Goal: Task Accomplishment & Management: Manage account settings

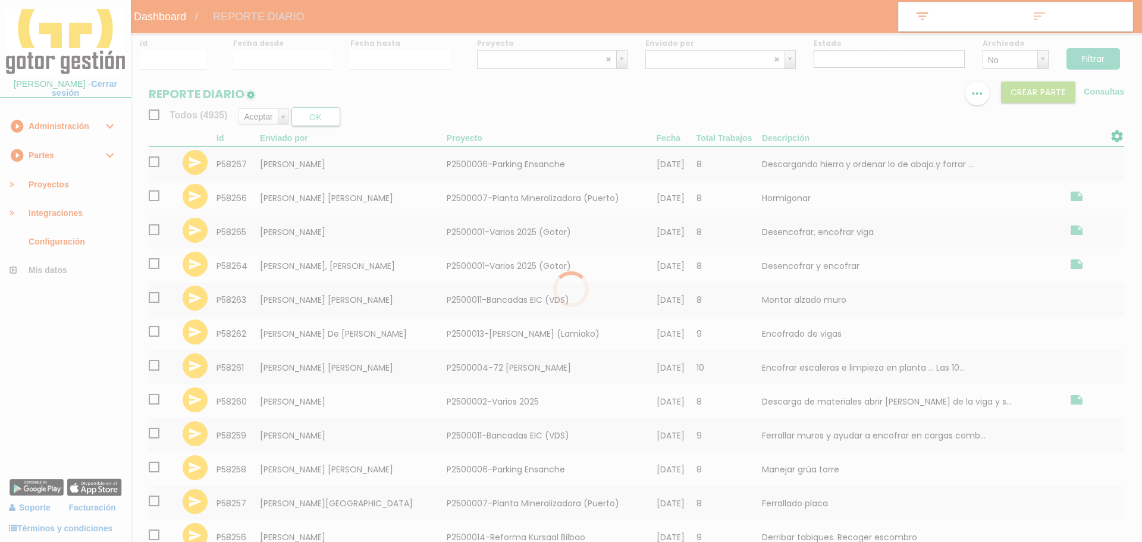
select select
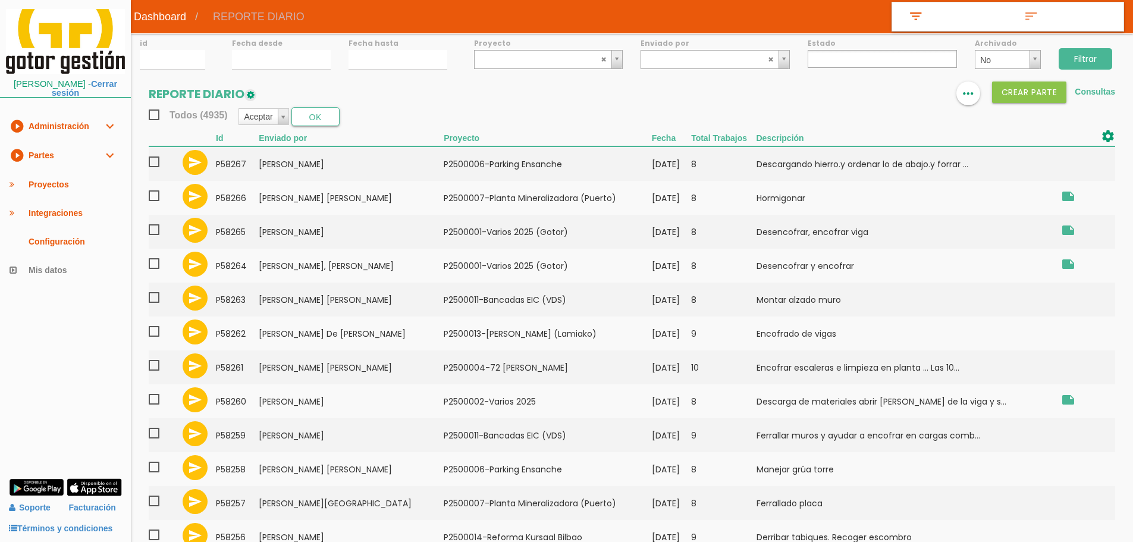
click at [83, 153] on link "play_circle_filled Partes expand_more" at bounding box center [65, 155] width 131 height 29
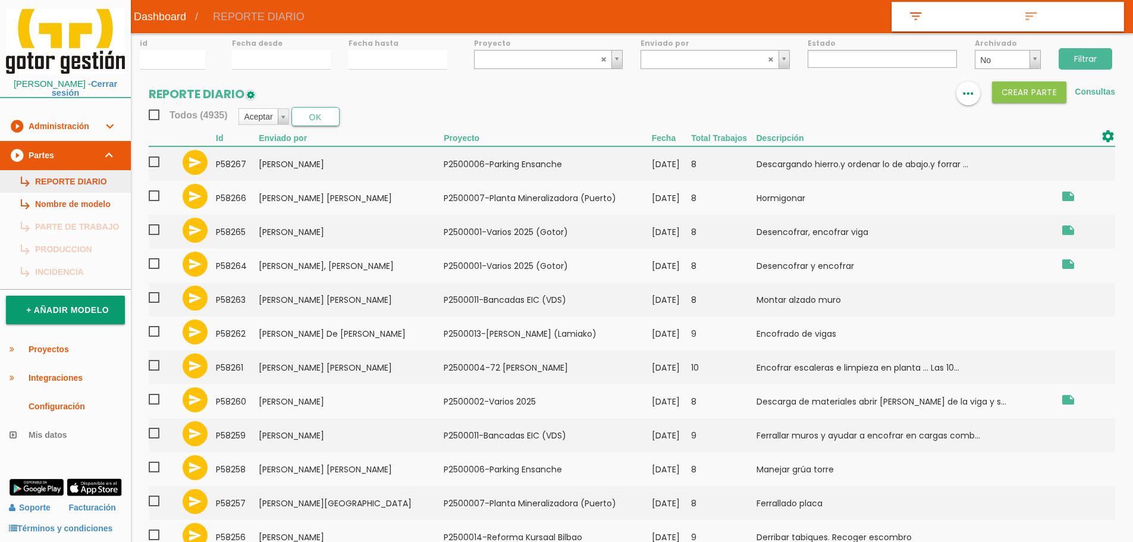
click at [105, 173] on link "subdirectory_arrow_right REPORTE DIARIO" at bounding box center [65, 181] width 131 height 23
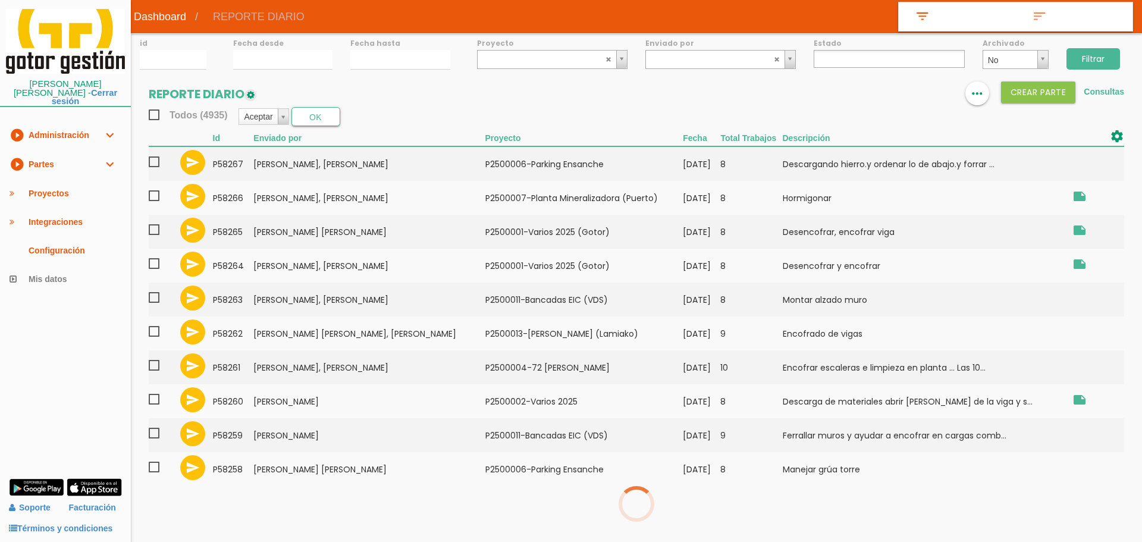
select select
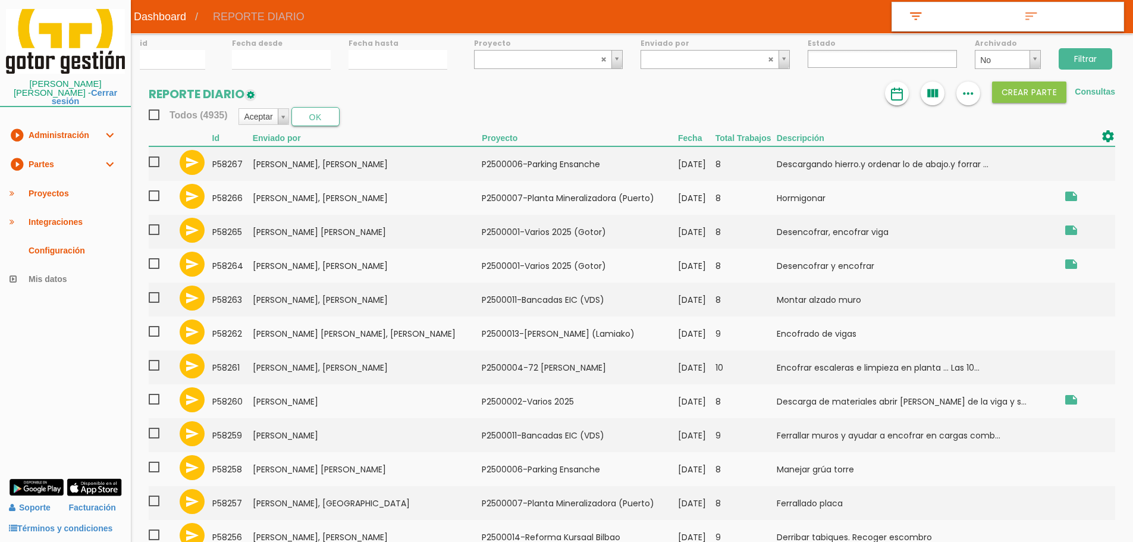
click at [906, 91] on link at bounding box center [897, 93] width 24 height 24
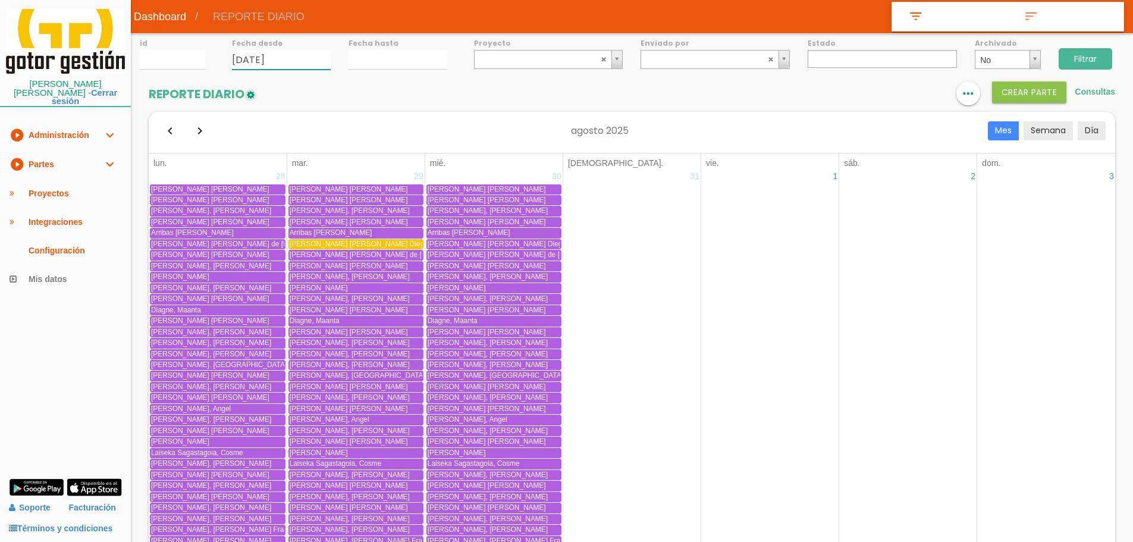
click at [279, 67] on input "13/08/2025" at bounding box center [281, 60] width 99 height 20
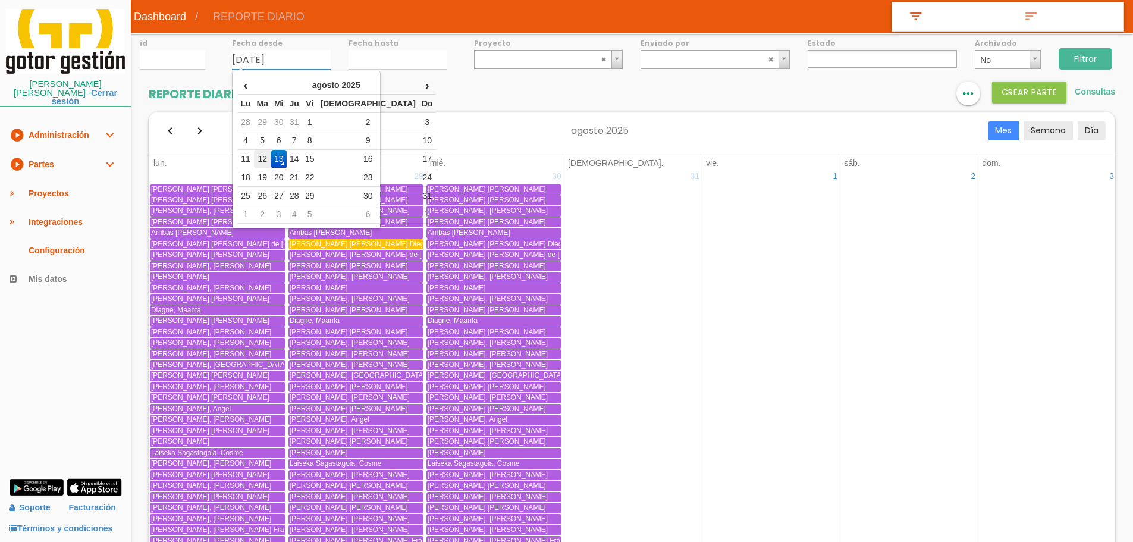
click at [271, 153] on td "12" at bounding box center [262, 159] width 17 height 18
type input "[DATE]"
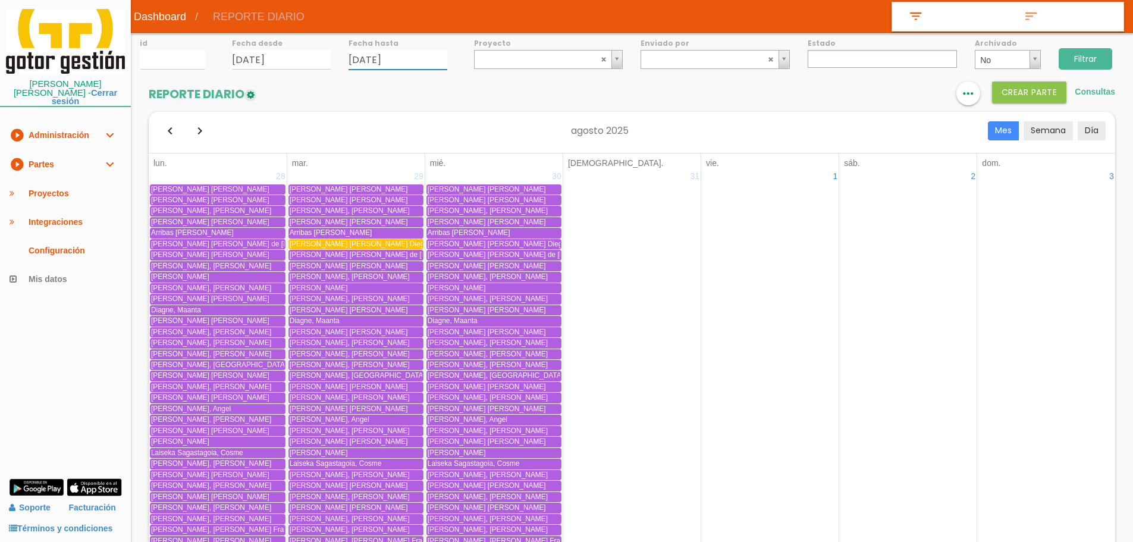
click at [361, 58] on input "13/08/2025" at bounding box center [397, 60] width 99 height 20
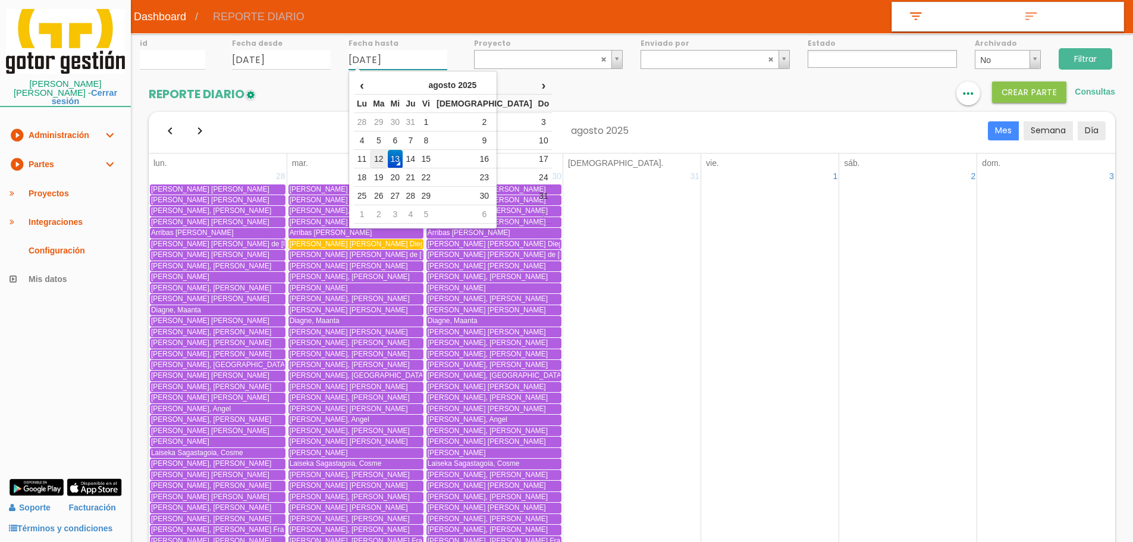
click at [380, 157] on td "12" at bounding box center [378, 159] width 17 height 18
type input "[DATE]"
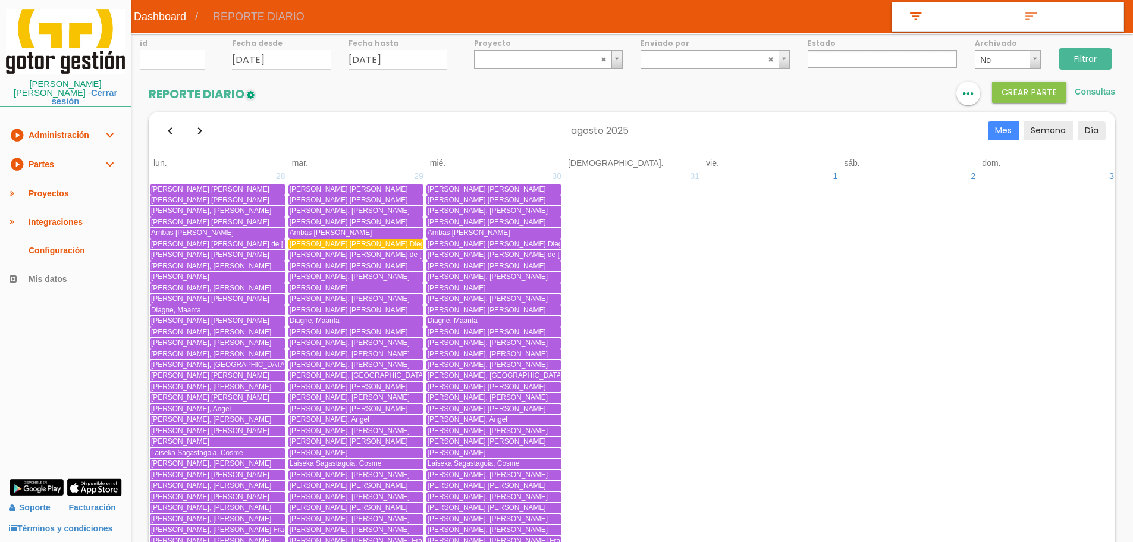
click at [1065, 56] on input "Filtrar" at bounding box center [1086, 58] width 54 height 21
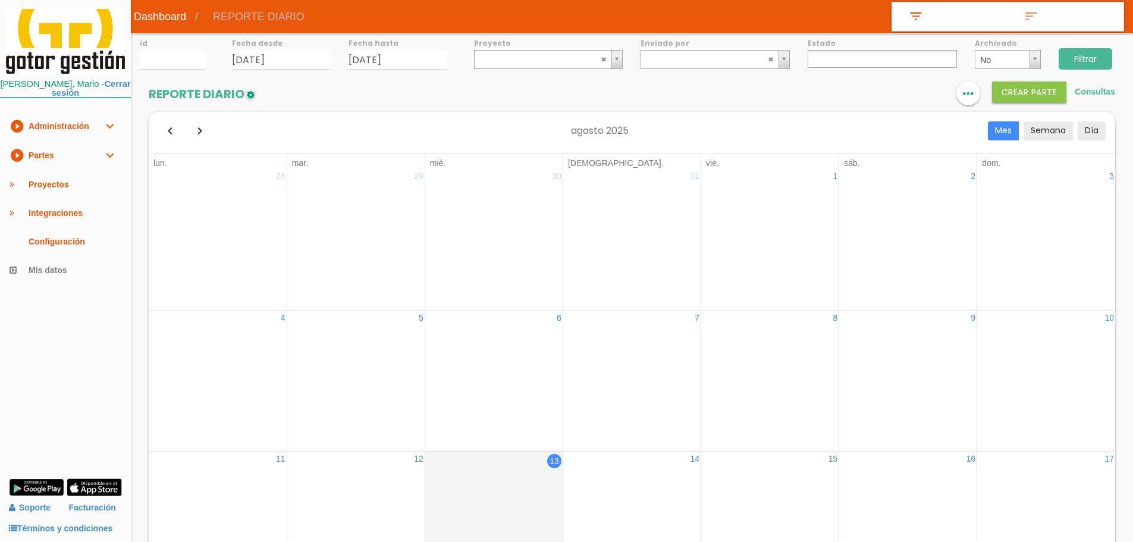
select select
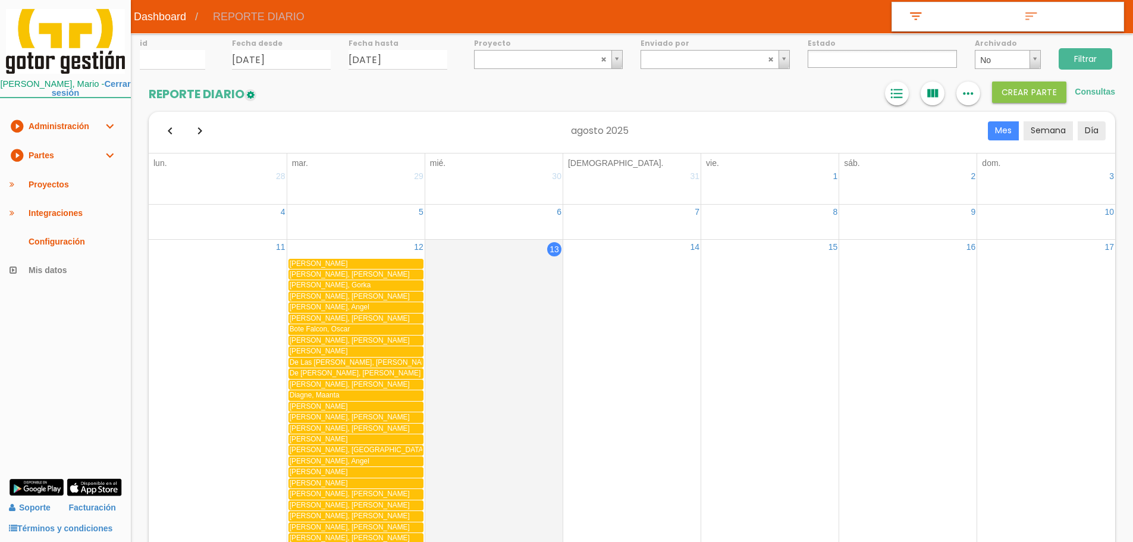
click at [891, 93] on icon "format_list_bulleted" at bounding box center [896, 93] width 15 height 24
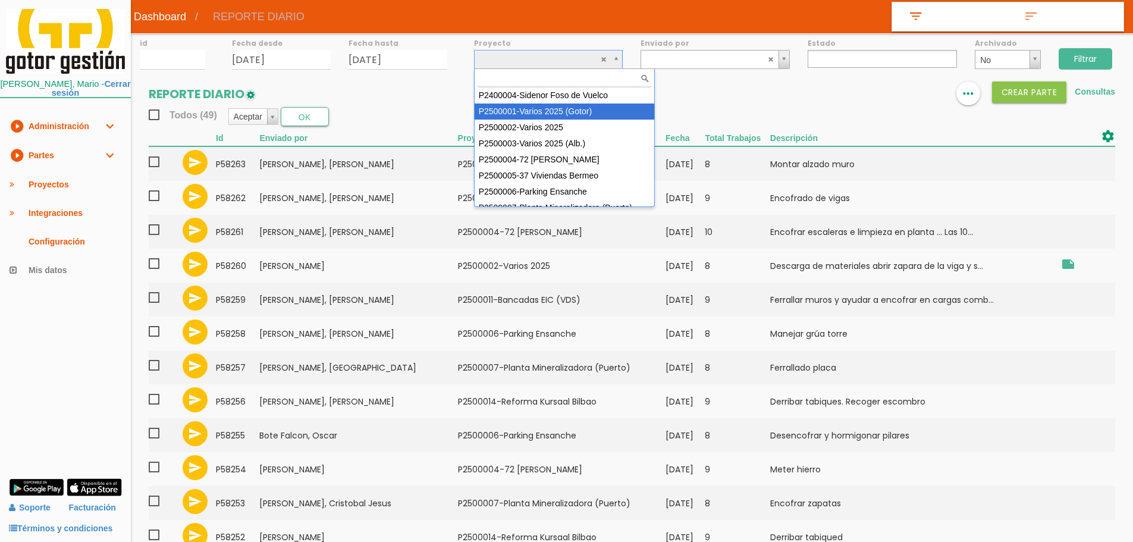
select select "83"
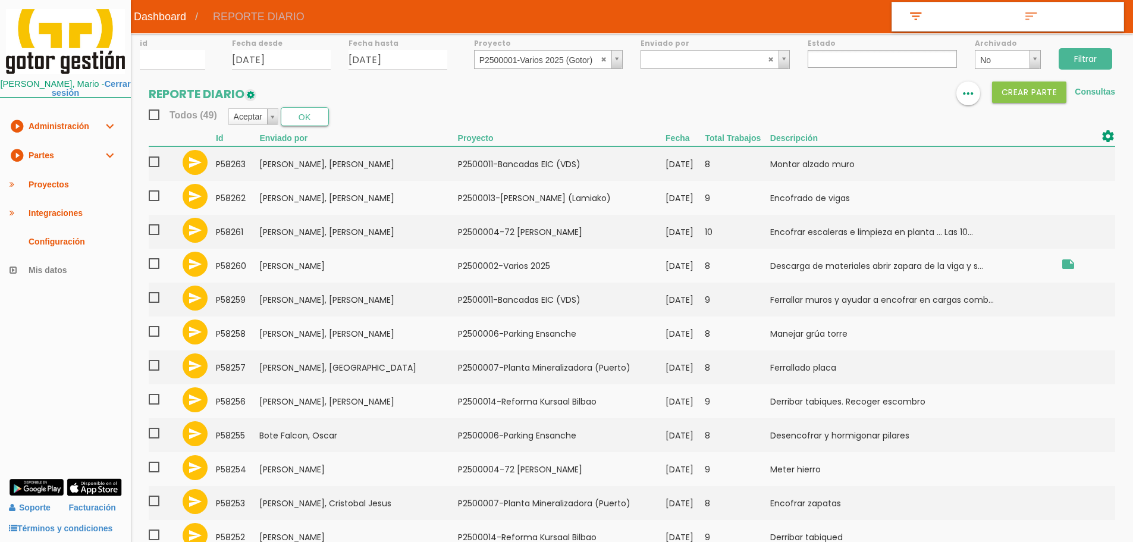
click at [1087, 53] on input "Filtrar" at bounding box center [1086, 58] width 54 height 21
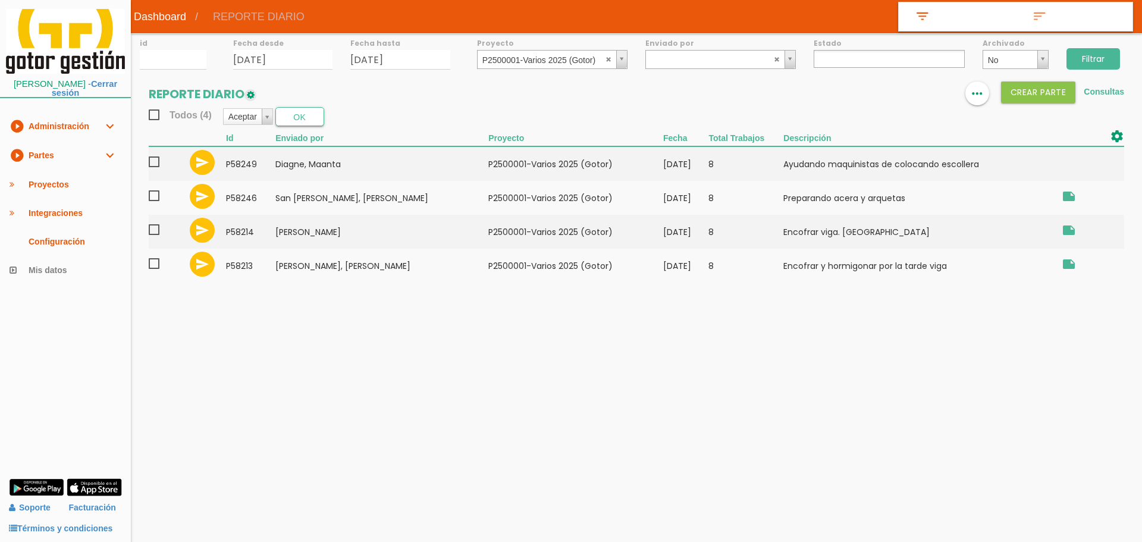
select select
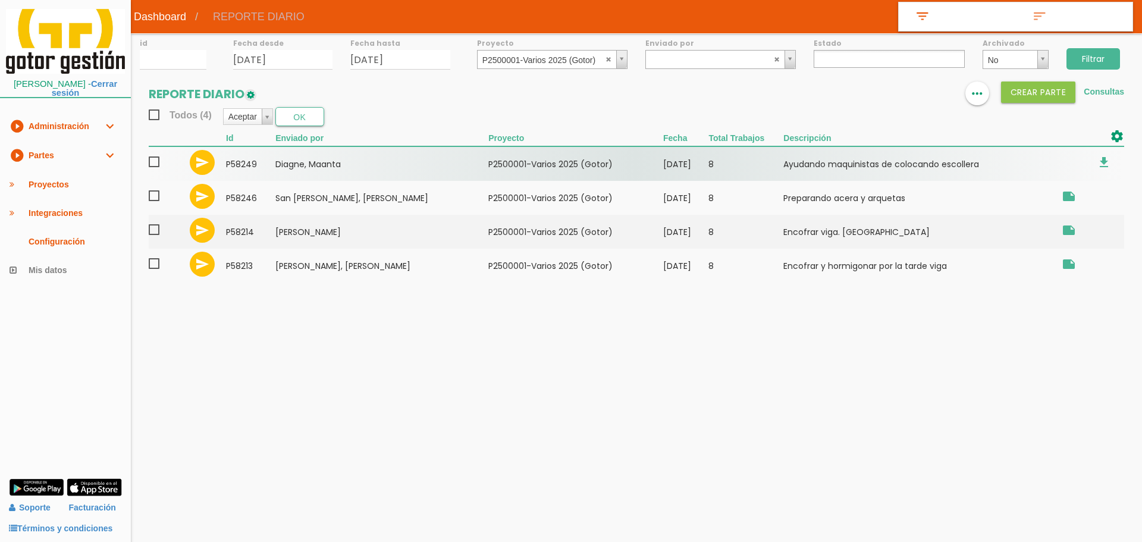
click at [152, 166] on span at bounding box center [159, 162] width 21 height 15
click at [0, 0] on input "checkbox" at bounding box center [0, 0] width 0 height 0
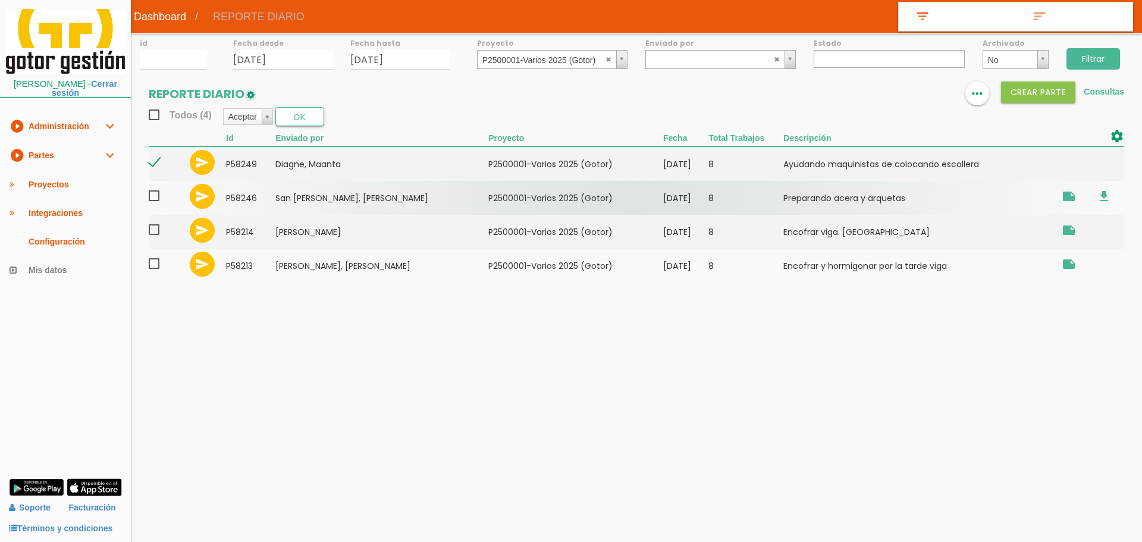
click at [156, 199] on span at bounding box center [159, 196] width 21 height 15
click at [0, 0] on input "checkbox" at bounding box center [0, 0] width 0 height 0
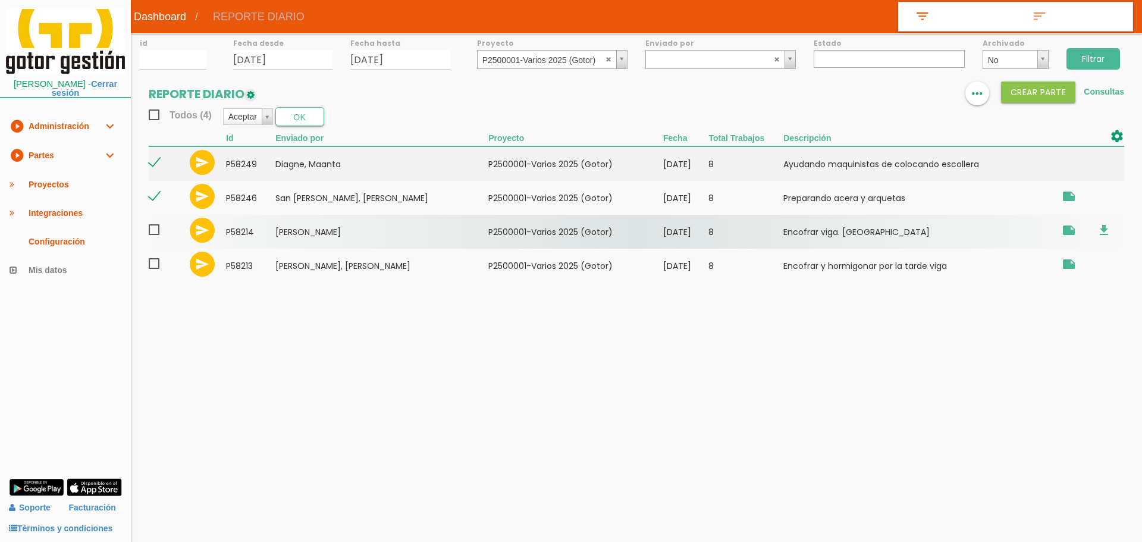
click at [154, 230] on span at bounding box center [159, 229] width 21 height 15
click at [0, 0] on input "checkbox" at bounding box center [0, 0] width 0 height 0
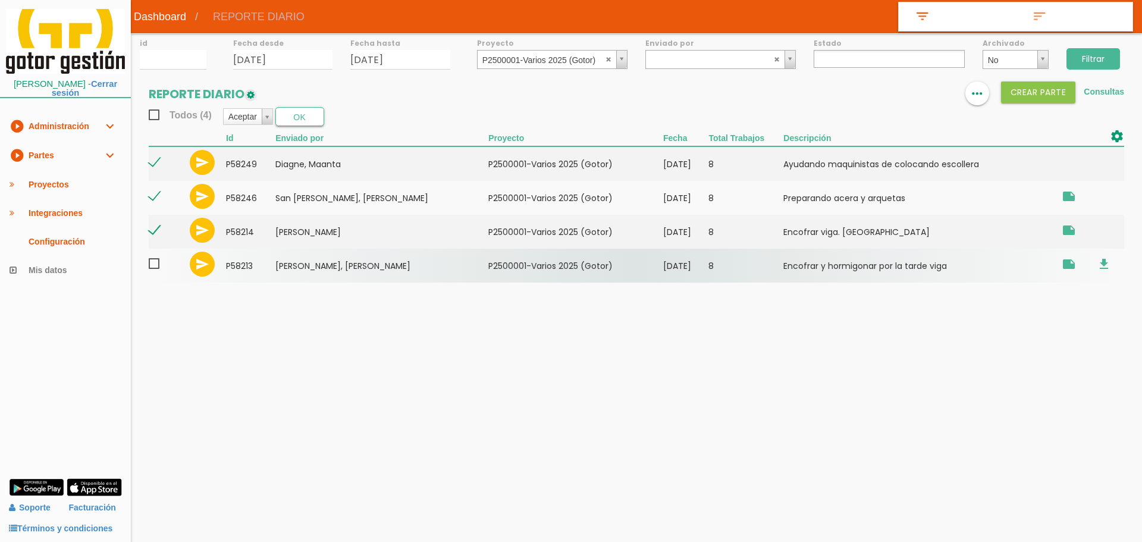
click at [152, 269] on span at bounding box center [159, 263] width 21 height 15
click at [0, 0] on input "checkbox" at bounding box center [0, 0] width 0 height 0
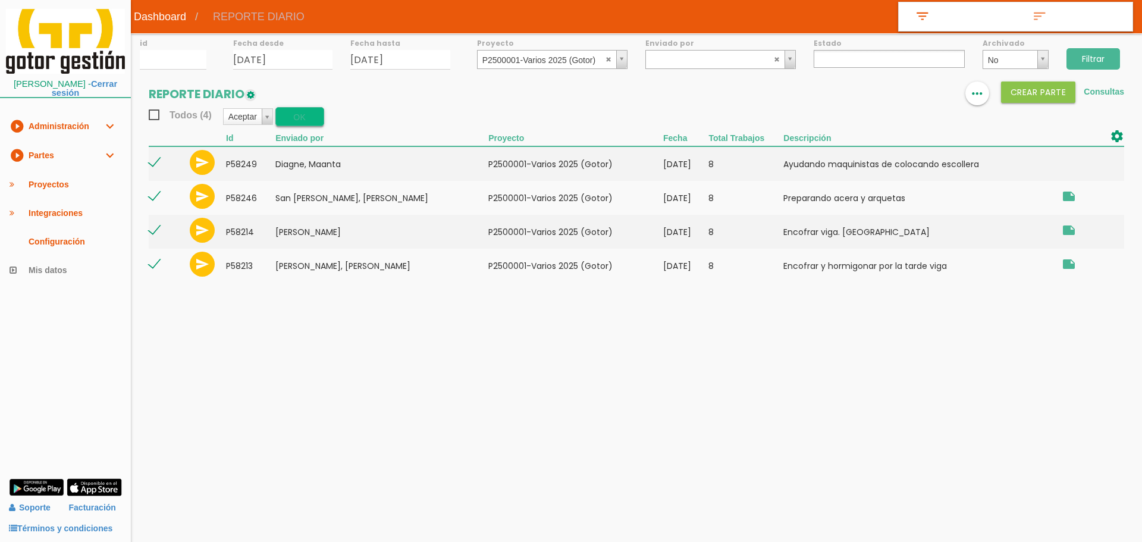
click at [319, 107] on button "OK" at bounding box center [299, 116] width 49 height 19
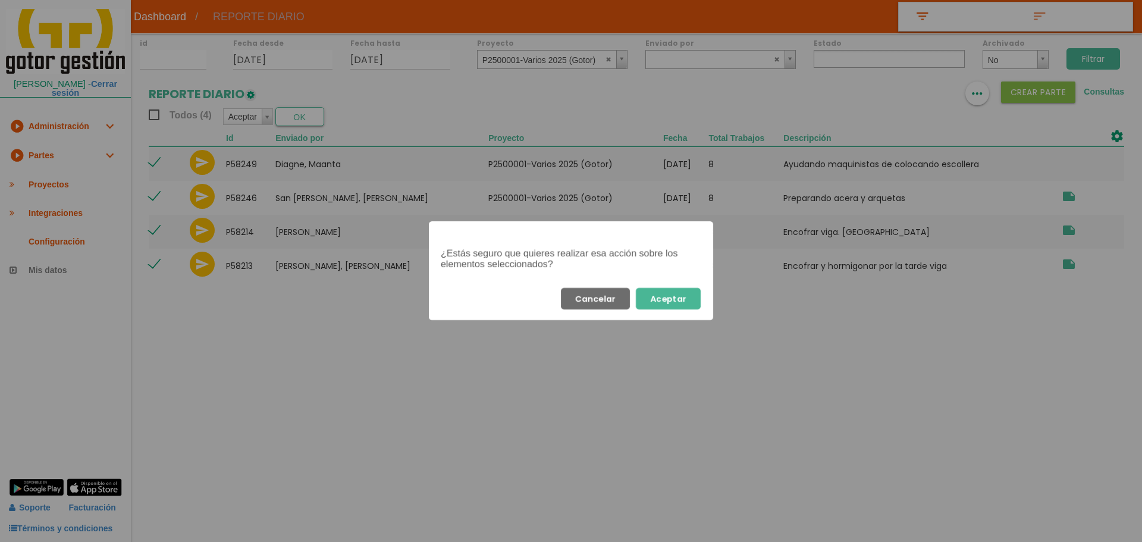
click at [671, 302] on button "Aceptar" at bounding box center [668, 298] width 65 height 21
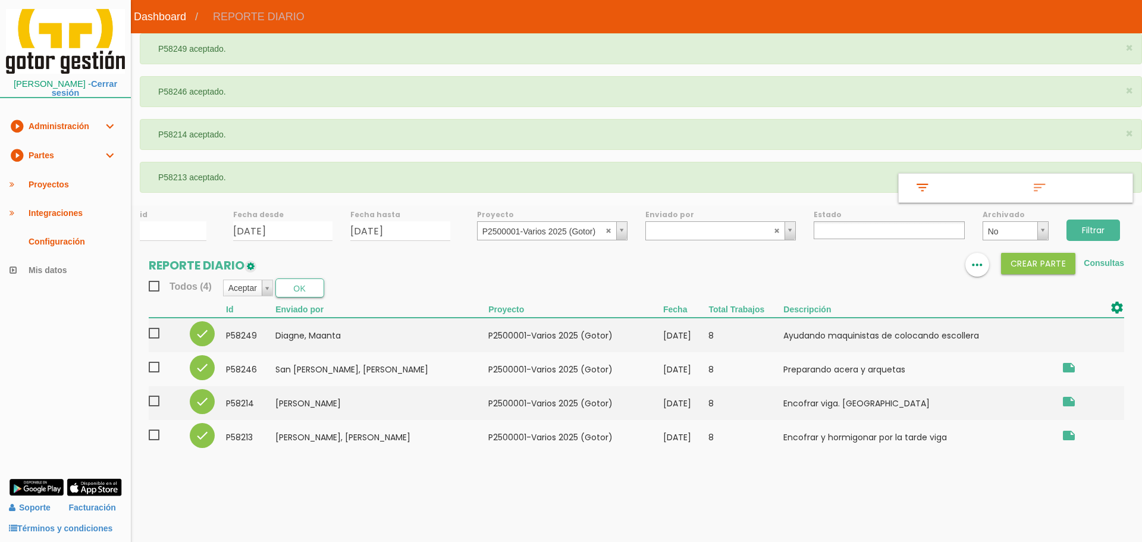
select select
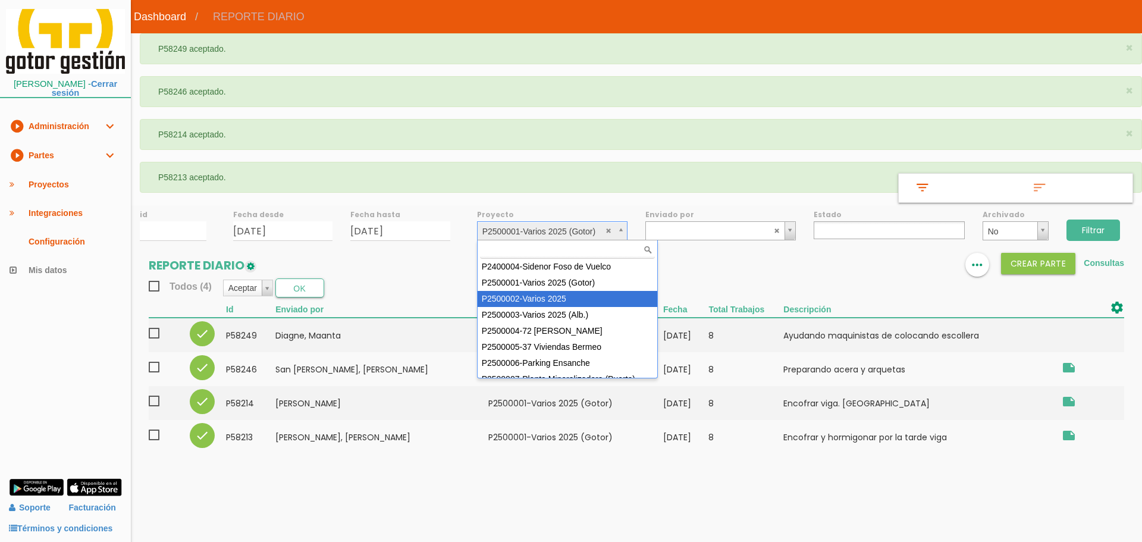
select select "84"
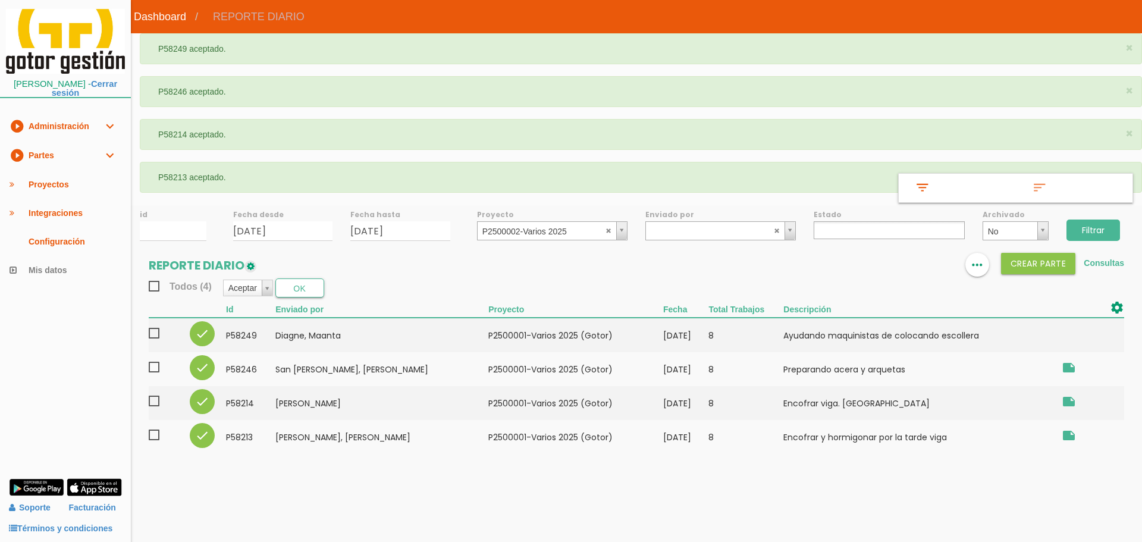
click at [1091, 231] on input "Filtrar" at bounding box center [1093, 229] width 54 height 21
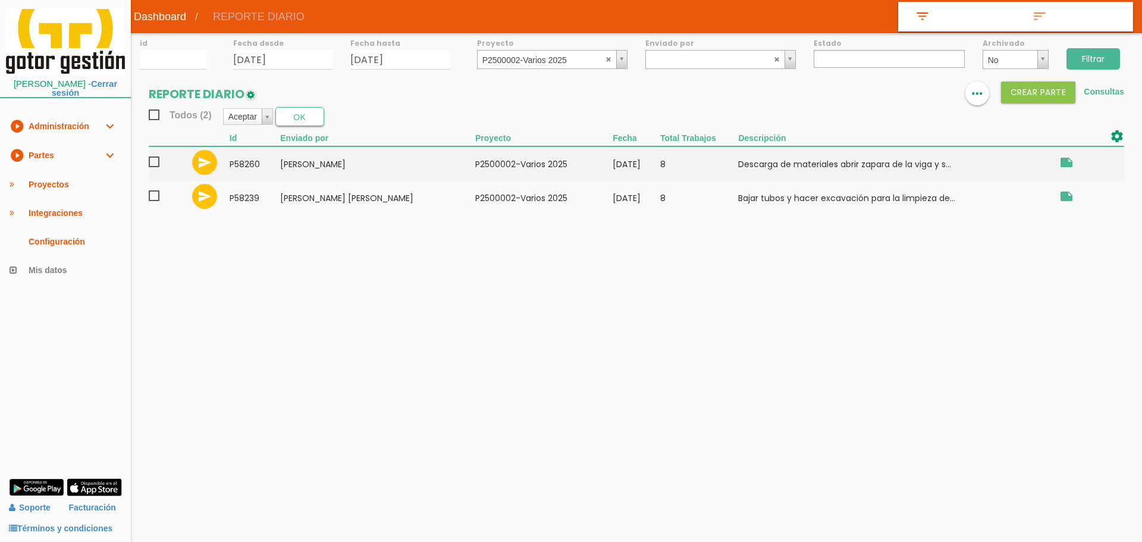
select select
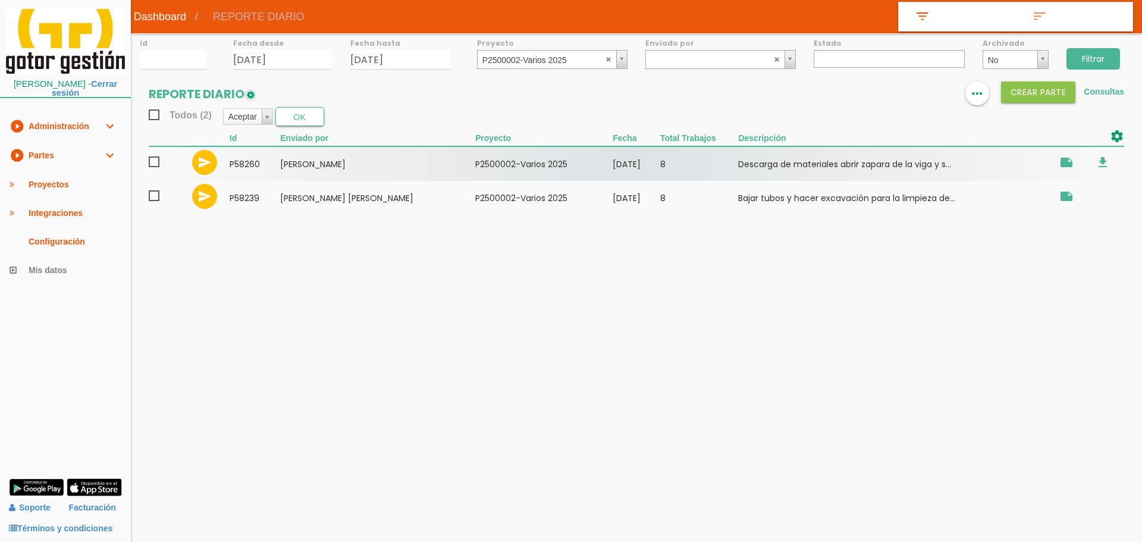
click at [150, 156] on span at bounding box center [159, 162] width 21 height 15
click at [0, 0] on input "checkbox" at bounding box center [0, 0] width 0 height 0
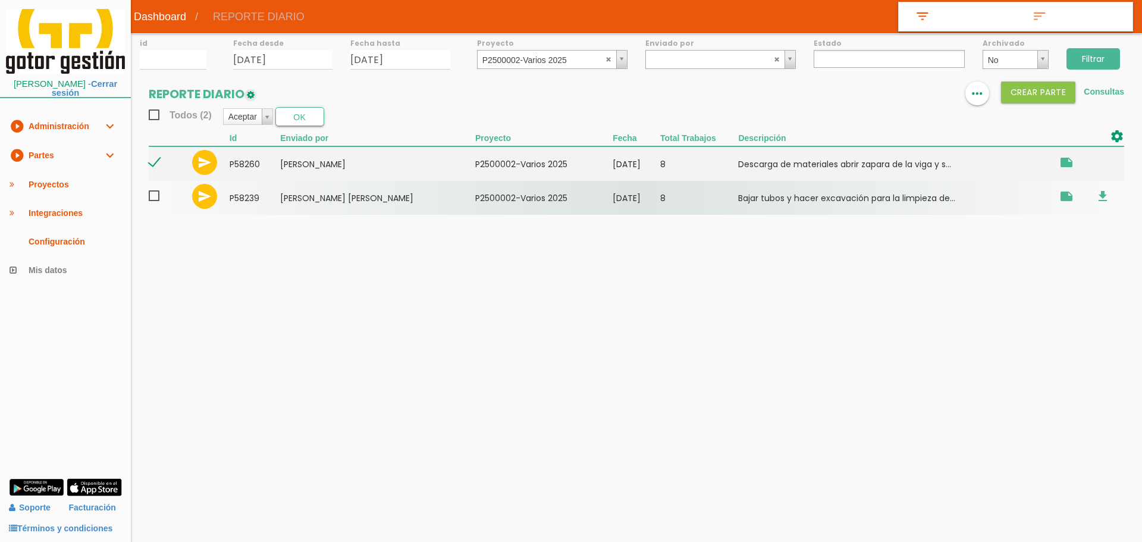
click at [157, 203] on span at bounding box center [159, 196] width 21 height 15
click at [0, 0] on input "checkbox" at bounding box center [0, 0] width 0 height 0
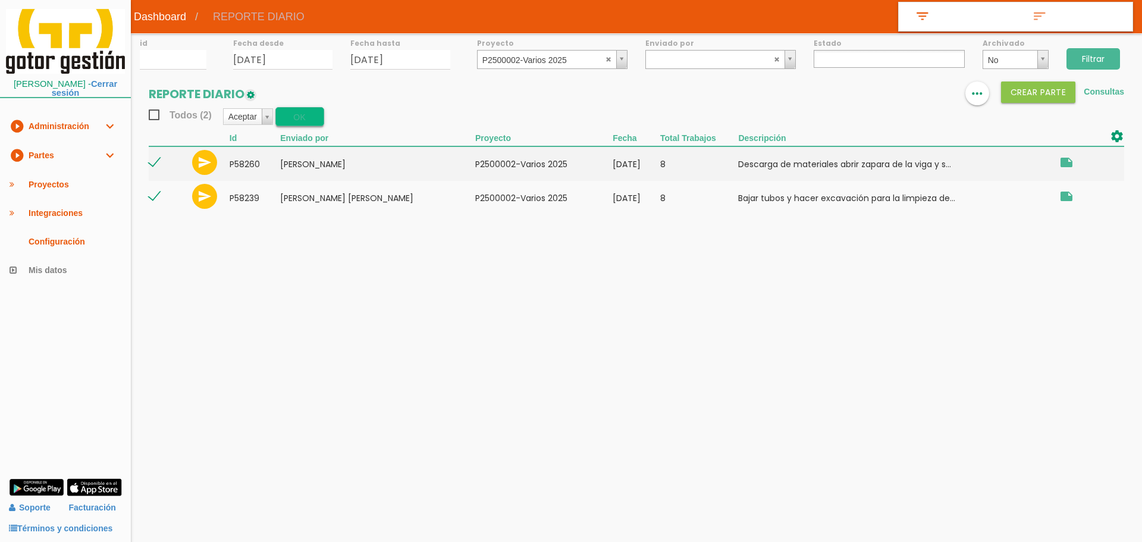
click at [319, 119] on button "OK" at bounding box center [299, 116] width 49 height 19
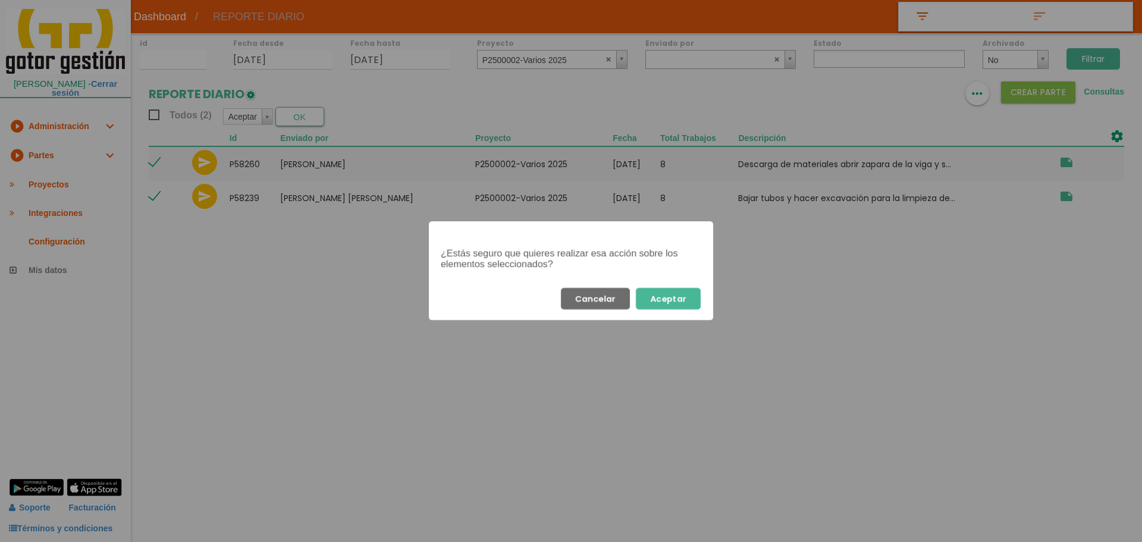
click at [666, 309] on button "Aceptar" at bounding box center [668, 298] width 65 height 21
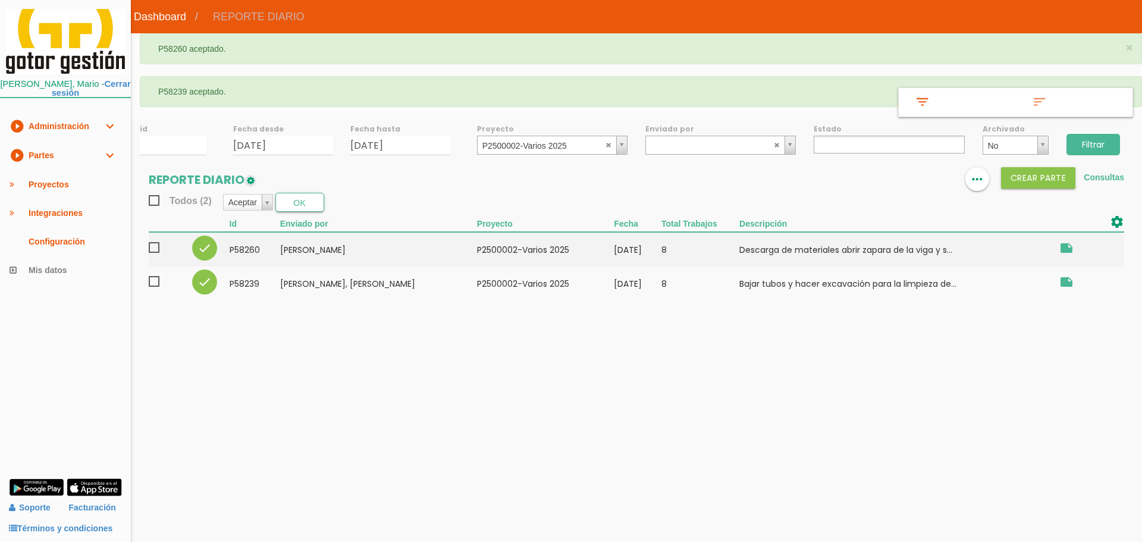
select select
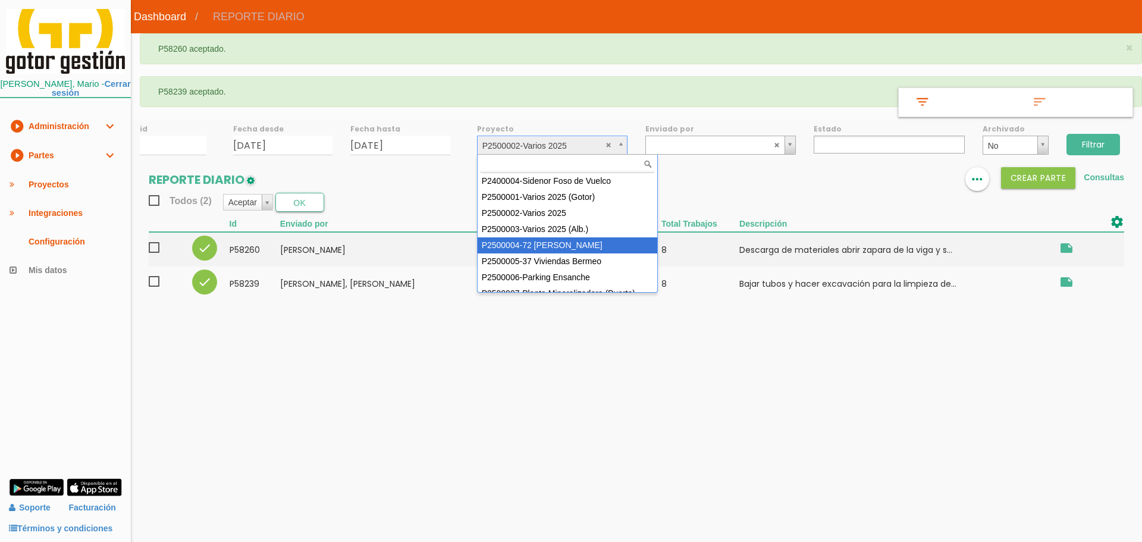
select select "86"
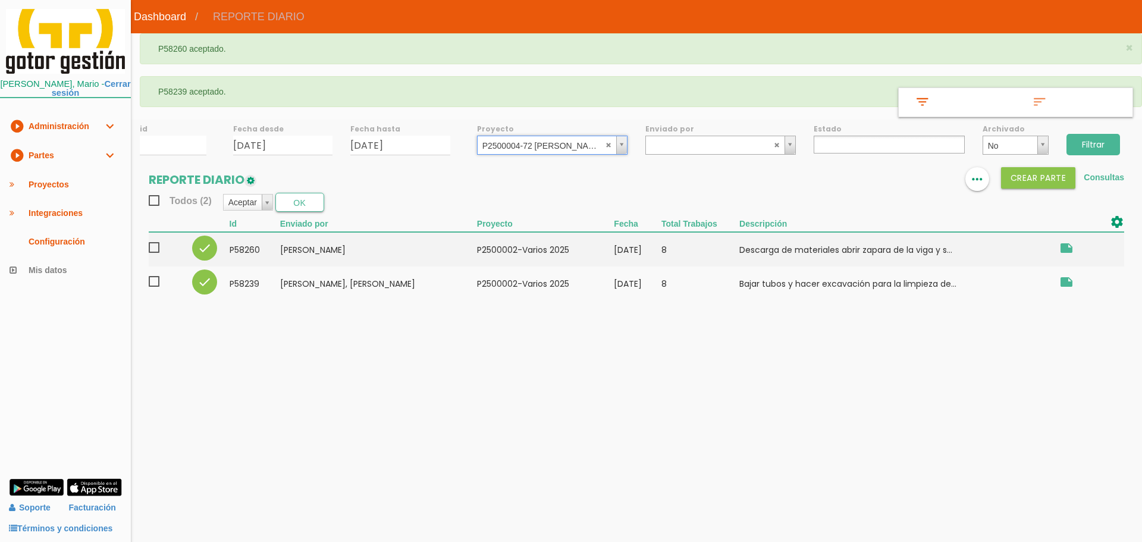
click at [1088, 140] on input "Filtrar" at bounding box center [1093, 144] width 54 height 21
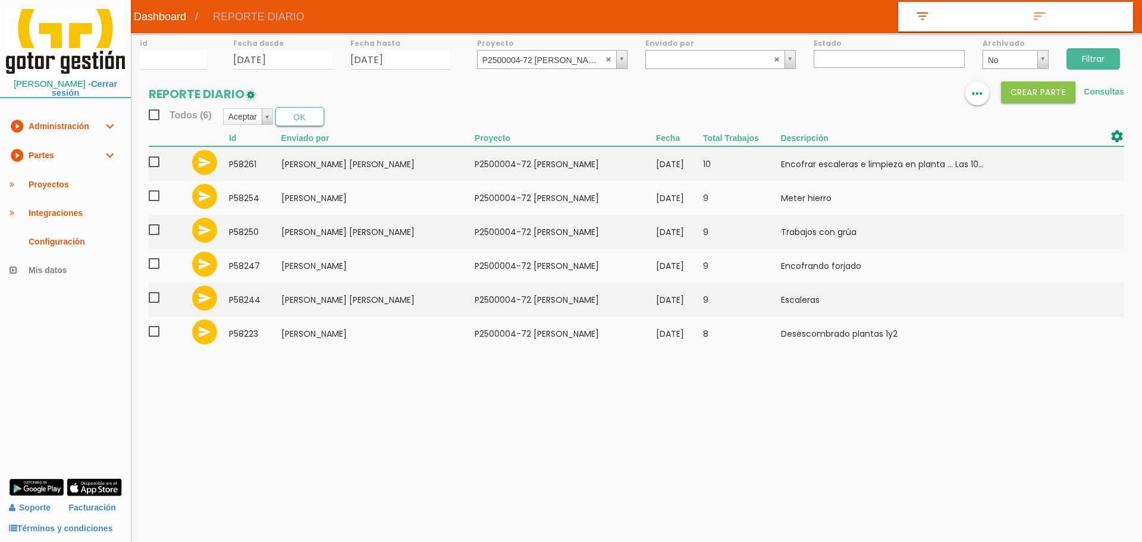
select select
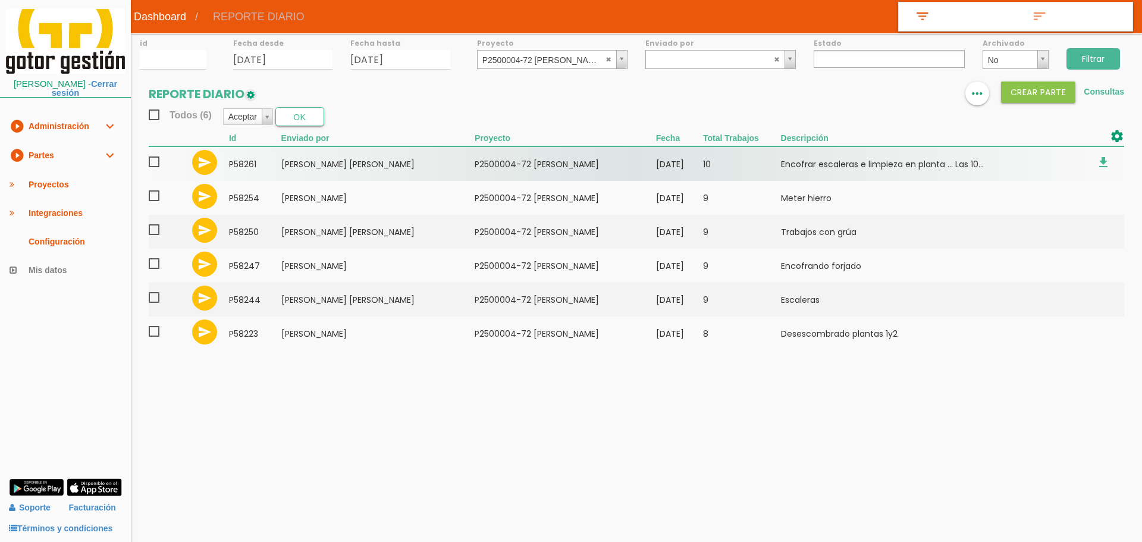
click at [154, 163] on span at bounding box center [159, 162] width 21 height 15
click at [0, 0] on input "checkbox" at bounding box center [0, 0] width 0 height 0
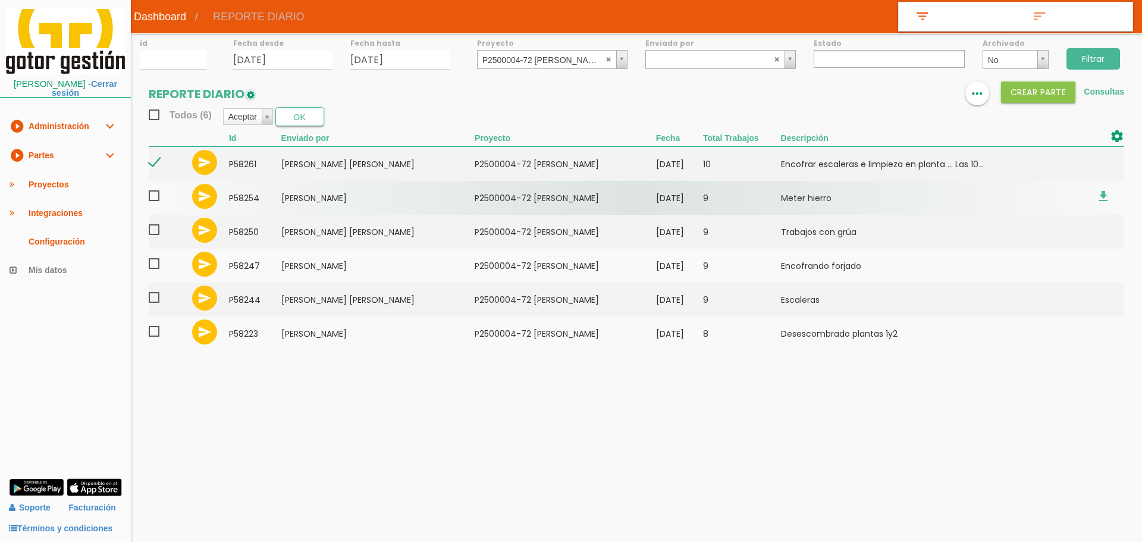
click at [158, 195] on span at bounding box center [159, 196] width 21 height 15
click at [0, 0] on input "checkbox" at bounding box center [0, 0] width 0 height 0
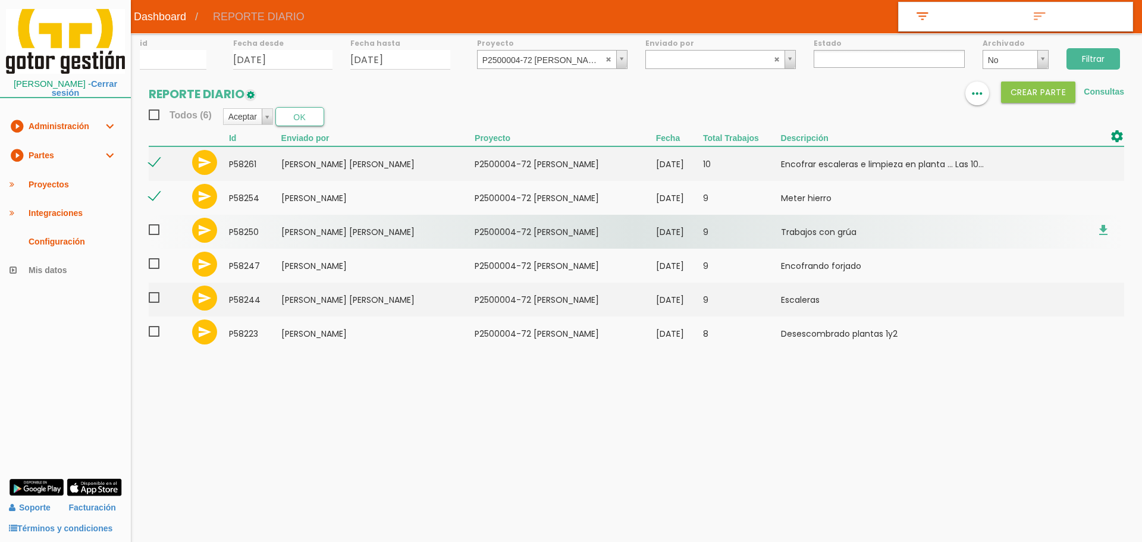
click at [157, 228] on span at bounding box center [159, 229] width 21 height 15
click at [0, 0] on input "checkbox" at bounding box center [0, 0] width 0 height 0
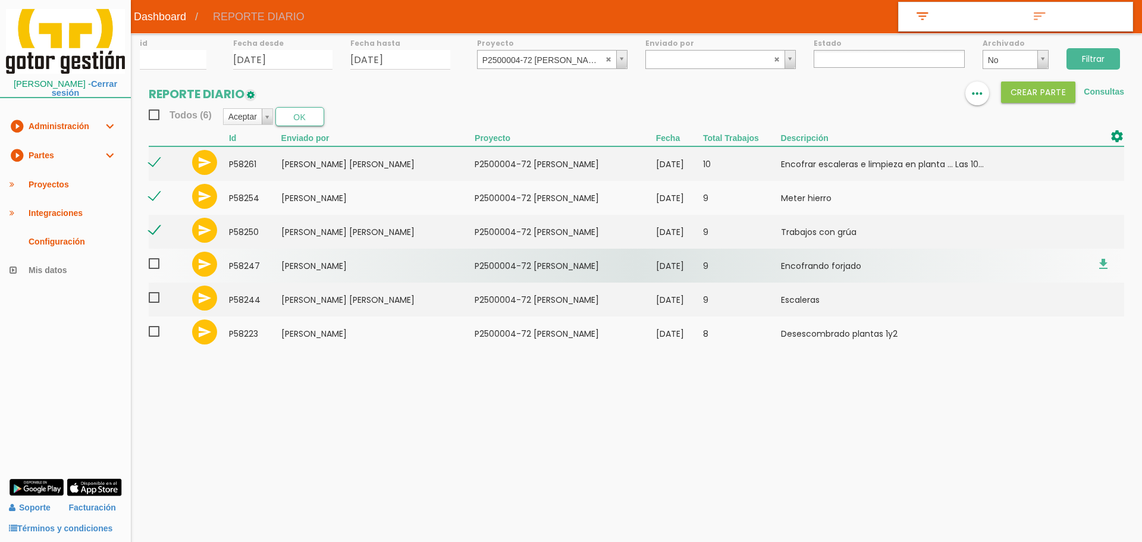
click at [159, 263] on span at bounding box center [159, 263] width 21 height 15
click at [0, 0] on input "checkbox" at bounding box center [0, 0] width 0 height 0
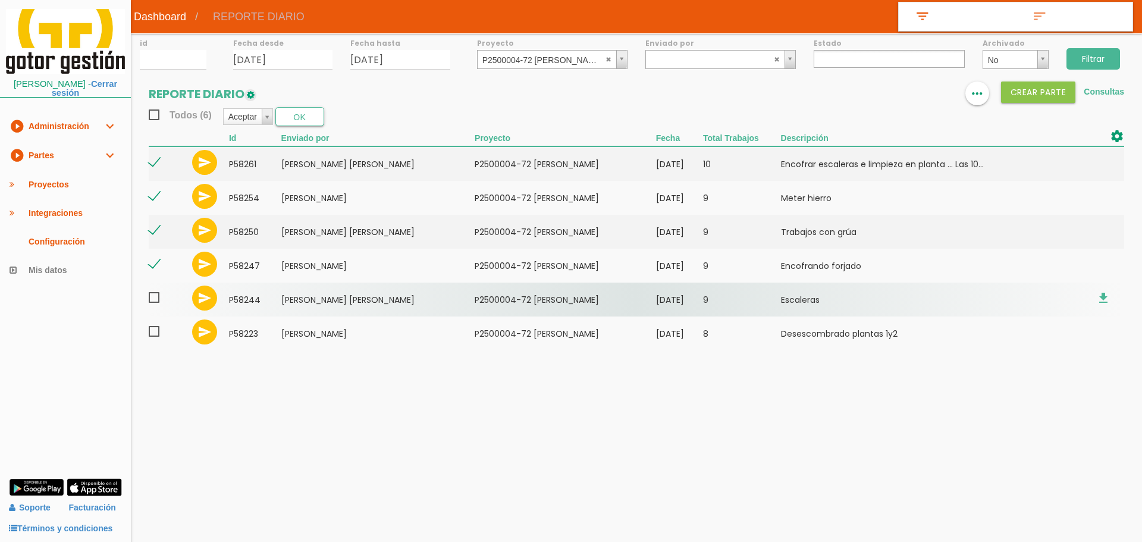
click at [158, 294] on span at bounding box center [159, 297] width 21 height 15
click at [0, 0] on input "checkbox" at bounding box center [0, 0] width 0 height 0
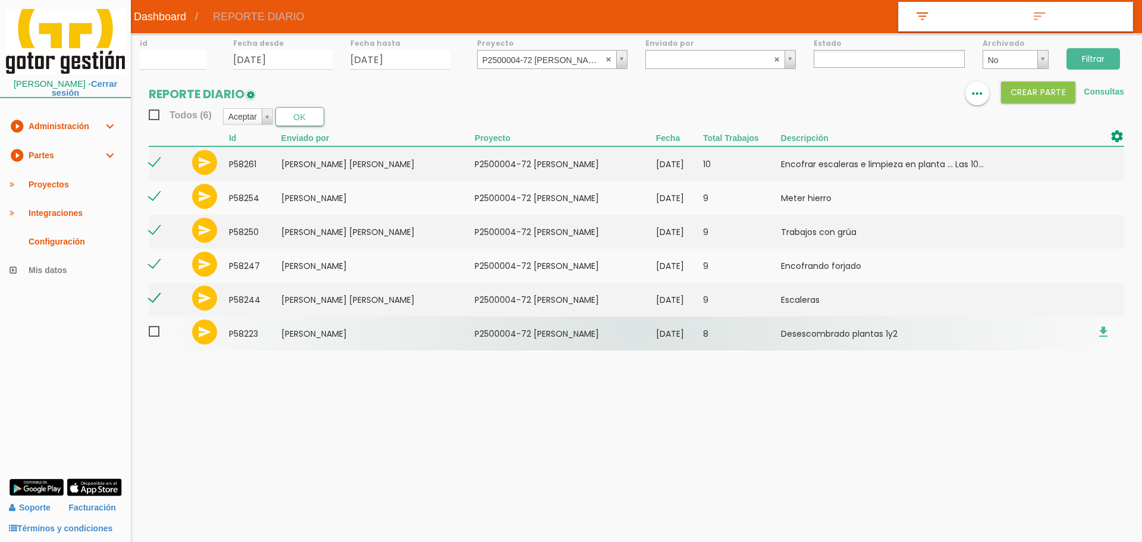
click at [156, 331] on span at bounding box center [159, 331] width 21 height 15
click at [0, 0] on input "checkbox" at bounding box center [0, 0] width 0 height 0
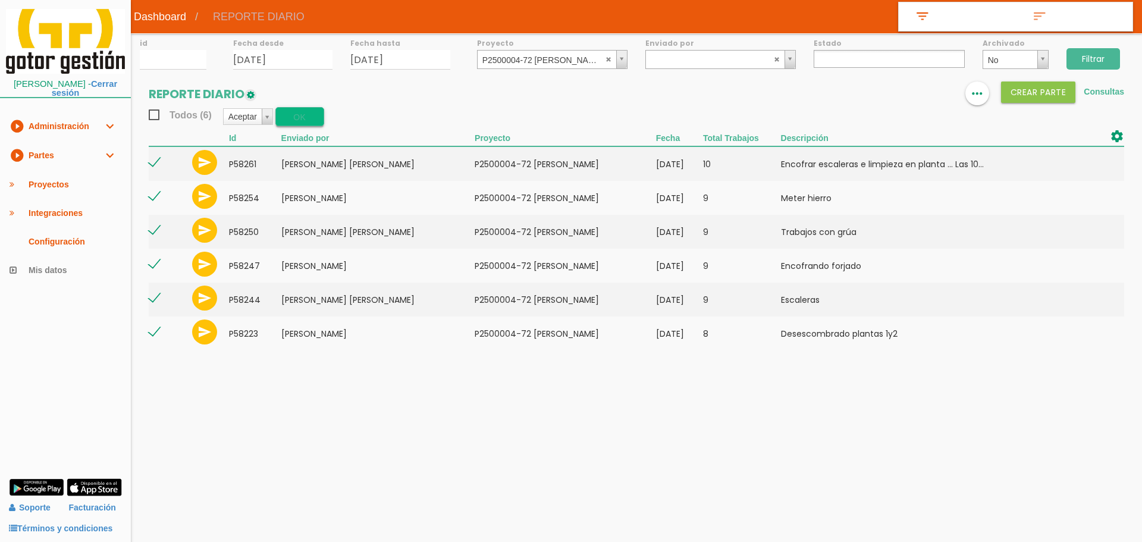
click at [322, 107] on button "OK" at bounding box center [299, 116] width 49 height 19
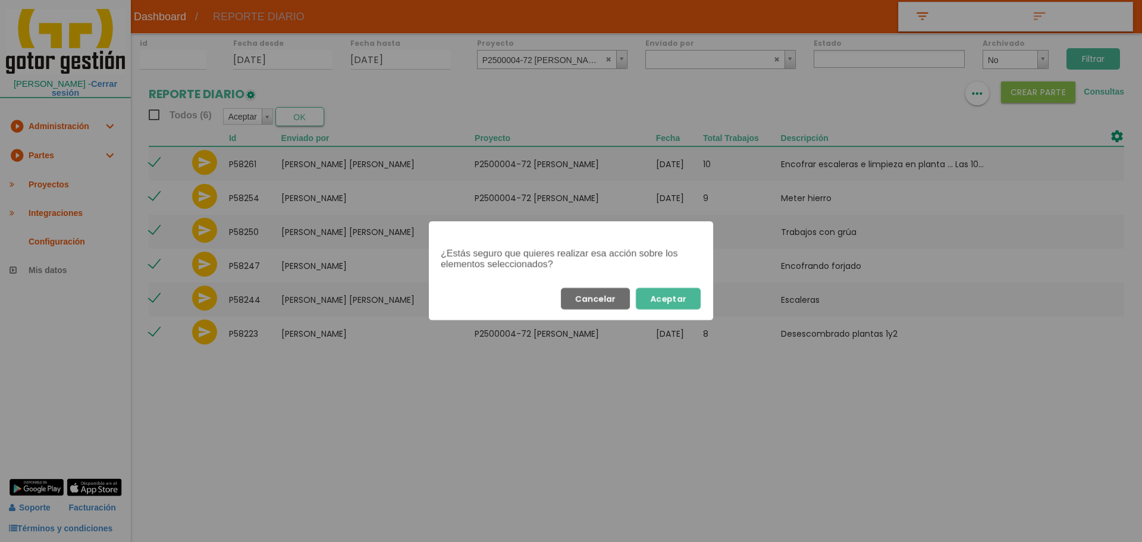
click at [686, 299] on button "Aceptar" at bounding box center [668, 298] width 65 height 21
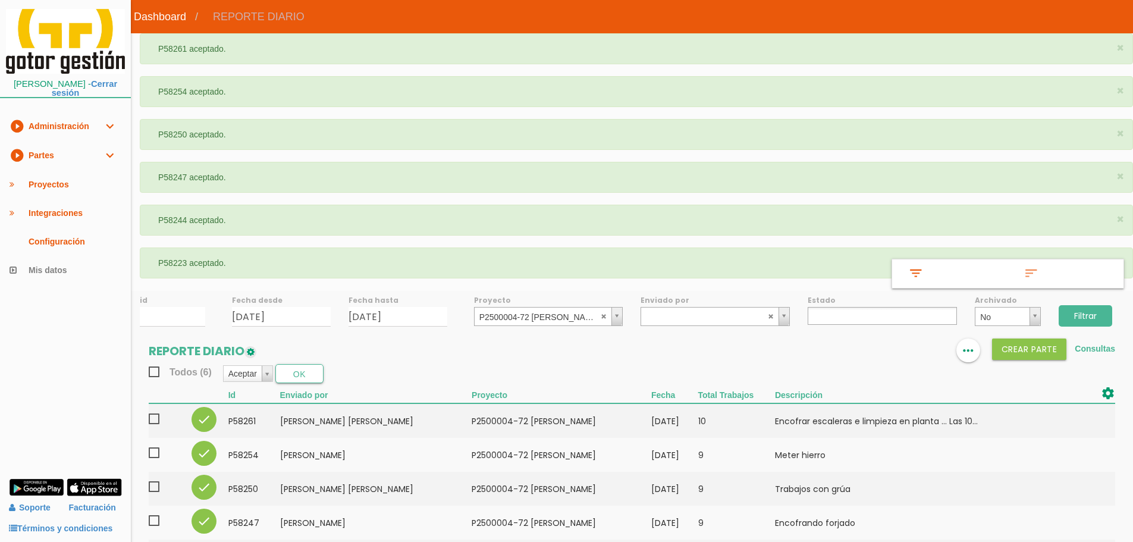
select select
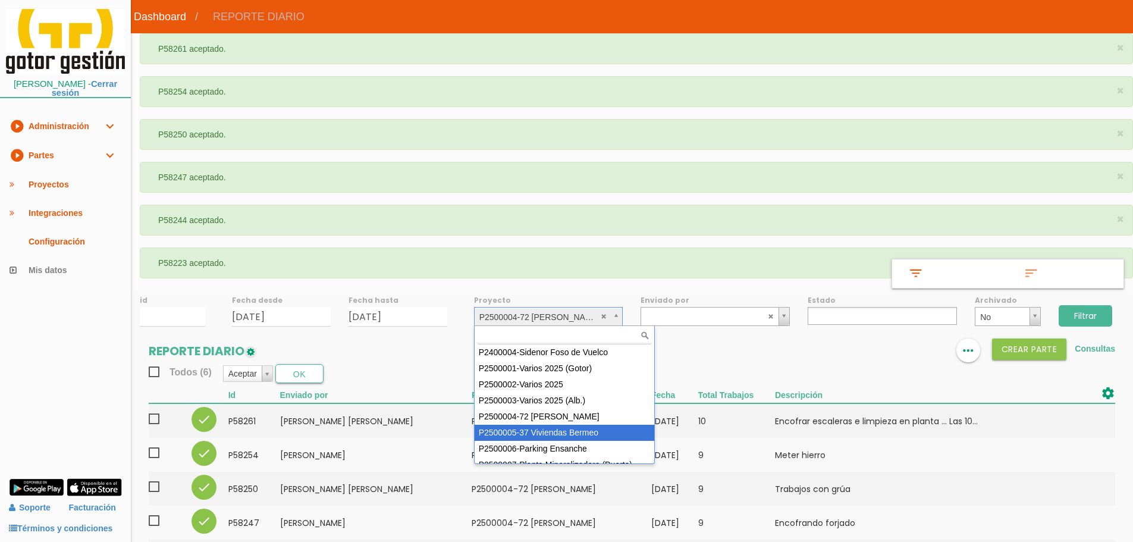
select select "87"
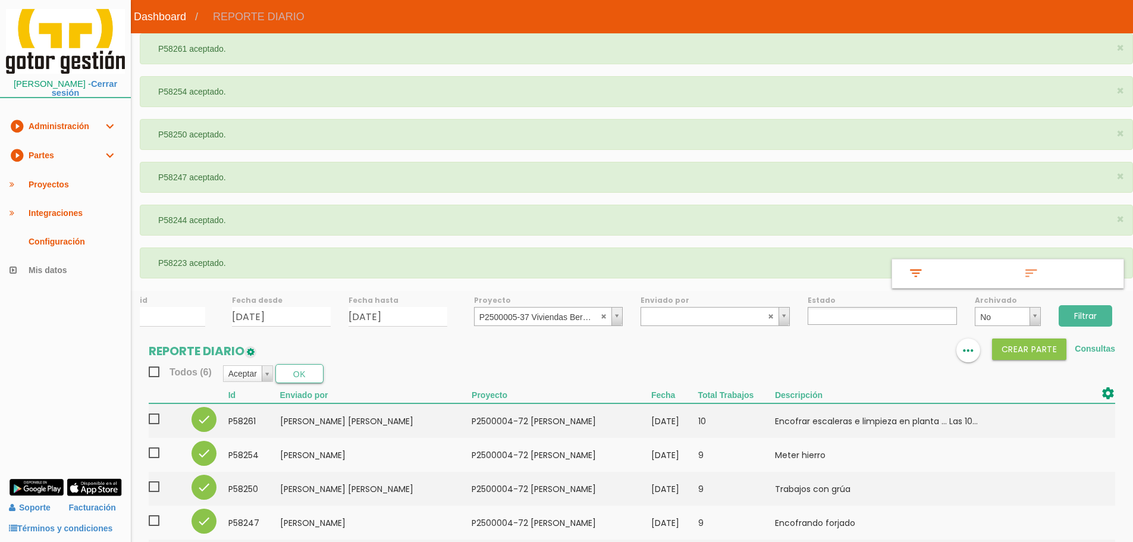
click at [1097, 316] on input "Filtrar" at bounding box center [1086, 315] width 54 height 21
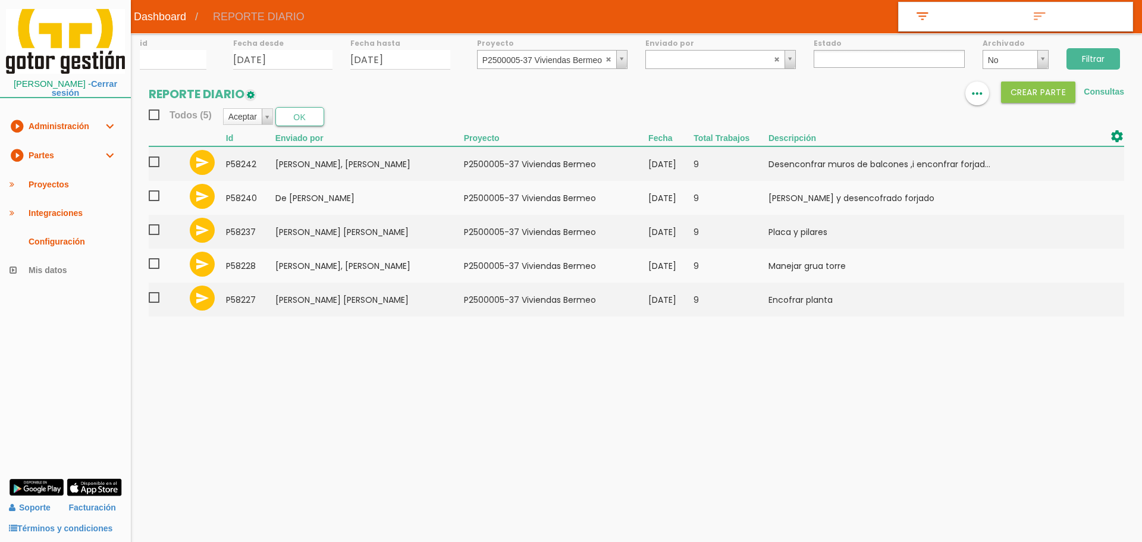
select select
click at [899, 95] on img at bounding box center [906, 94] width 14 height 14
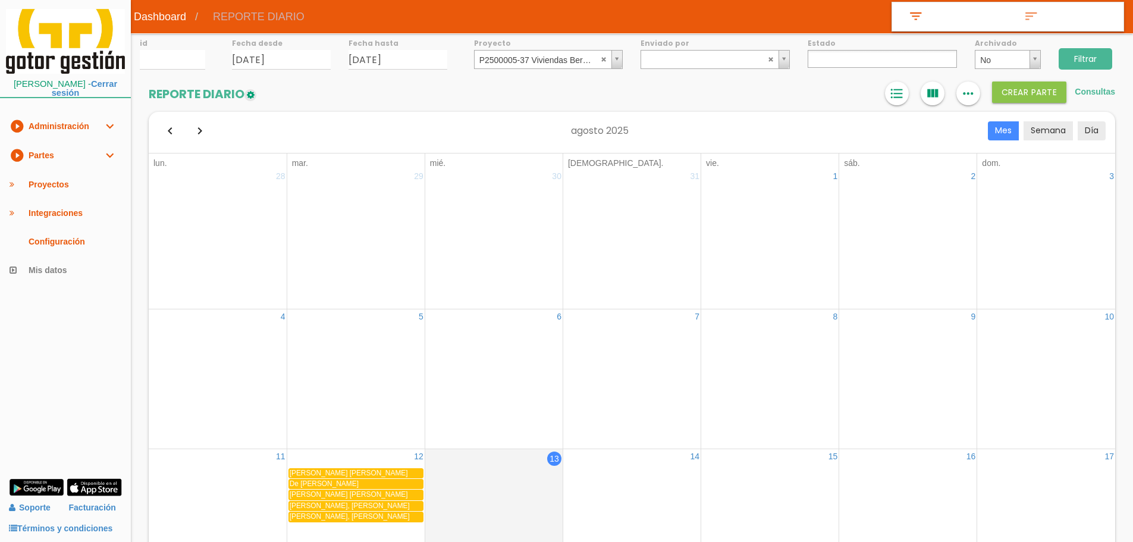
click at [897, 95] on icon "format_list_bulleted" at bounding box center [896, 93] width 15 height 24
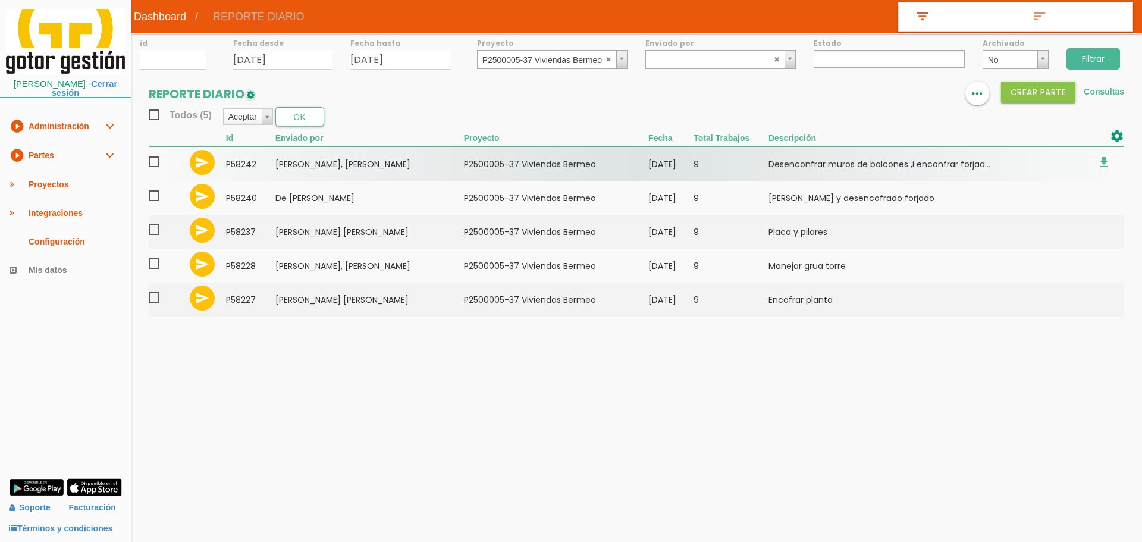
click at [149, 158] on span at bounding box center [159, 162] width 21 height 15
click at [0, 0] on input "checkbox" at bounding box center [0, 0] width 0 height 0
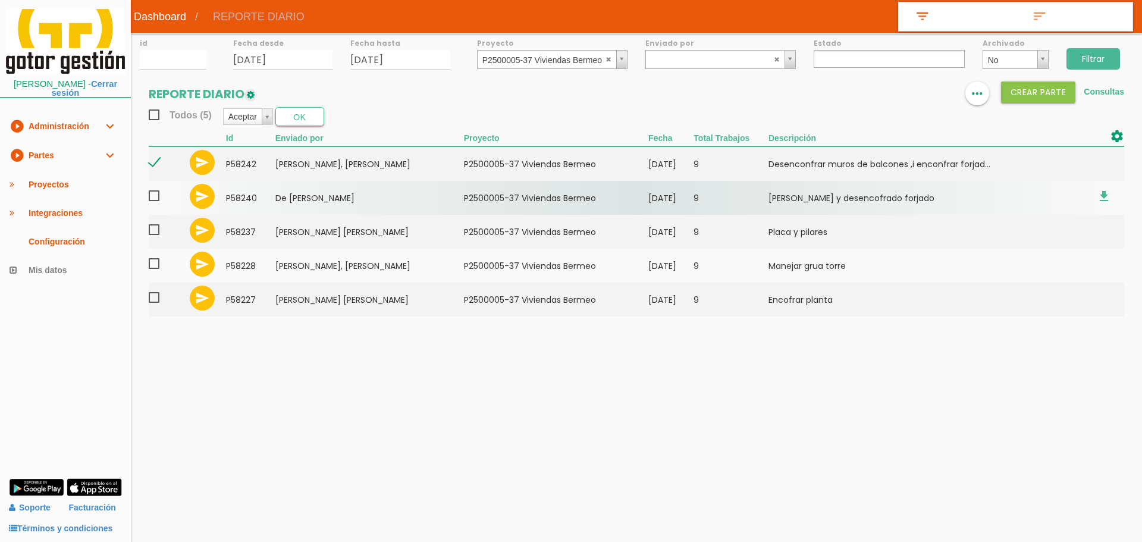
click at [150, 201] on span at bounding box center [159, 196] width 21 height 15
click at [0, 0] on input "checkbox" at bounding box center [0, 0] width 0 height 0
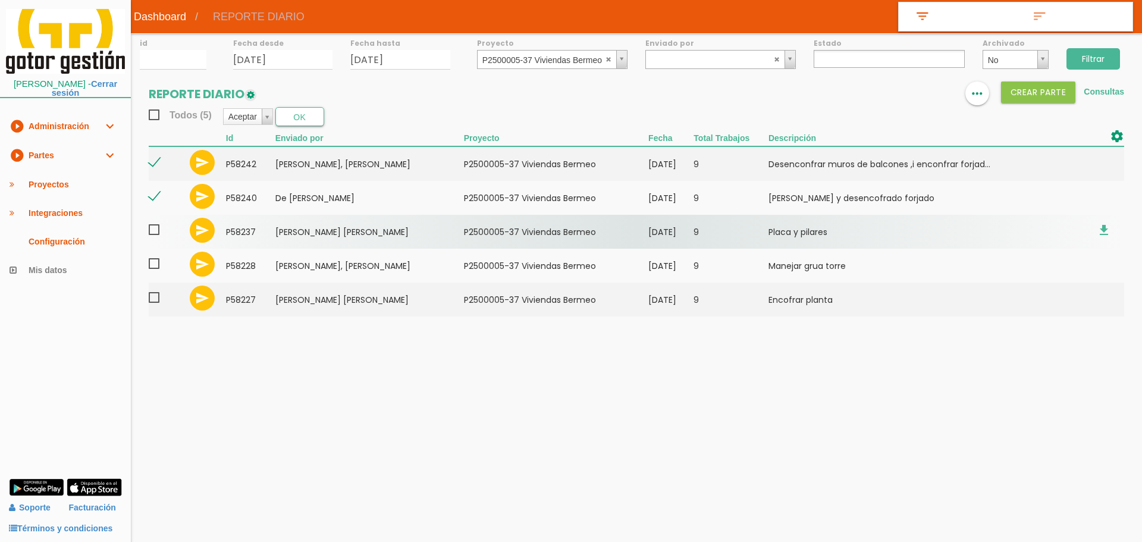
drag, startPoint x: 154, startPoint y: 234, endPoint x: 152, endPoint y: 258, distance: 23.3
click at [154, 235] on span at bounding box center [159, 229] width 21 height 15
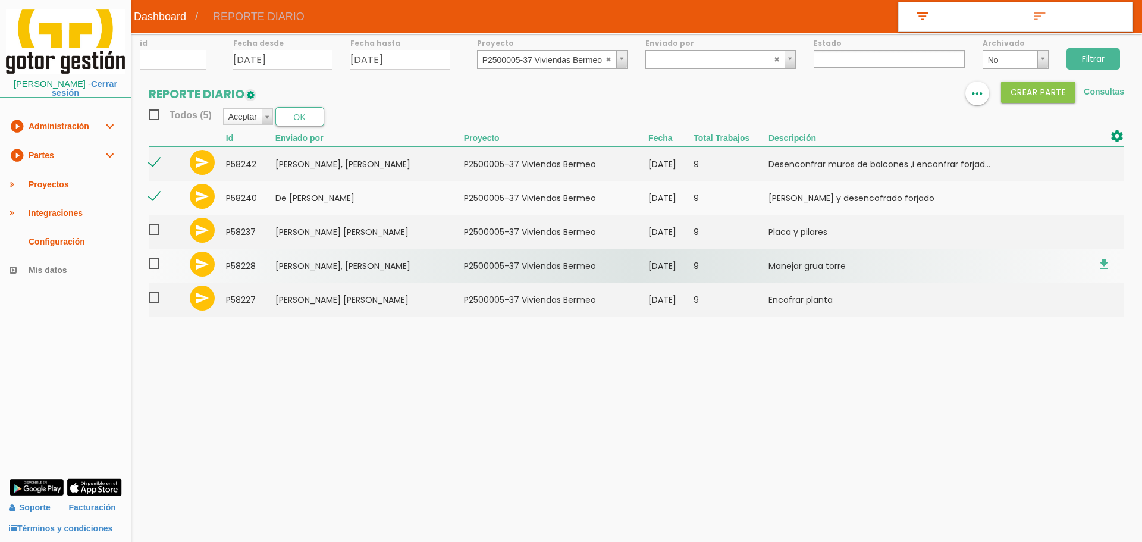
click at [0, 0] on input "checkbox" at bounding box center [0, 0] width 0 height 0
click at [152, 262] on span at bounding box center [159, 263] width 21 height 15
click at [0, 0] on input "checkbox" at bounding box center [0, 0] width 0 height 0
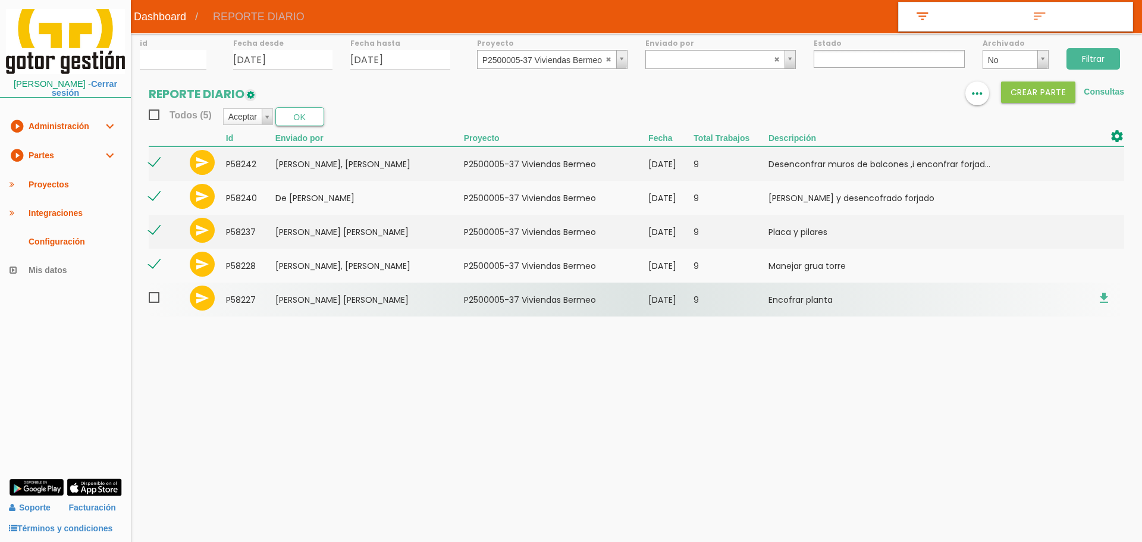
click at [154, 295] on span at bounding box center [159, 297] width 21 height 15
click at [0, 0] on input "checkbox" at bounding box center [0, 0] width 0 height 0
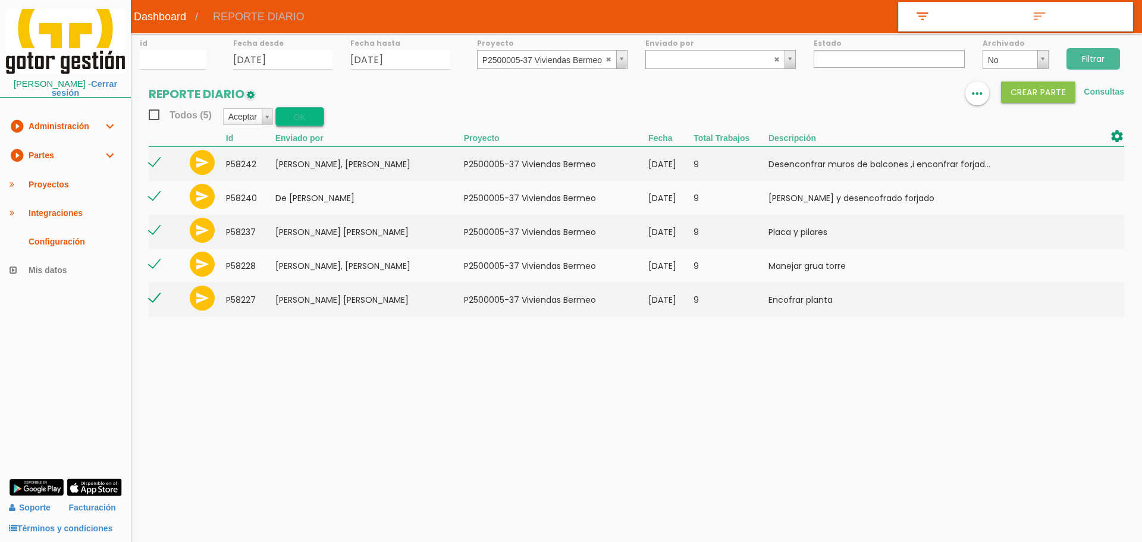
click at [310, 111] on button "OK" at bounding box center [299, 116] width 49 height 19
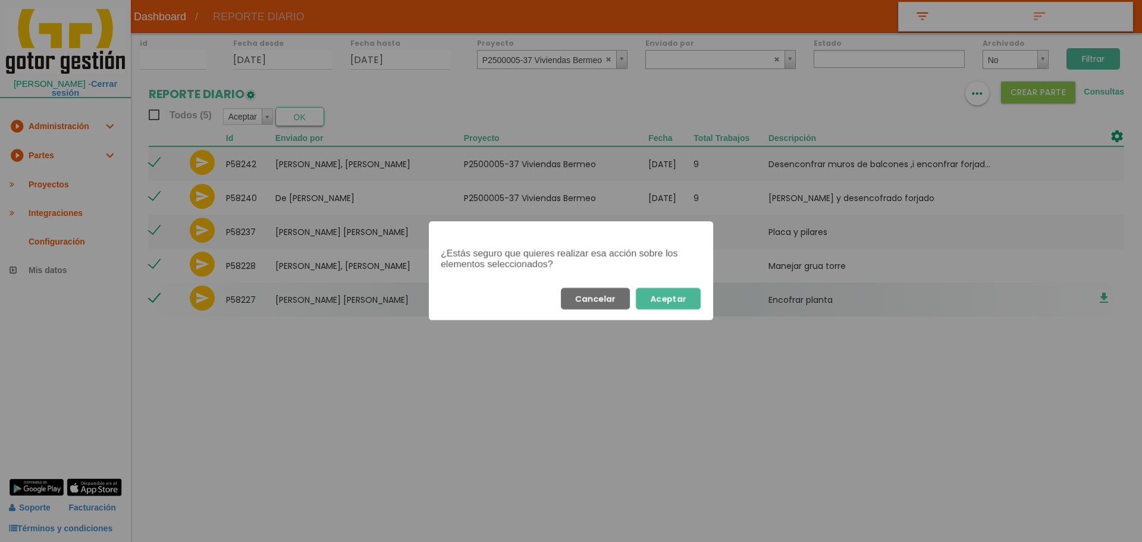
click at [661, 299] on button "Aceptar" at bounding box center [668, 298] width 65 height 21
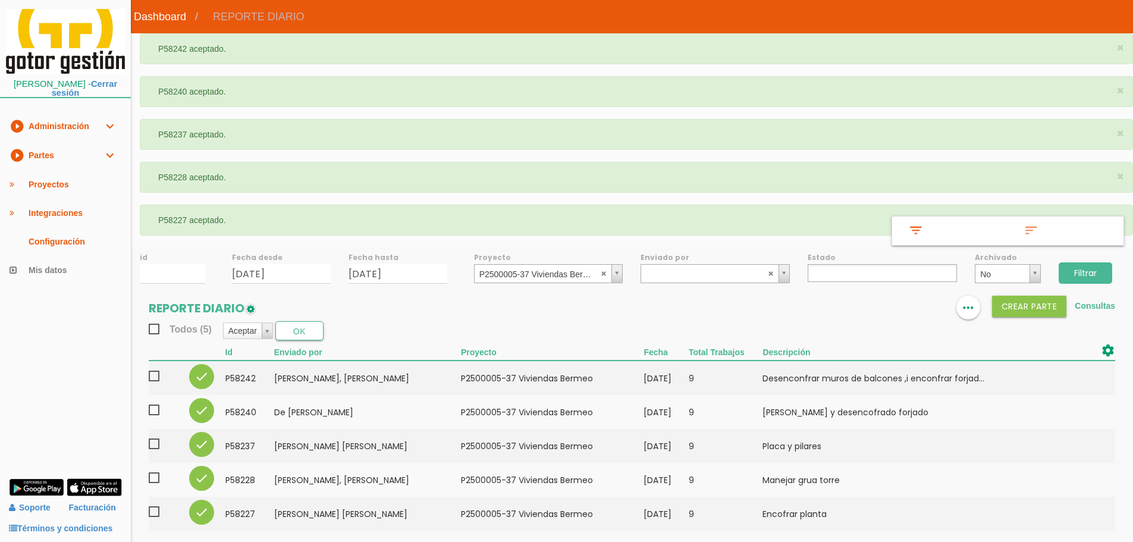
select select
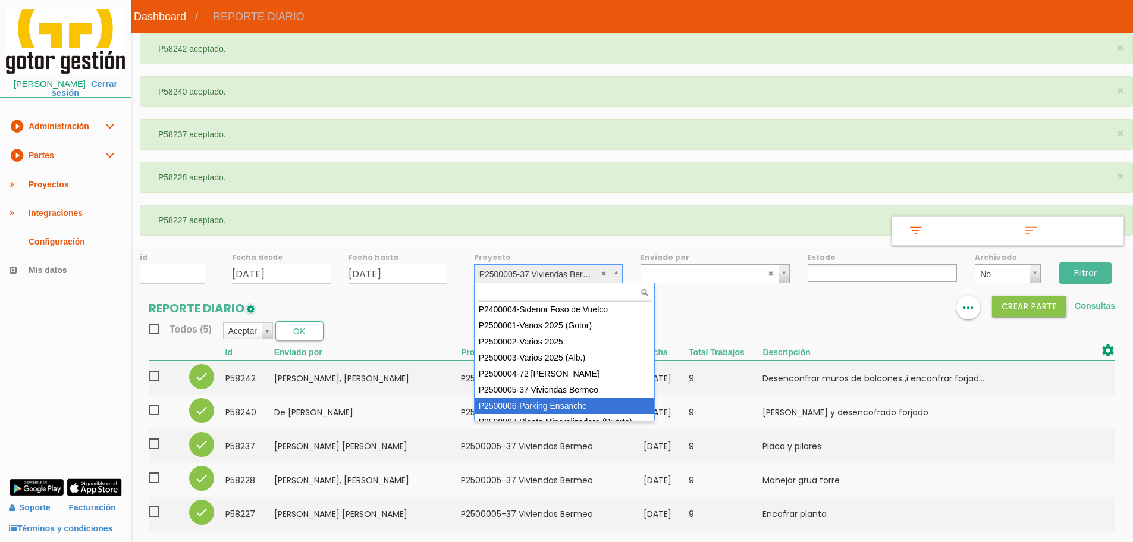
select select "88"
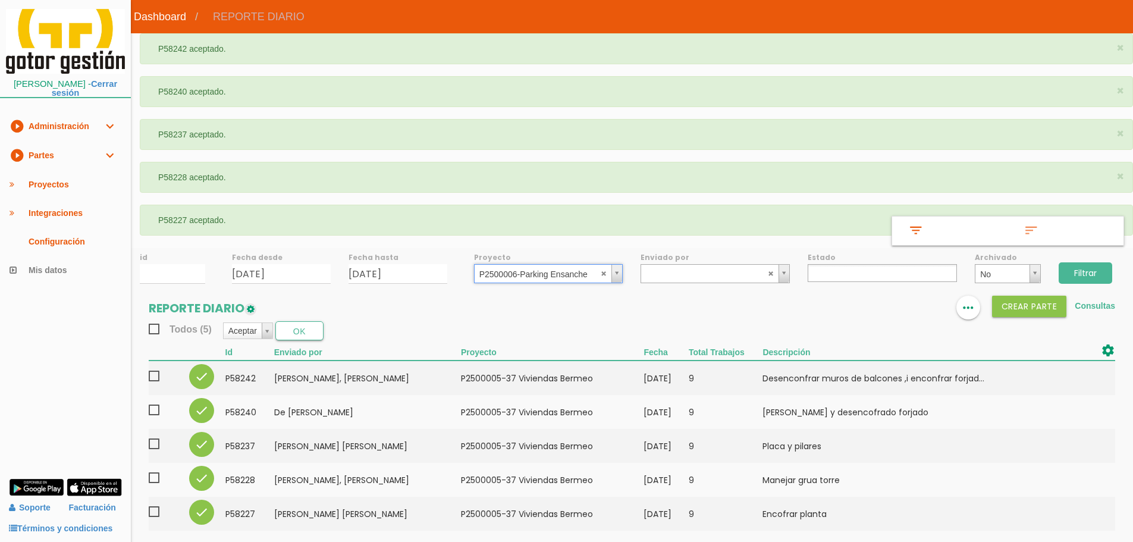
click at [1092, 276] on input "Filtrar" at bounding box center [1086, 272] width 54 height 21
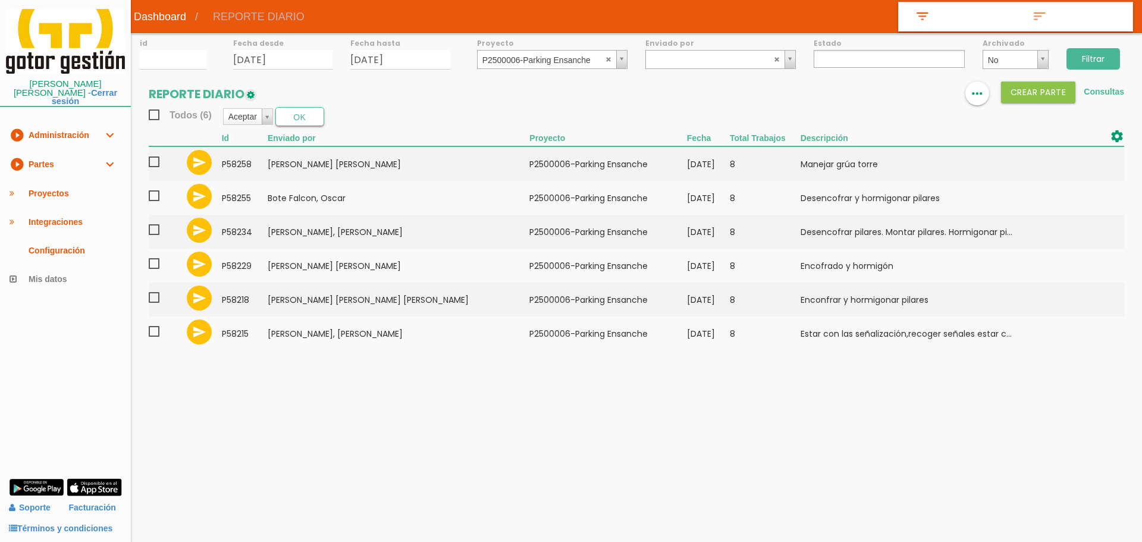
select select
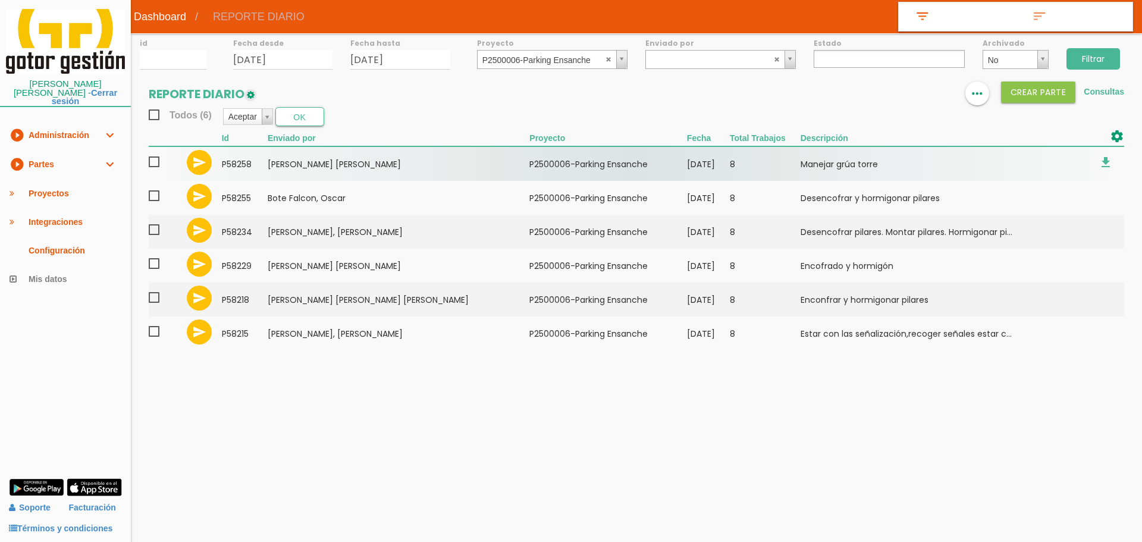
click at [158, 162] on span at bounding box center [159, 162] width 21 height 15
click at [0, 0] on input "checkbox" at bounding box center [0, 0] width 0 height 0
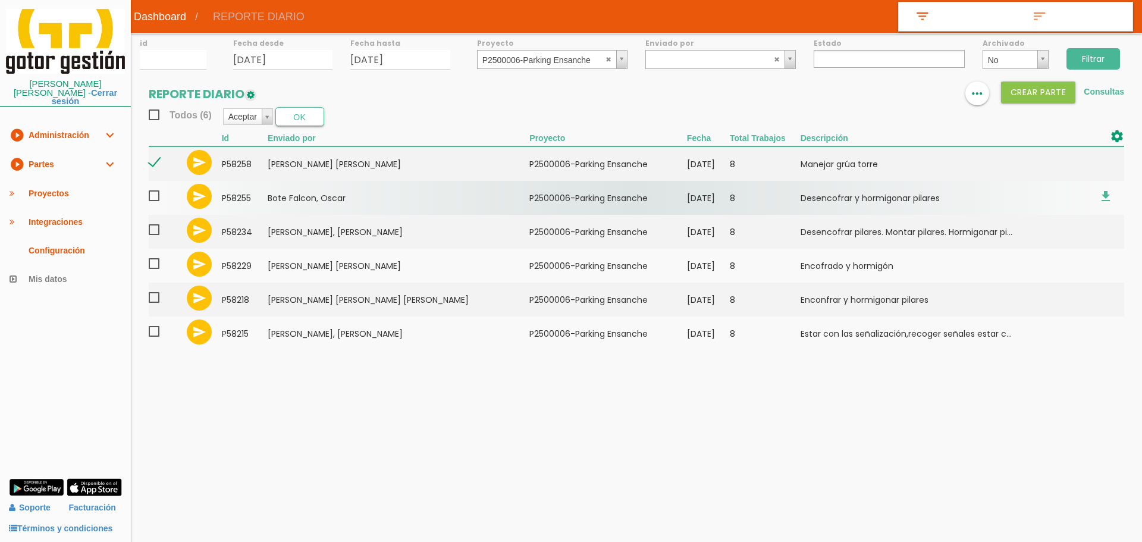
click at [156, 199] on span at bounding box center [159, 196] width 21 height 15
click at [0, 0] on input "checkbox" at bounding box center [0, 0] width 0 height 0
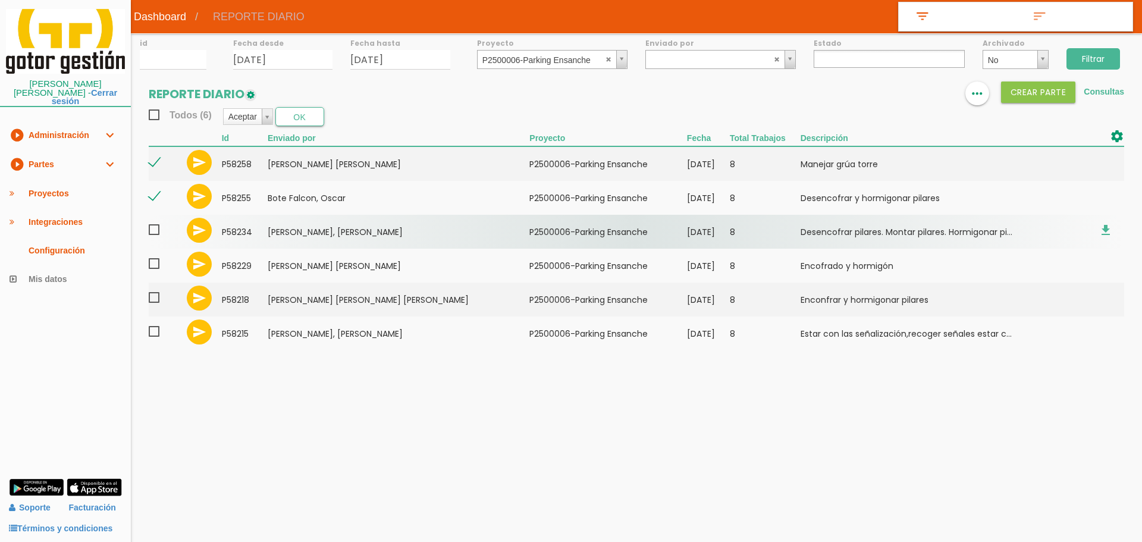
click at [156, 228] on span at bounding box center [159, 229] width 21 height 15
click at [0, 0] on input "checkbox" at bounding box center [0, 0] width 0 height 0
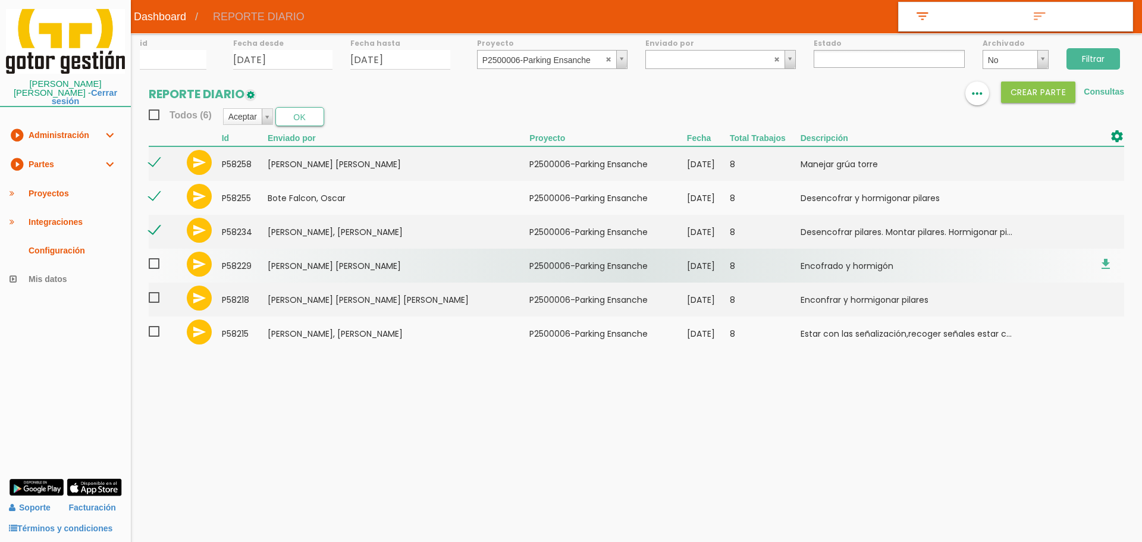
click at [149, 259] on span at bounding box center [159, 263] width 21 height 15
click at [0, 0] on input "checkbox" at bounding box center [0, 0] width 0 height 0
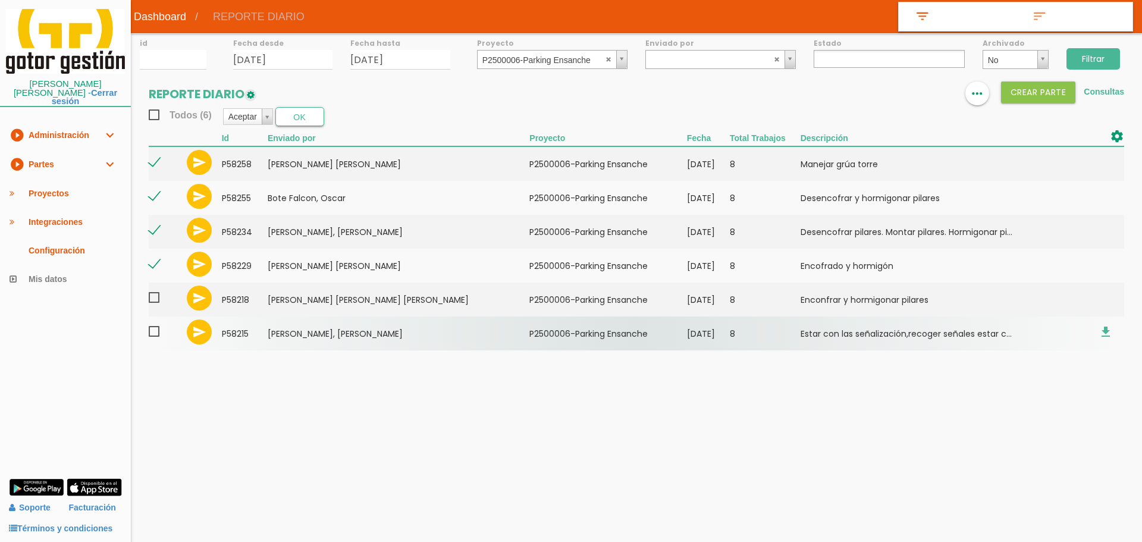
drag, startPoint x: 153, startPoint y: 297, endPoint x: 156, endPoint y: 321, distance: 23.4
click at [153, 298] on span at bounding box center [159, 297] width 21 height 15
click at [0, 0] on input "checkbox" at bounding box center [0, 0] width 0 height 0
click at [157, 327] on span at bounding box center [159, 331] width 21 height 15
click at [0, 0] on input "checkbox" at bounding box center [0, 0] width 0 height 0
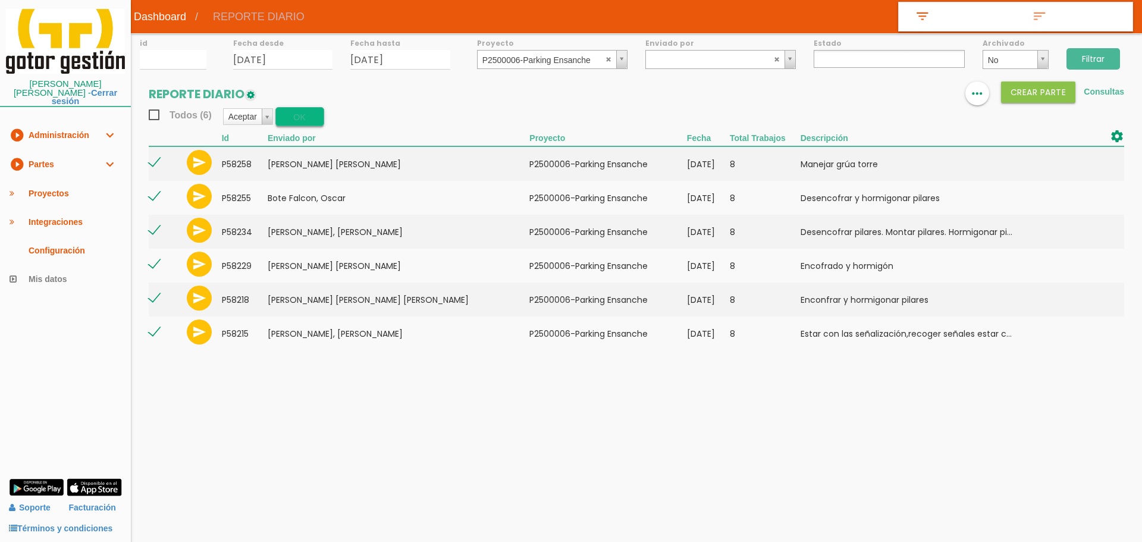
click at [284, 120] on button "OK" at bounding box center [299, 116] width 49 height 19
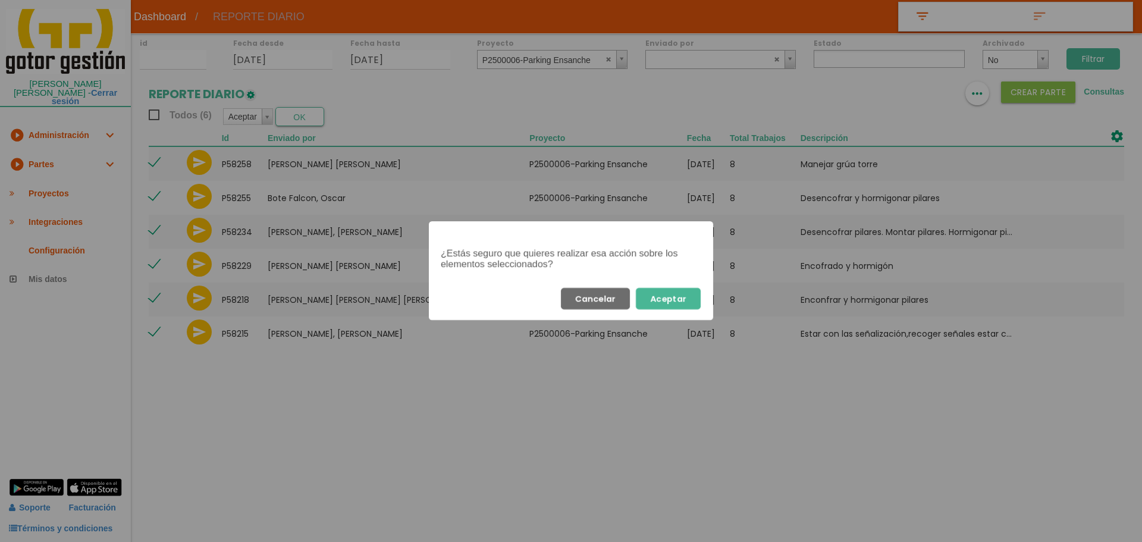
click at [681, 293] on button "Aceptar" at bounding box center [668, 298] width 65 height 21
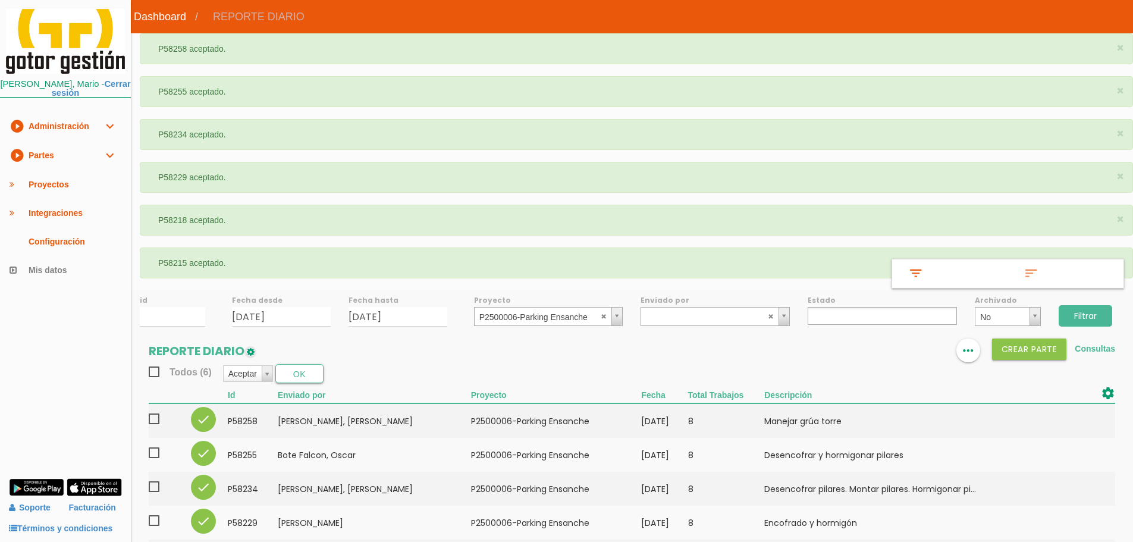
select select
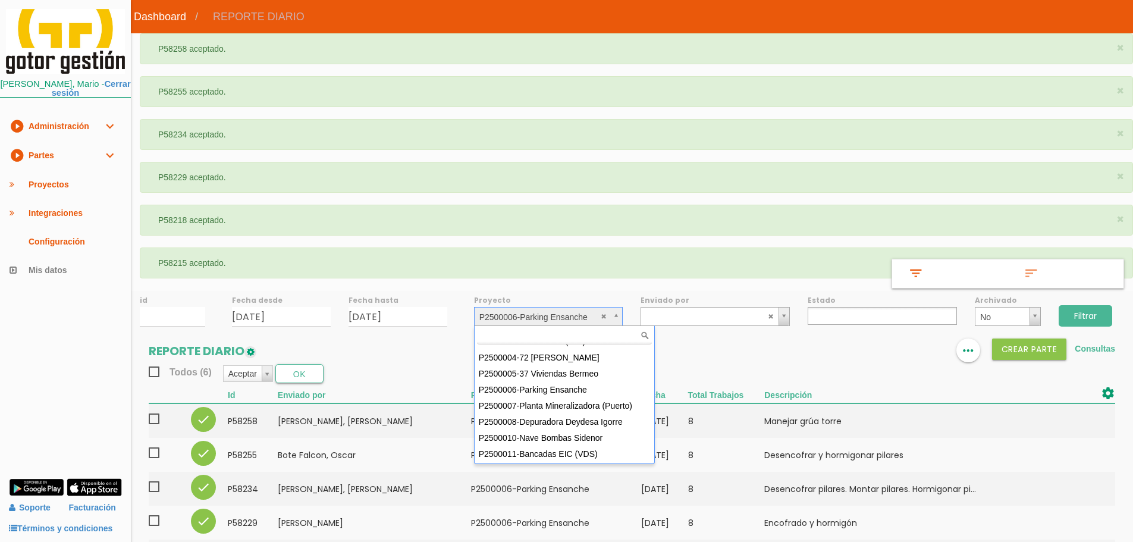
scroll to position [59, 0]
select select "89"
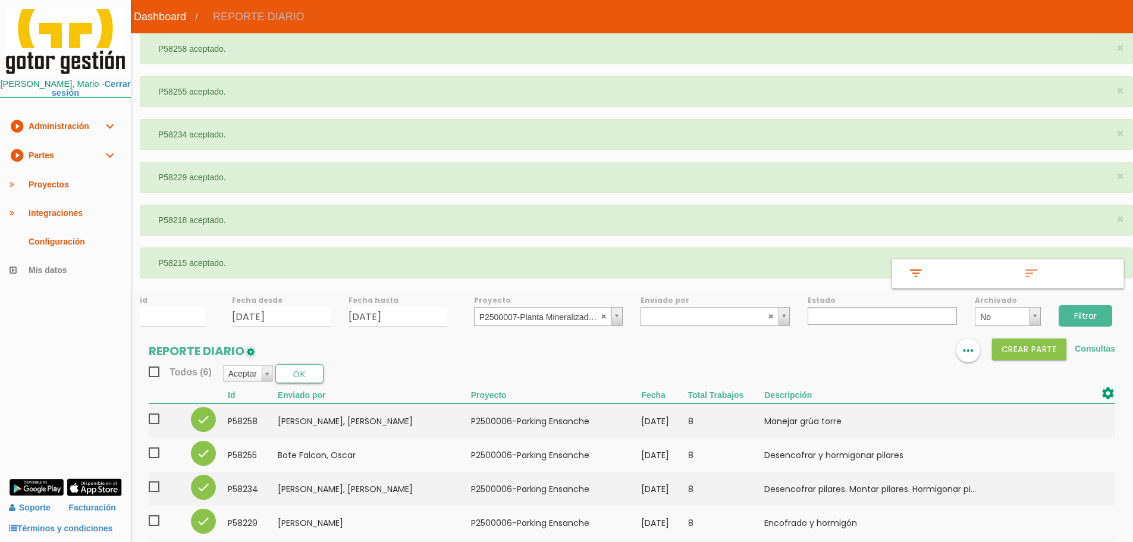
click at [1080, 320] on input "Filtrar" at bounding box center [1086, 315] width 54 height 21
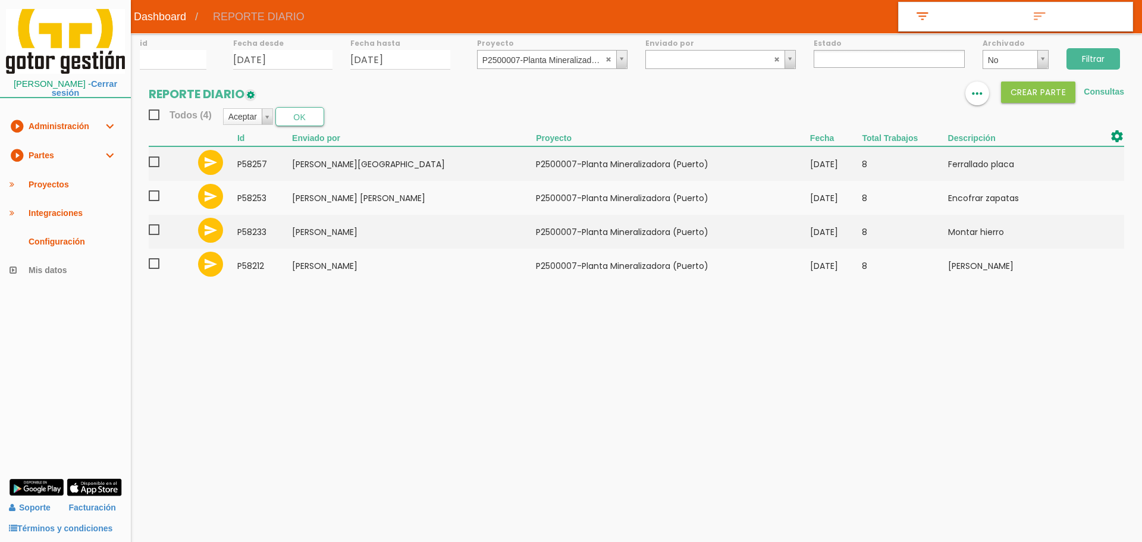
select select
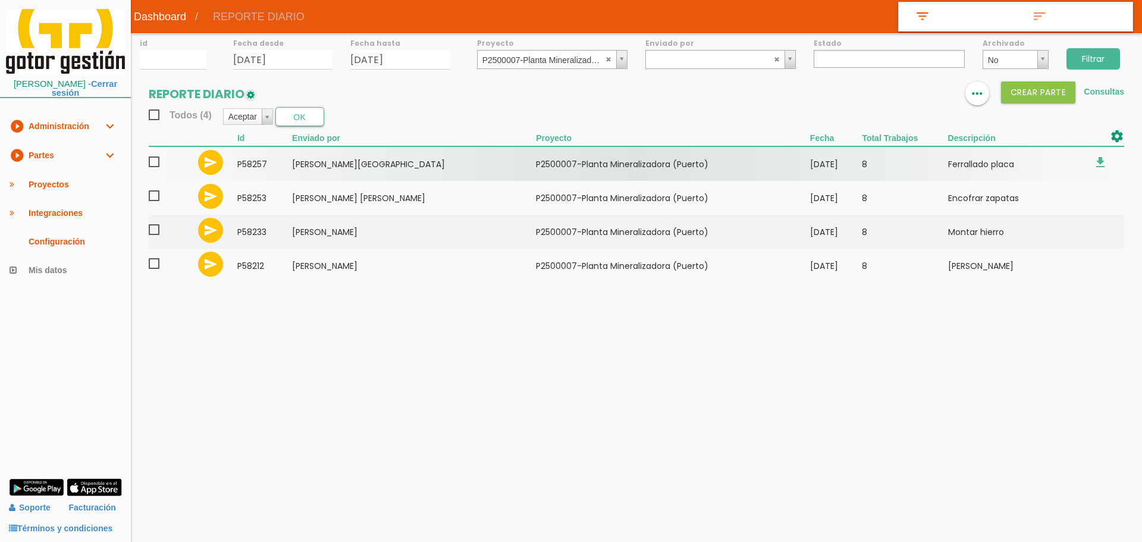
click at [150, 156] on span at bounding box center [159, 162] width 21 height 15
click at [0, 0] on input "checkbox" at bounding box center [0, 0] width 0 height 0
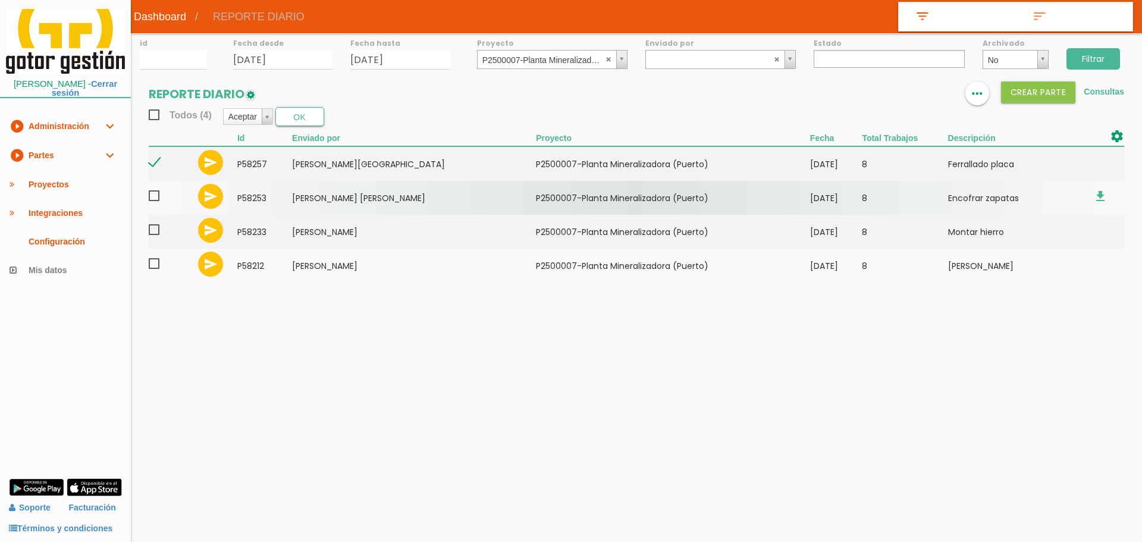
click at [158, 193] on span at bounding box center [159, 196] width 21 height 15
click at [0, 0] on input "checkbox" at bounding box center [0, 0] width 0 height 0
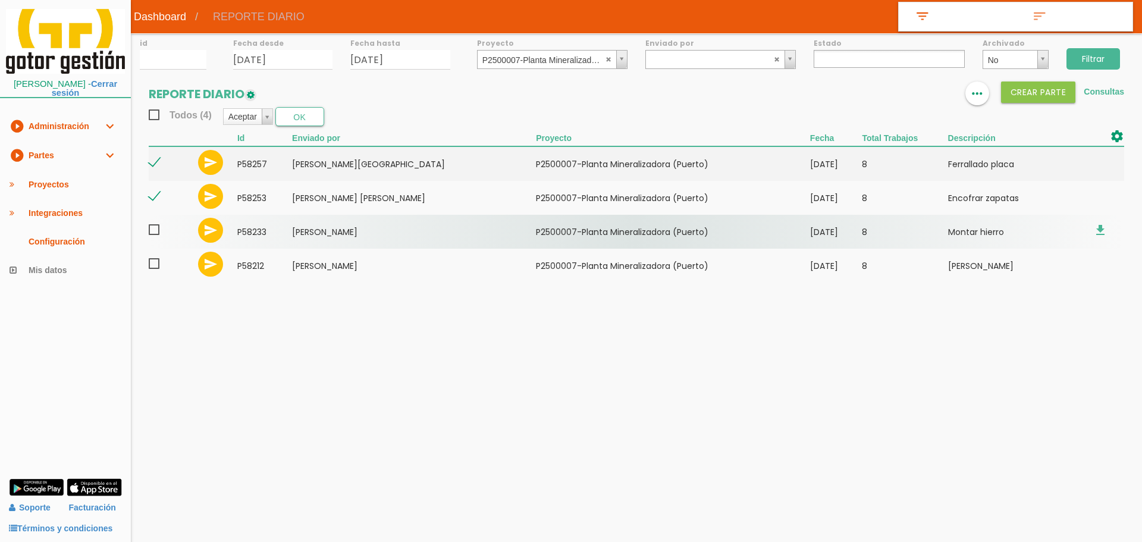
click at [149, 240] on label at bounding box center [159, 231] width 21 height 18
click at [0, 0] on input "checkbox" at bounding box center [0, 0] width 0 height 0
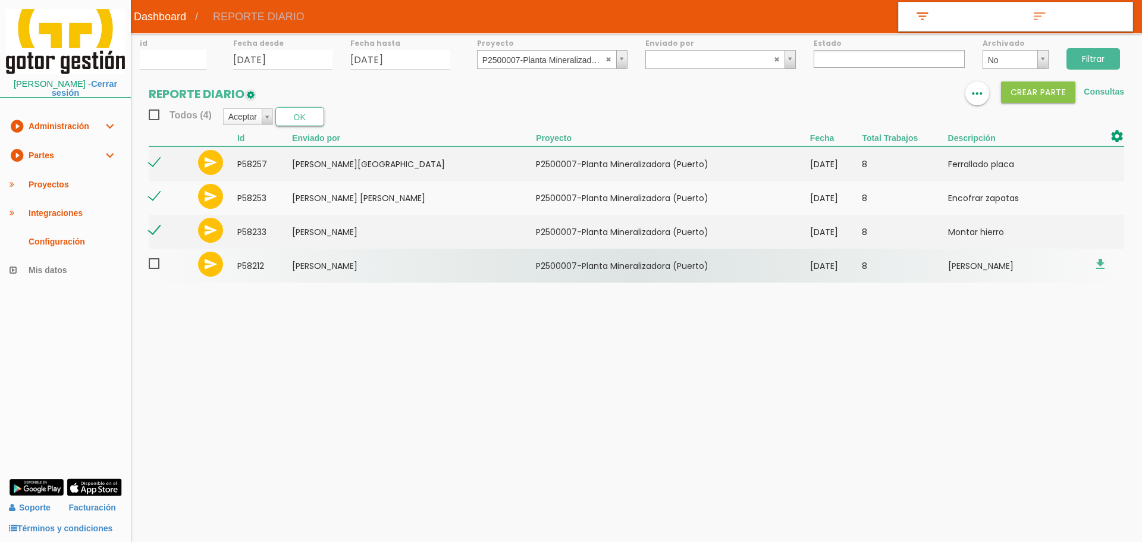
click at [155, 274] on label at bounding box center [159, 265] width 21 height 18
click at [0, 0] on input "checkbox" at bounding box center [0, 0] width 0 height 0
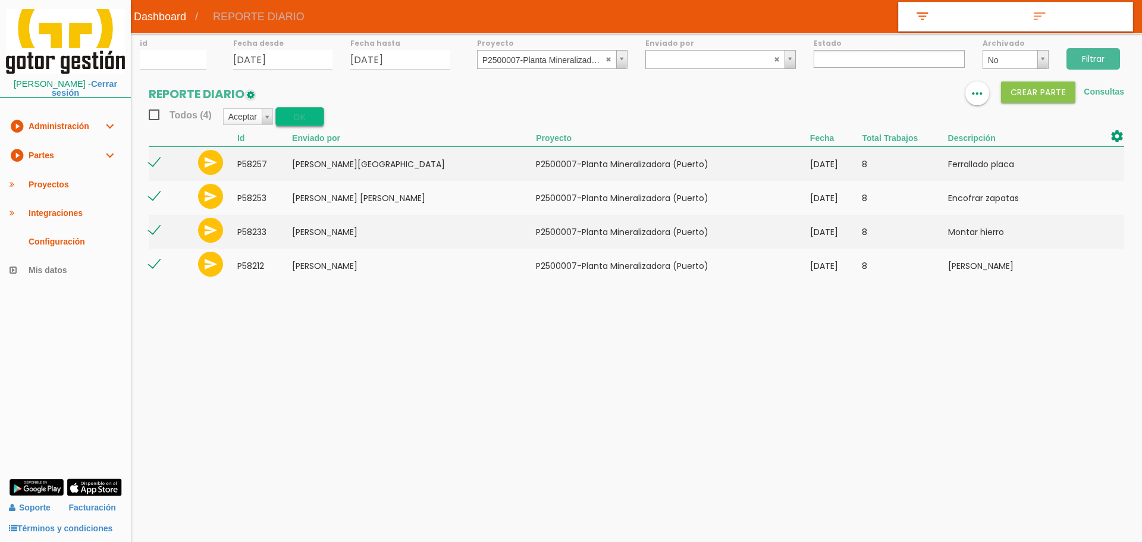
click at [309, 113] on button "OK" at bounding box center [299, 116] width 49 height 19
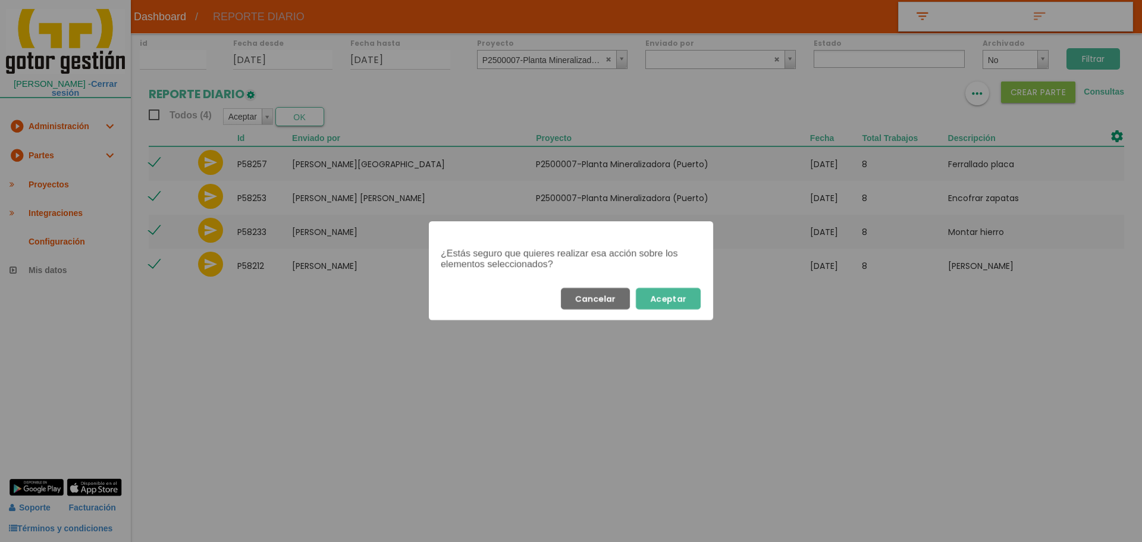
click at [689, 302] on button "Aceptar" at bounding box center [668, 298] width 65 height 21
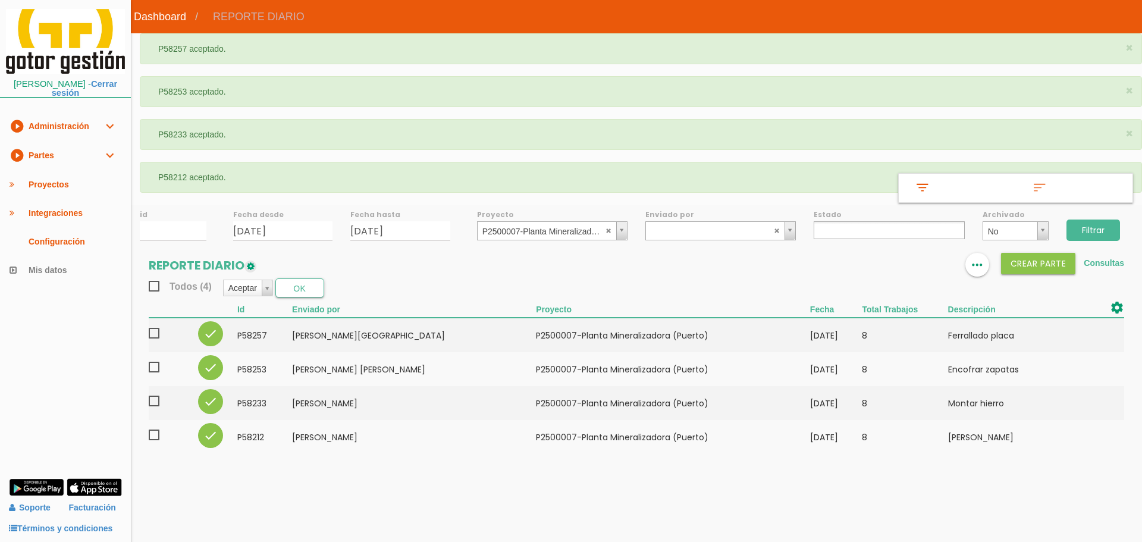
select select
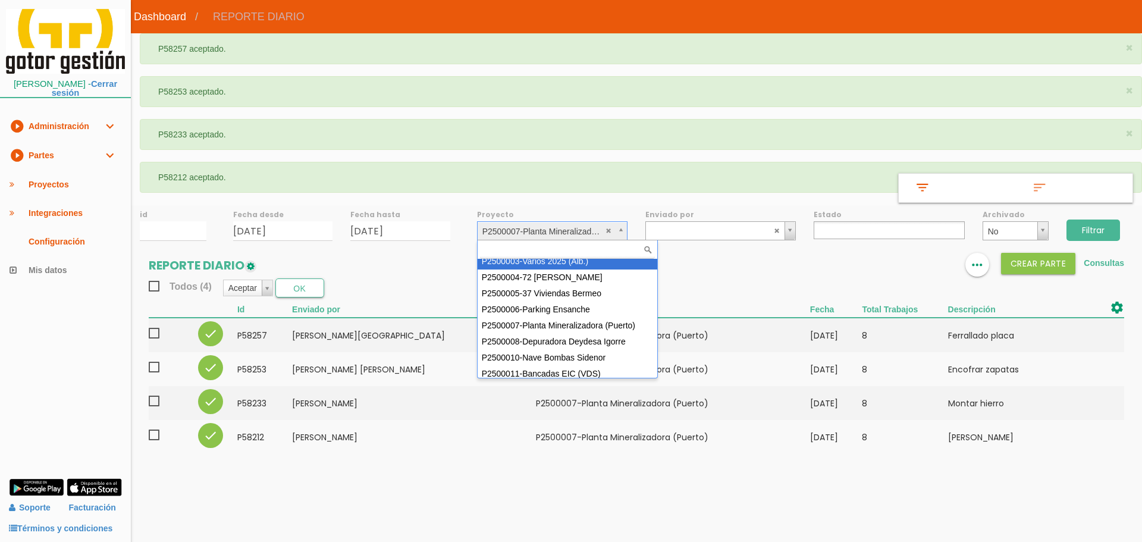
scroll to position [81, 0]
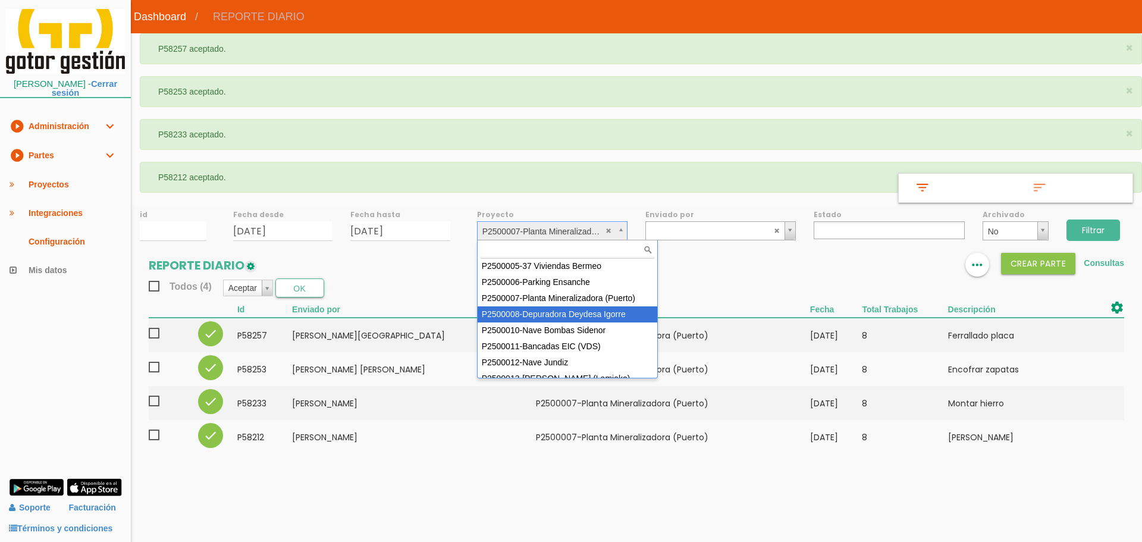
select select "90"
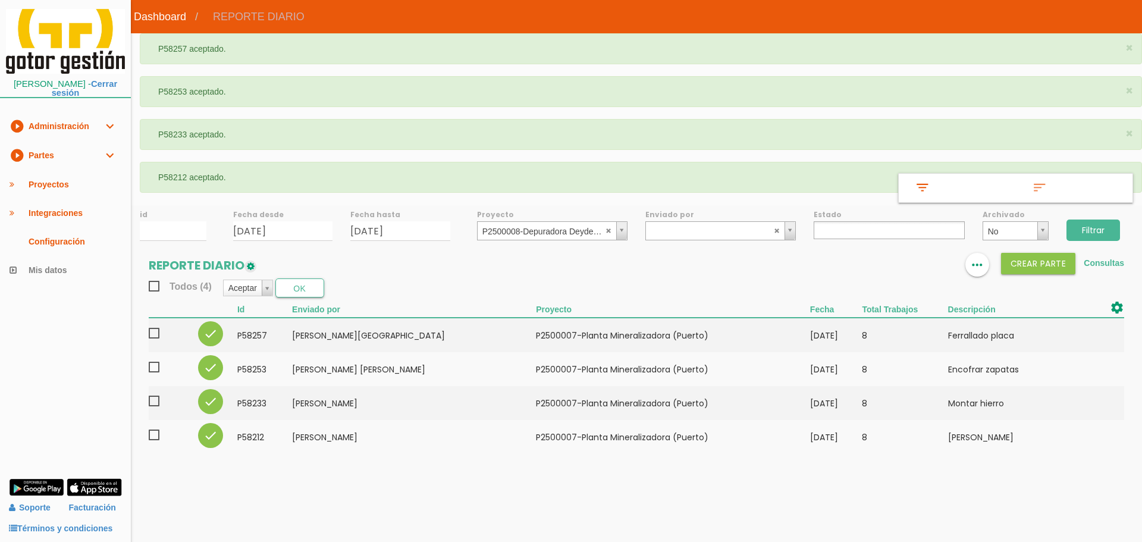
click at [1086, 235] on input "Filtrar" at bounding box center [1093, 229] width 54 height 21
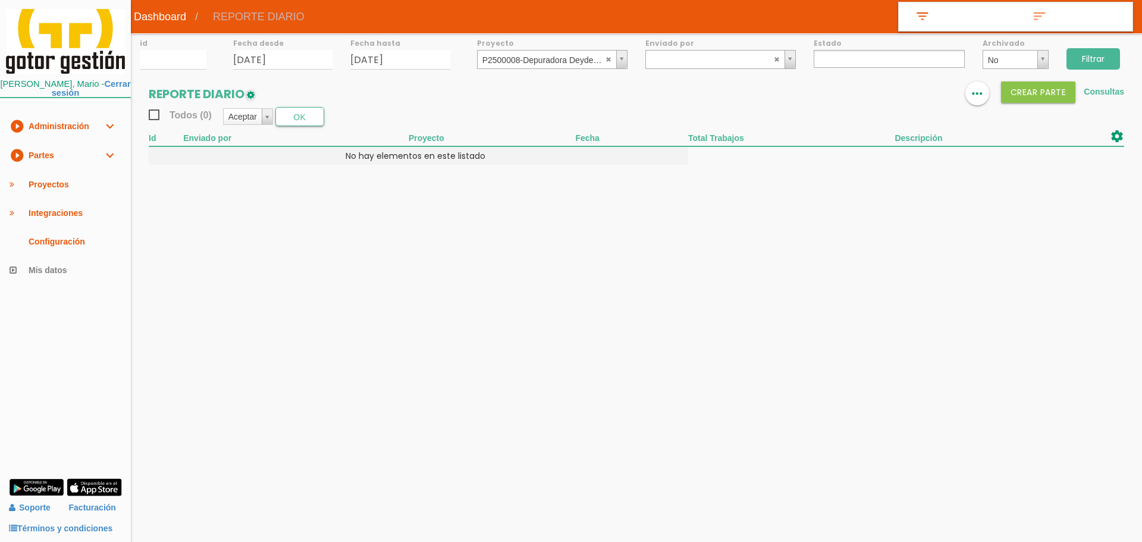
select select
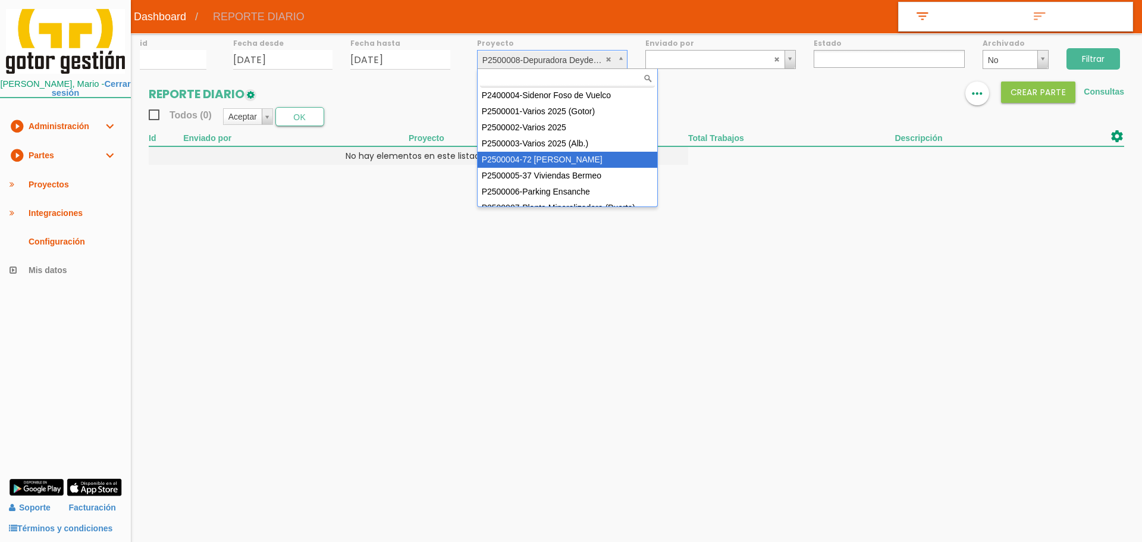
scroll to position [48, 0]
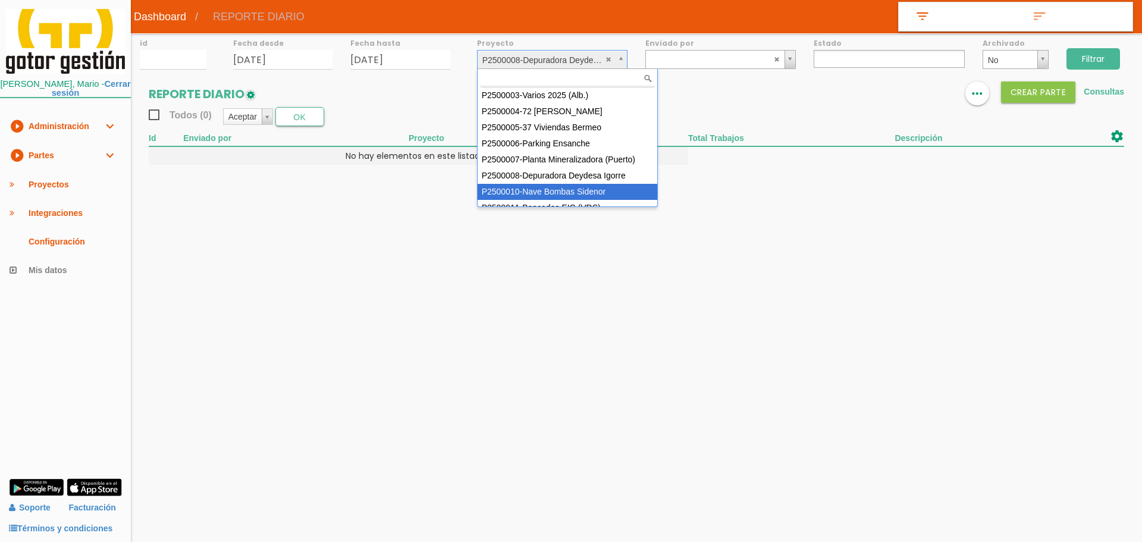
select select "92"
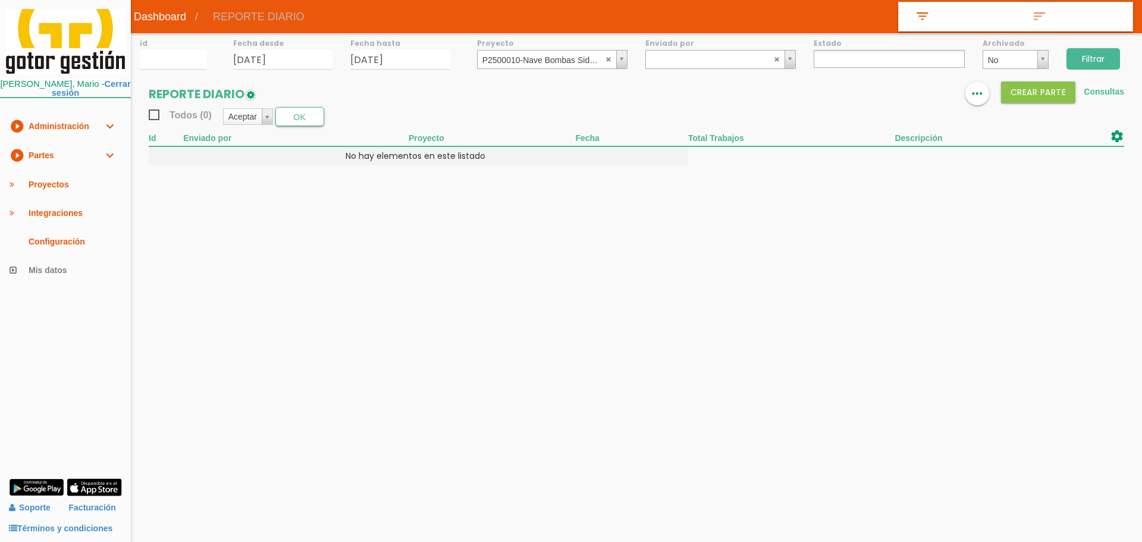
click at [1118, 58] on input "Filtrar" at bounding box center [1093, 58] width 54 height 21
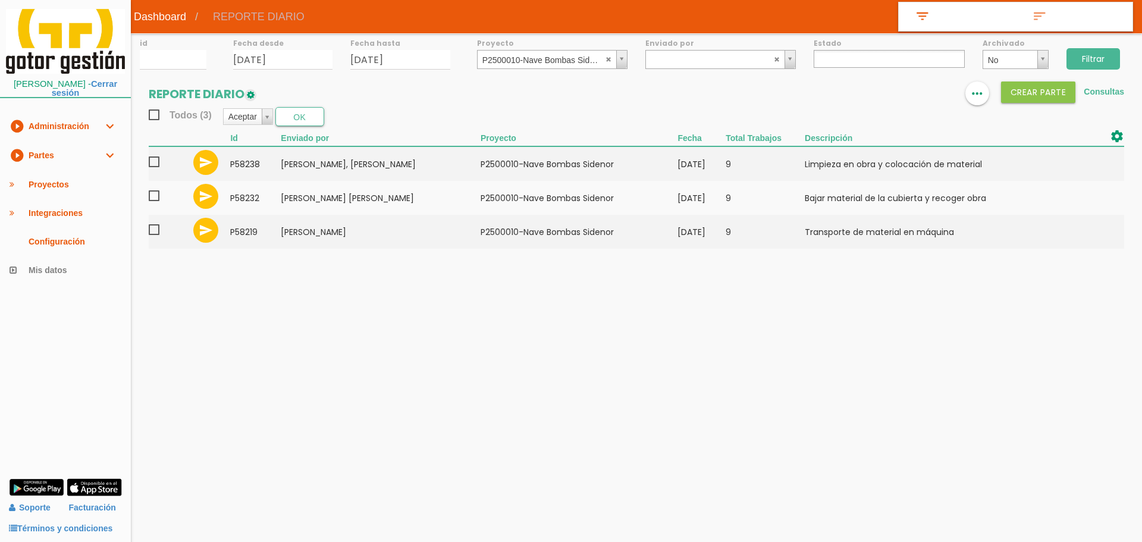
select select
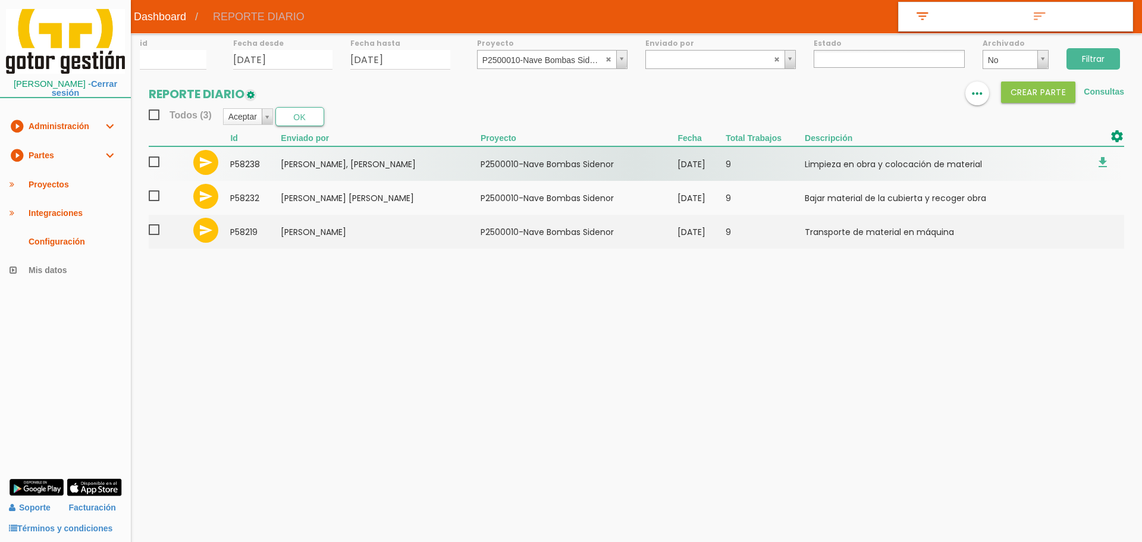
click at [152, 168] on span at bounding box center [159, 162] width 21 height 15
click at [0, 0] on input "checkbox" at bounding box center [0, 0] width 0 height 0
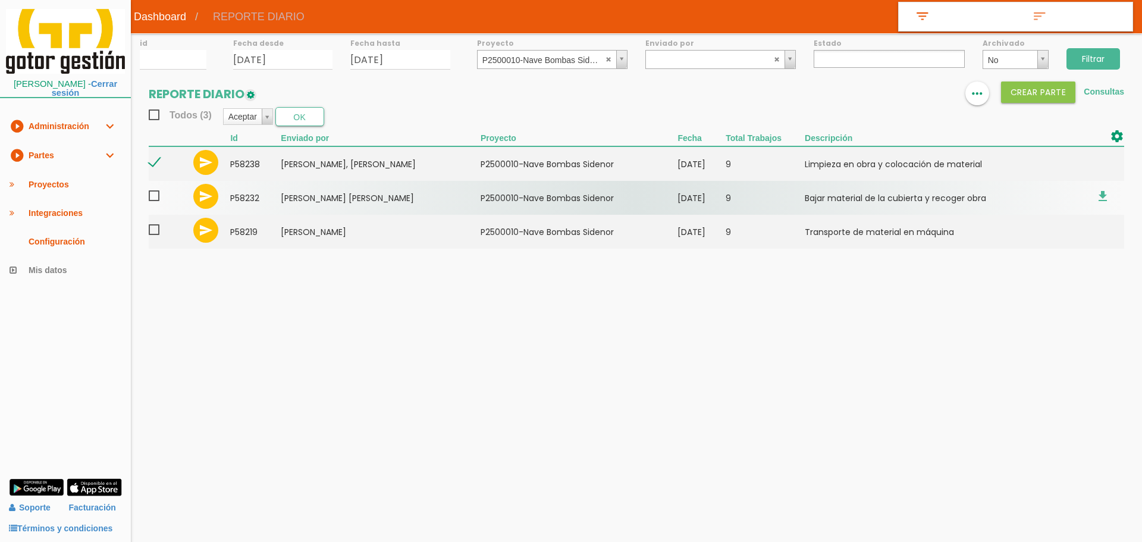
click at [155, 200] on span at bounding box center [159, 196] width 21 height 15
click at [0, 0] on input "checkbox" at bounding box center [0, 0] width 0 height 0
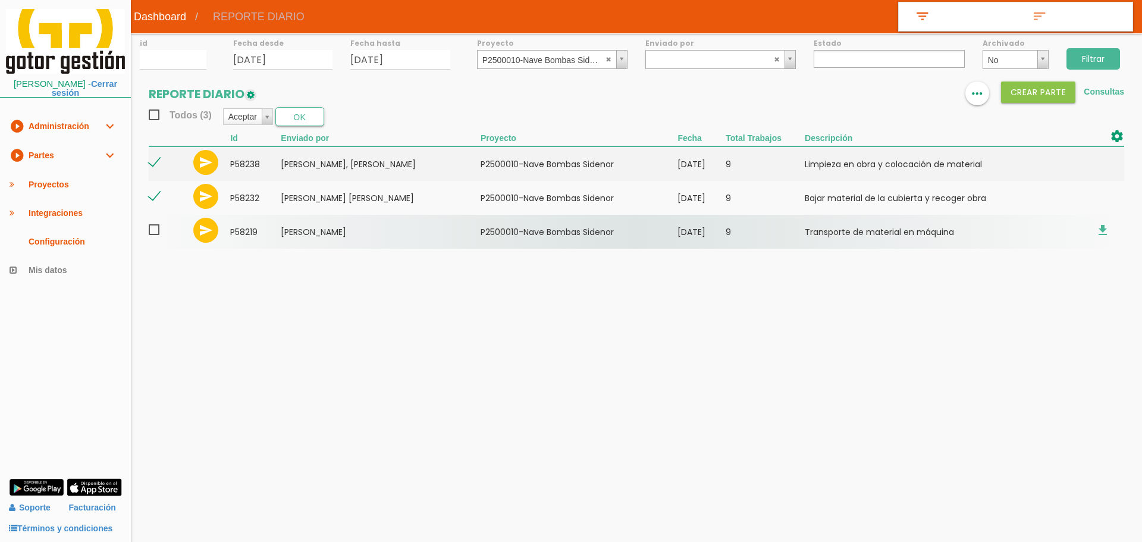
click at [155, 233] on span at bounding box center [159, 229] width 21 height 15
click at [0, 0] on input "checkbox" at bounding box center [0, 0] width 0 height 0
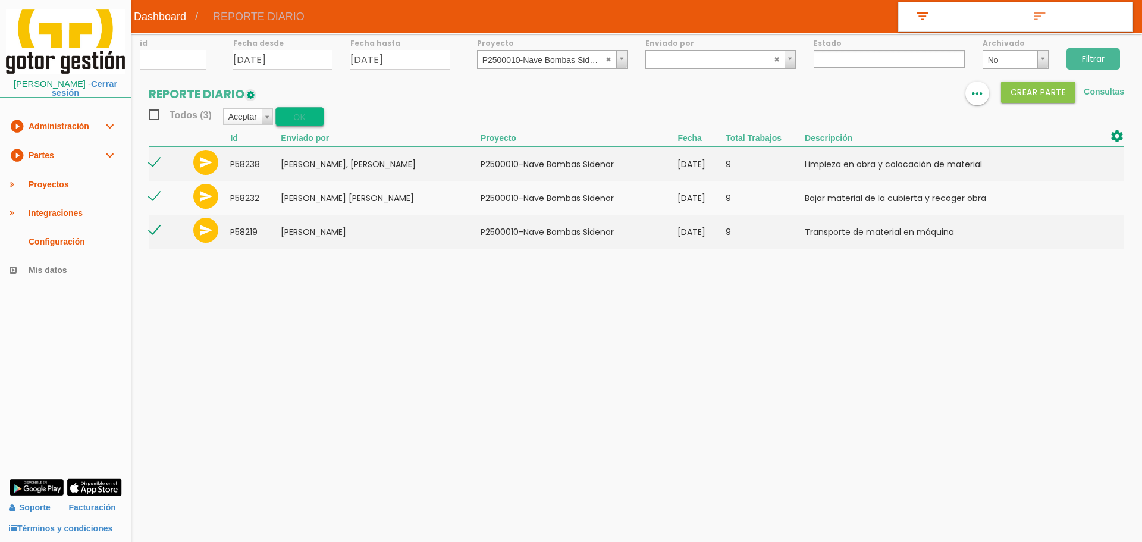
click at [281, 113] on button "OK" at bounding box center [299, 116] width 49 height 19
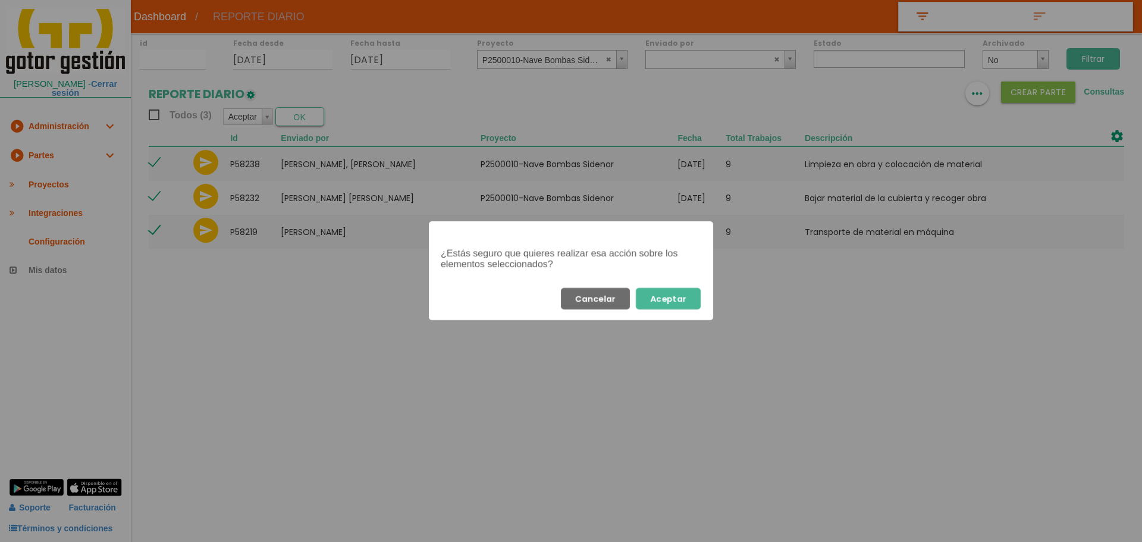
click at [690, 299] on button "Aceptar" at bounding box center [668, 298] width 65 height 21
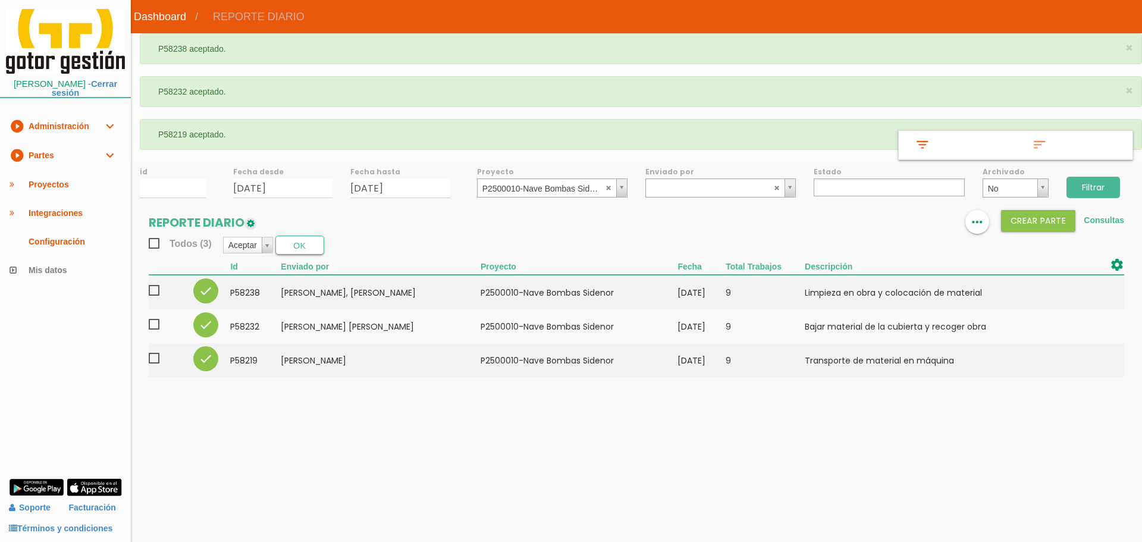
select select
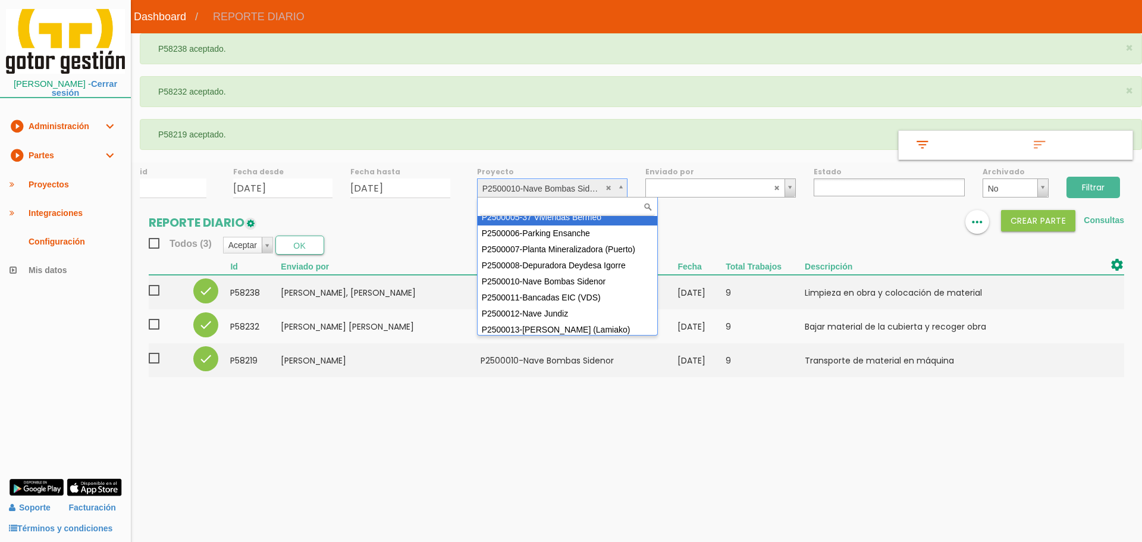
scroll to position [106, 0]
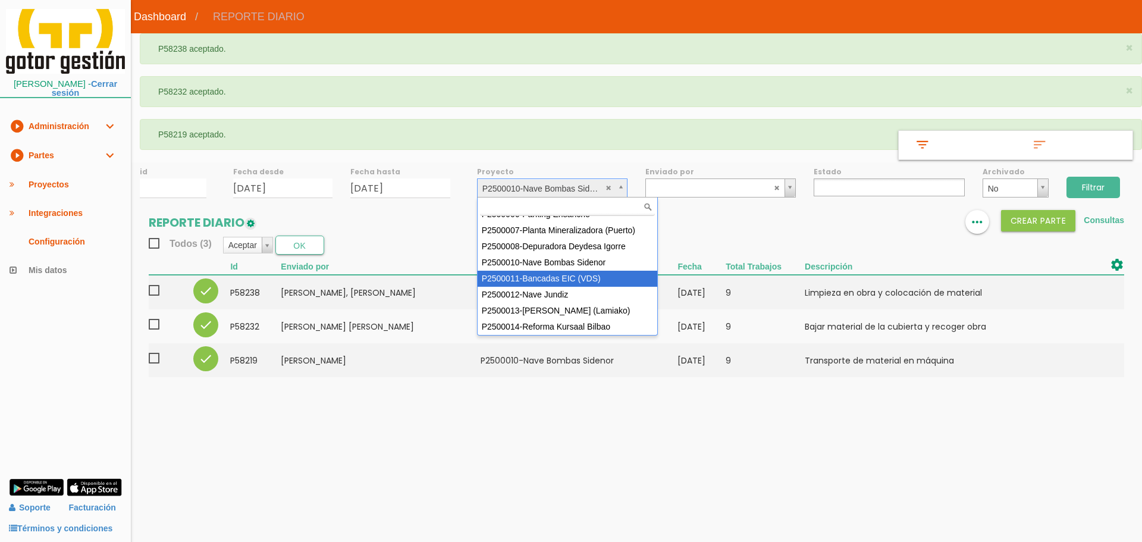
select select "93"
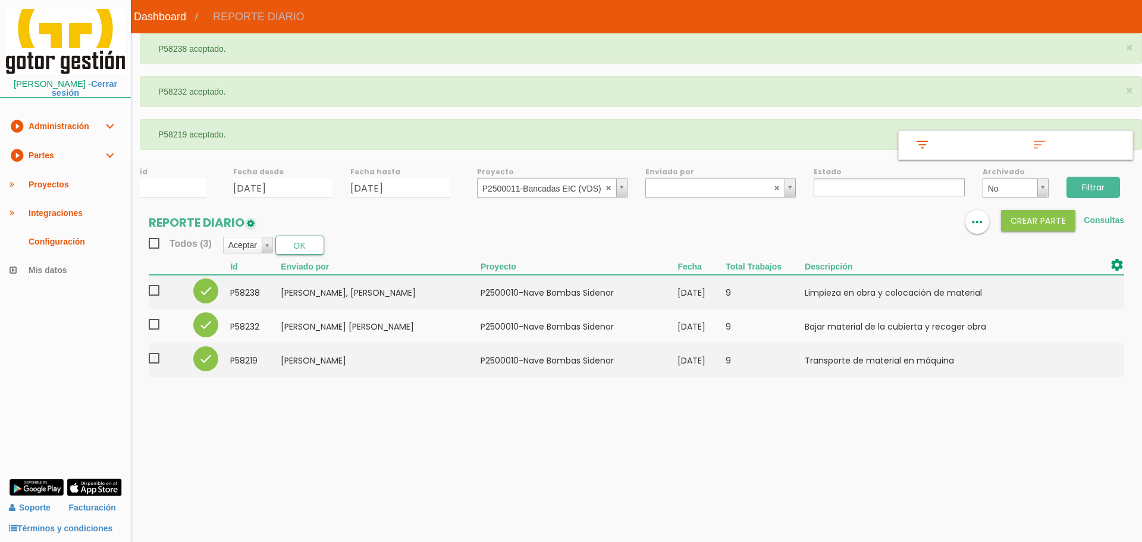
click at [1089, 189] on input "Filtrar" at bounding box center [1093, 187] width 54 height 21
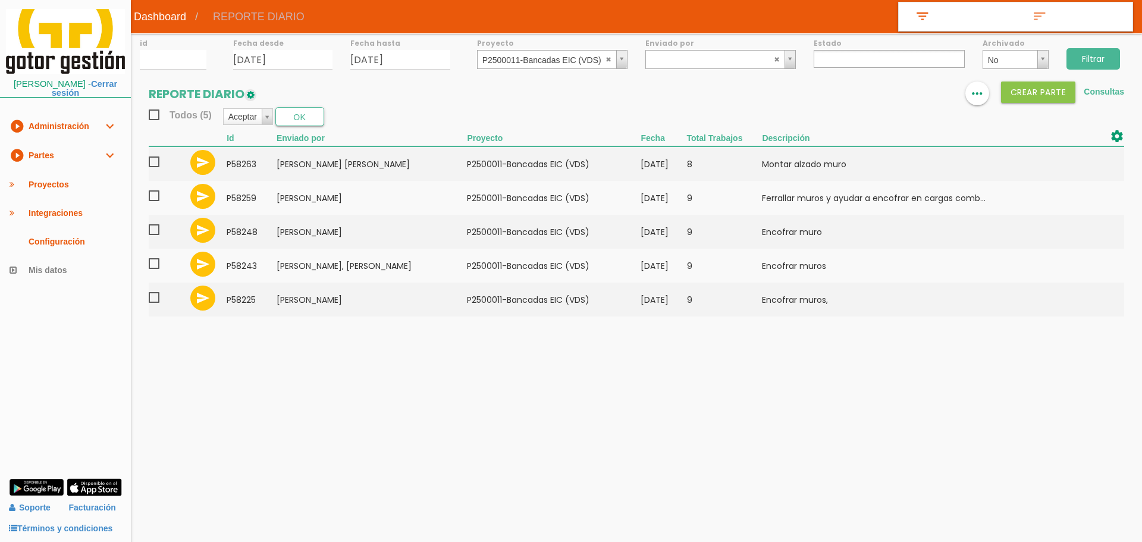
select select
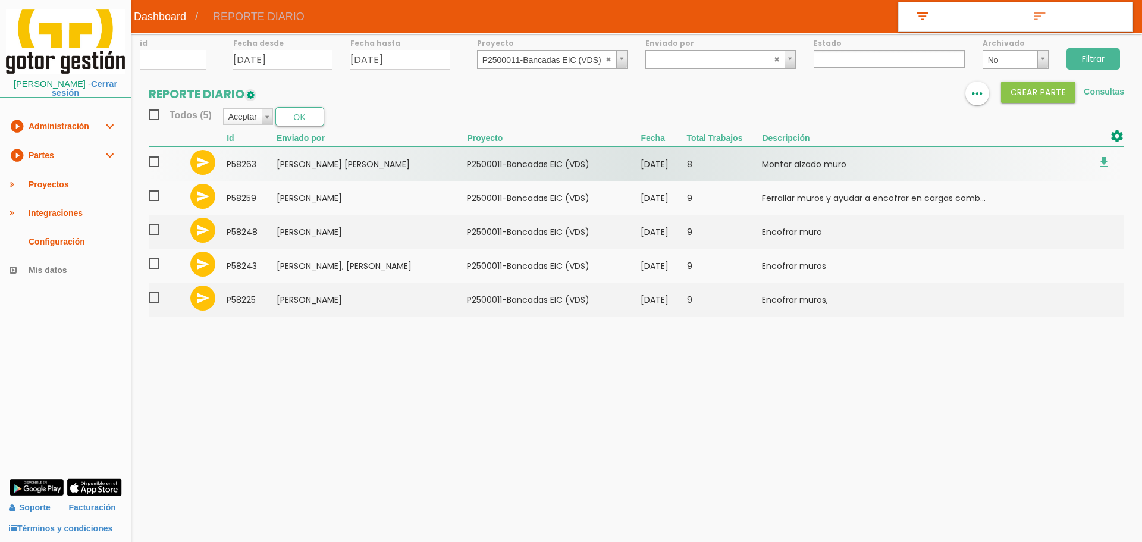
click at [153, 156] on span at bounding box center [159, 162] width 21 height 15
click at [0, 0] on input "checkbox" at bounding box center [0, 0] width 0 height 0
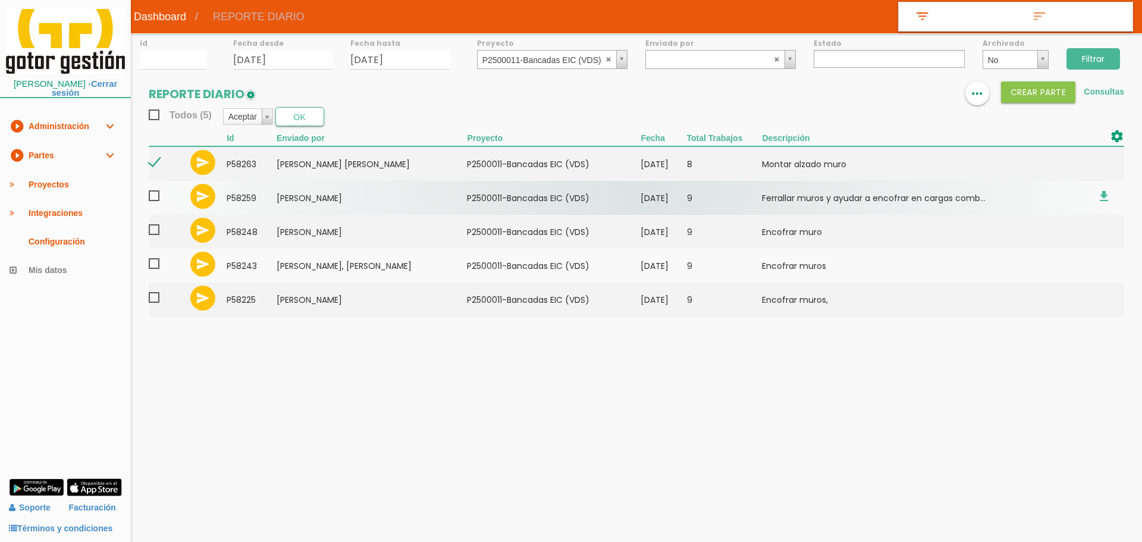
click at [159, 194] on span at bounding box center [159, 196] width 21 height 15
click at [0, 0] on input "checkbox" at bounding box center [0, 0] width 0 height 0
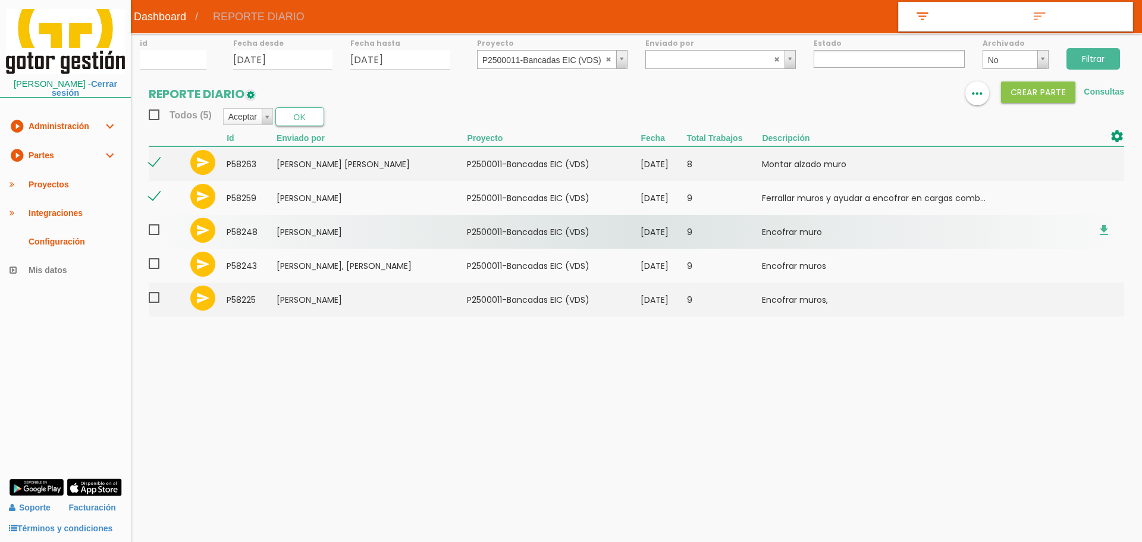
click at [159, 226] on span at bounding box center [159, 229] width 21 height 15
click at [0, 0] on input "checkbox" at bounding box center [0, 0] width 0 height 0
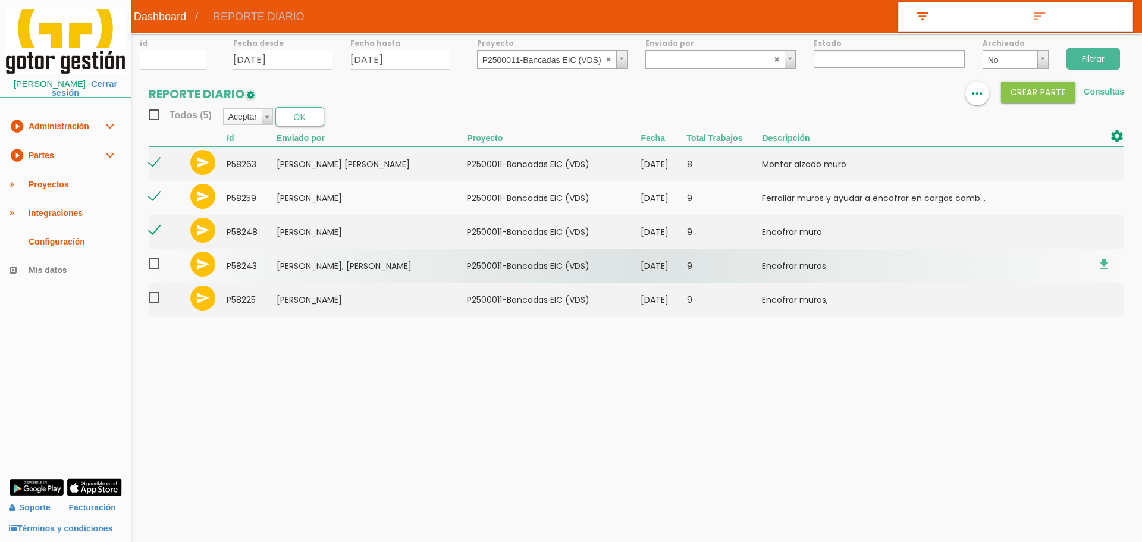
click at [157, 259] on span at bounding box center [159, 263] width 21 height 15
click at [0, 0] on input "checkbox" at bounding box center [0, 0] width 0 height 0
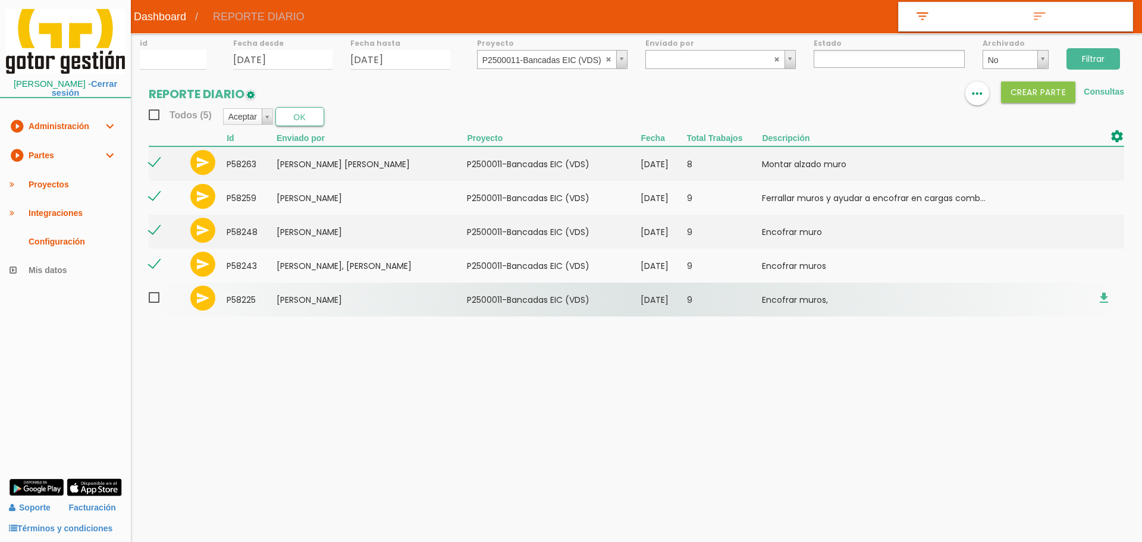
click at [157, 307] on label at bounding box center [159, 299] width 21 height 18
click at [0, 0] on input "checkbox" at bounding box center [0, 0] width 0 height 0
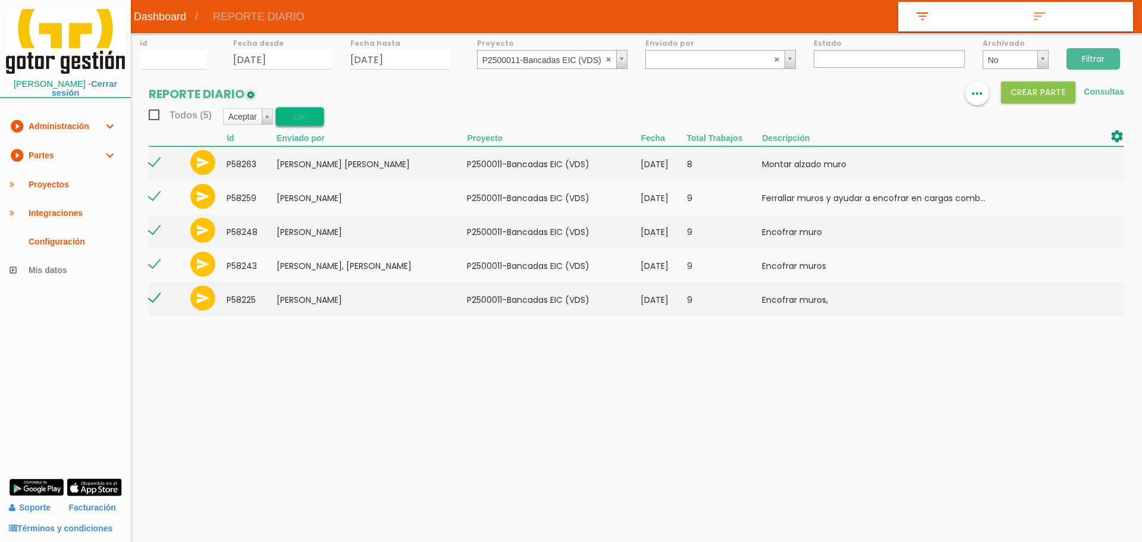
click at [291, 121] on button "OK" at bounding box center [299, 116] width 49 height 19
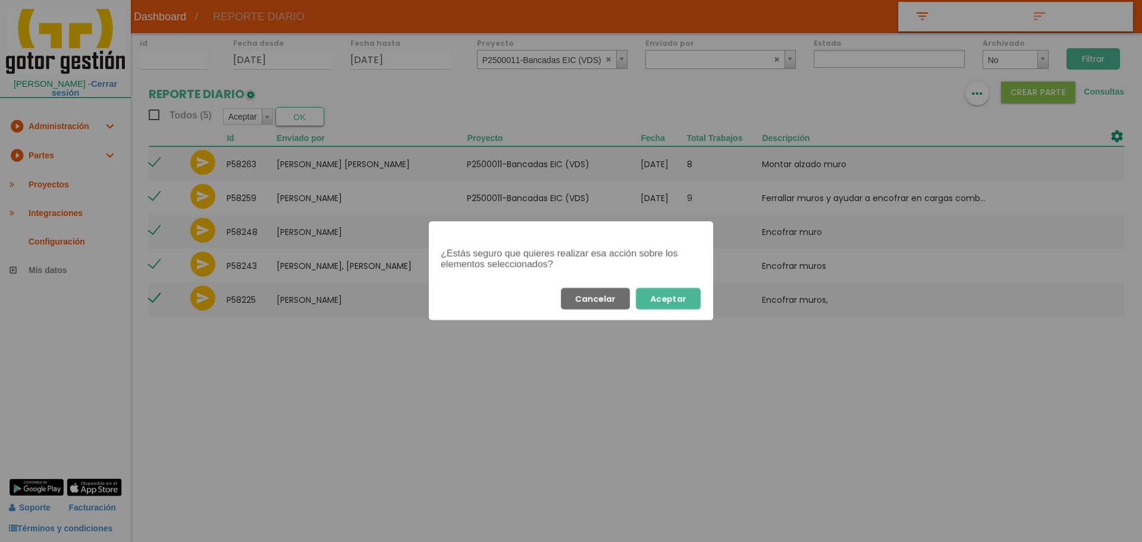
click at [665, 296] on button "Aceptar" at bounding box center [668, 298] width 65 height 21
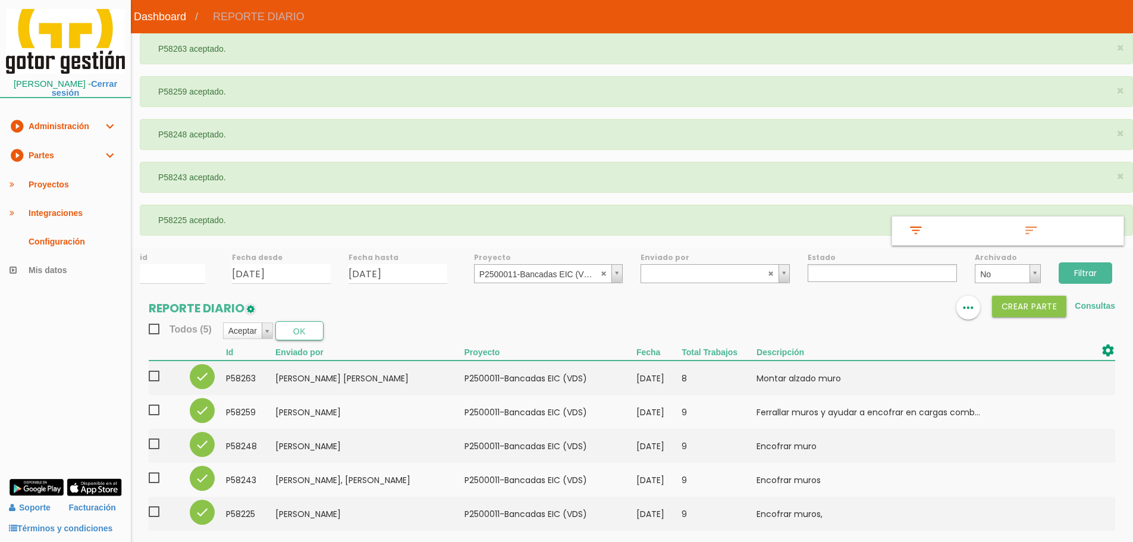
select select
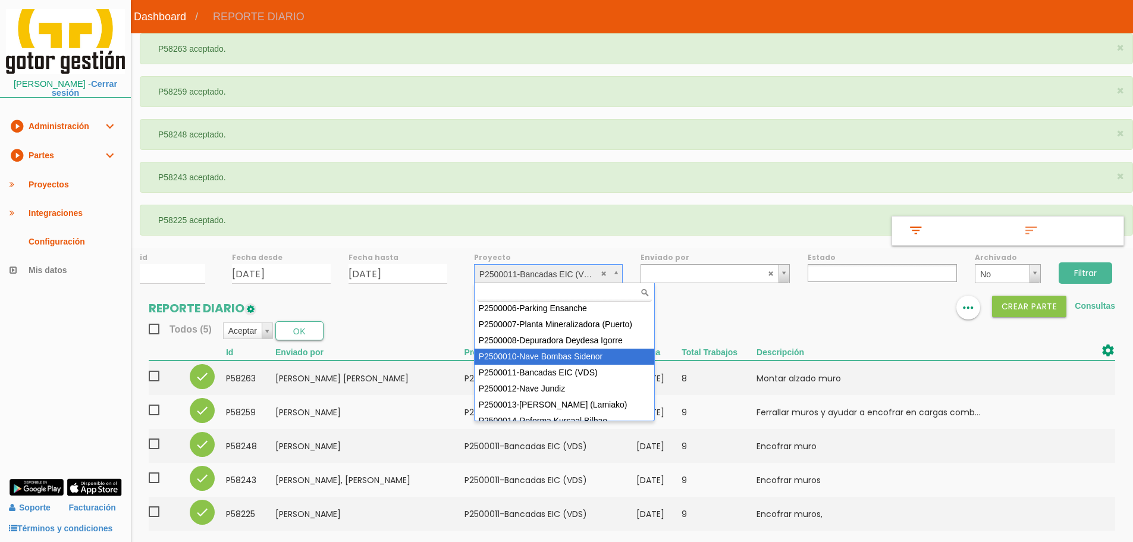
scroll to position [106, 0]
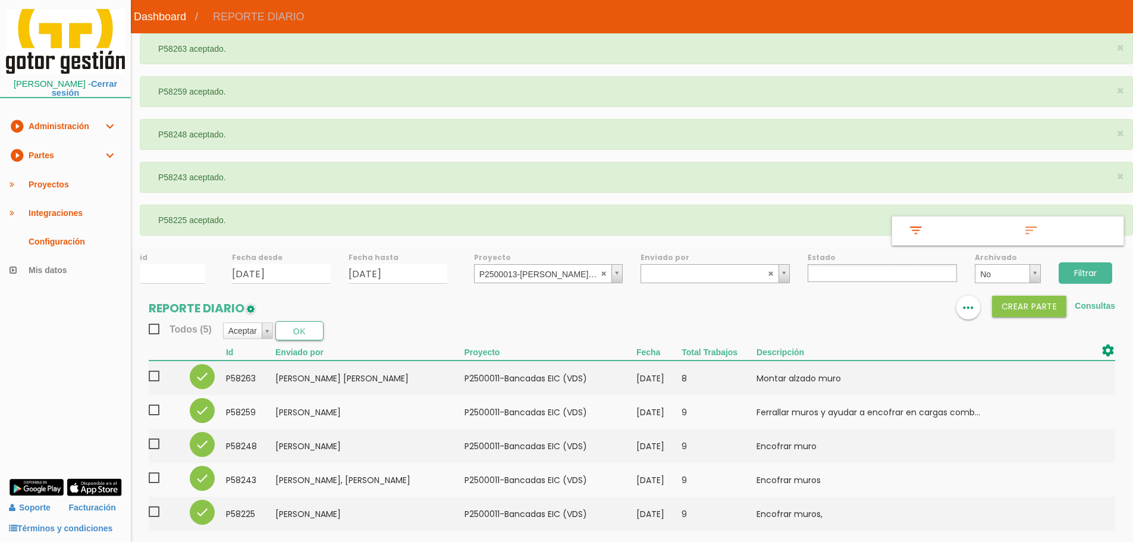
click at [599, 390] on td "﻿P2500011-Bancadas EIC (VDS)" at bounding box center [550, 377] width 172 height 34
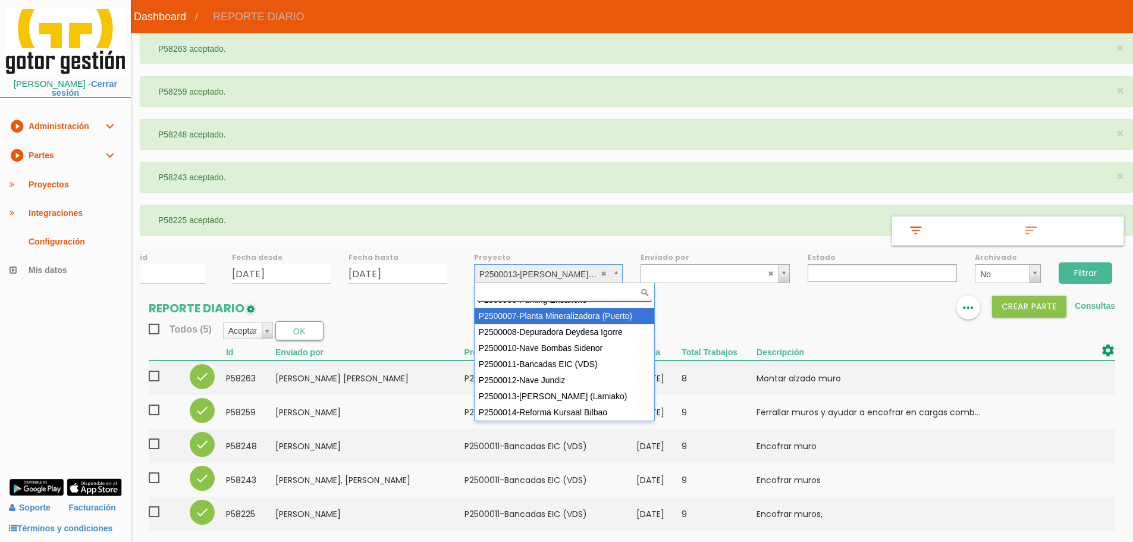
scroll to position [96, 0]
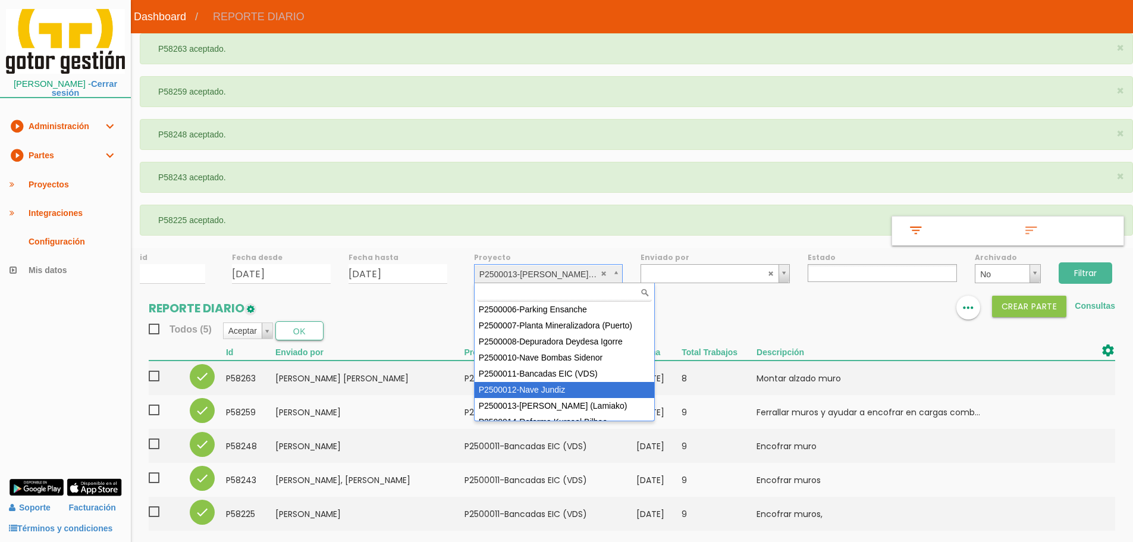
select select "95"
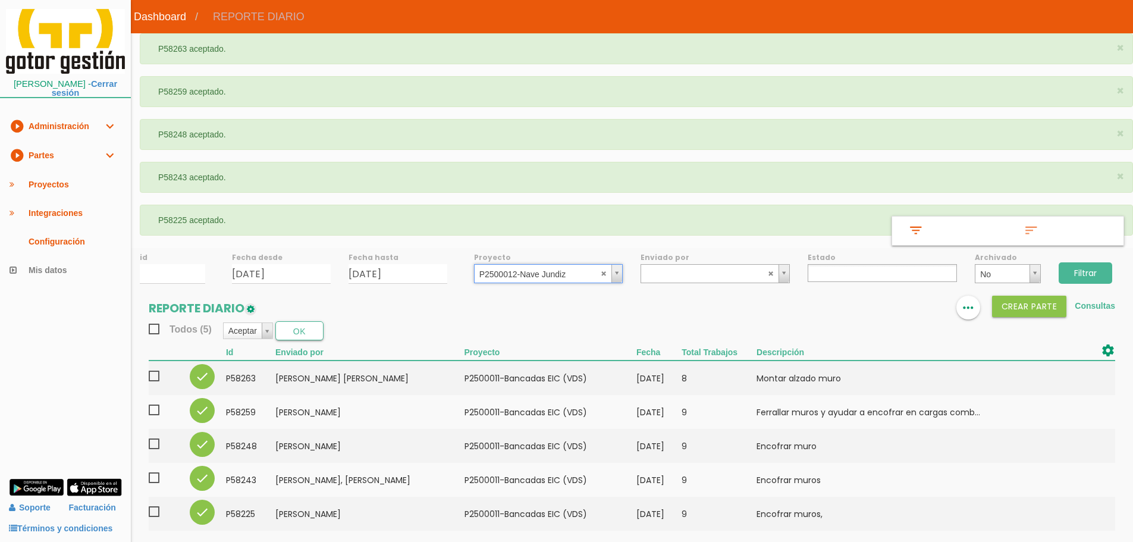
click at [1069, 270] on input "Filtrar" at bounding box center [1086, 272] width 54 height 21
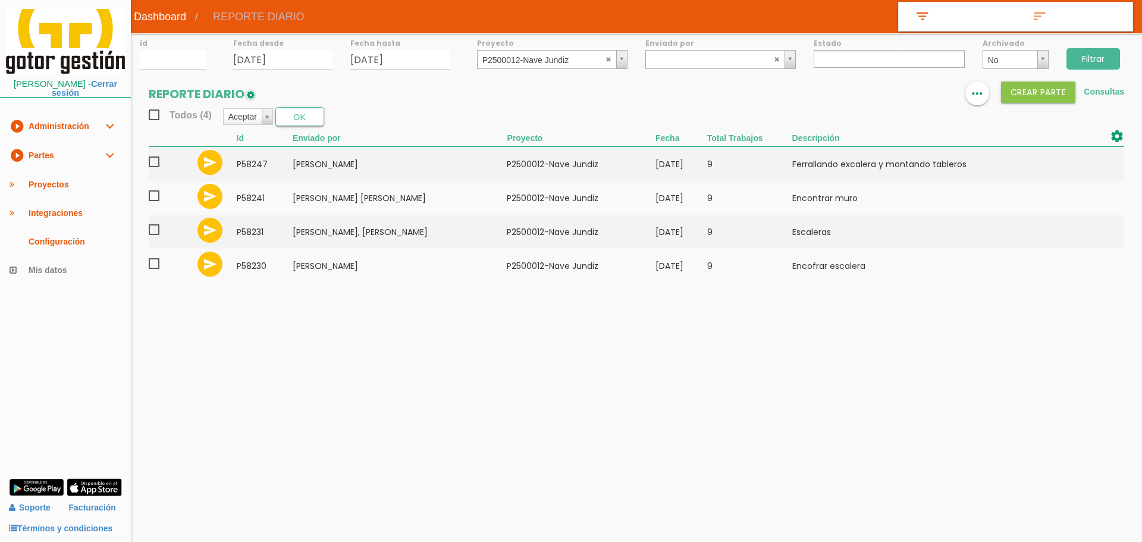
select select
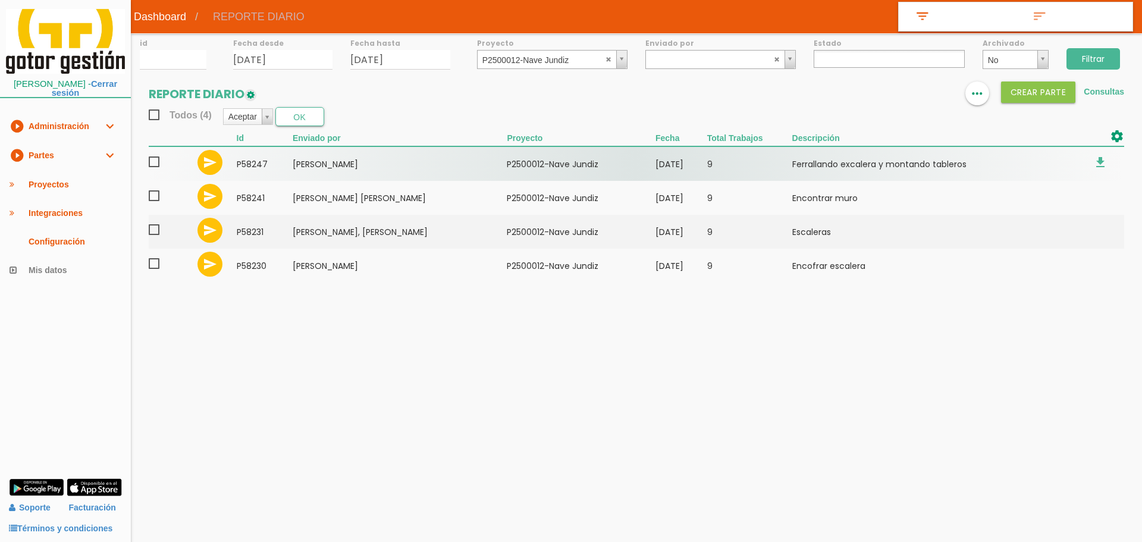
click at [154, 162] on span at bounding box center [159, 162] width 21 height 15
click at [0, 0] on input "checkbox" at bounding box center [0, 0] width 0 height 0
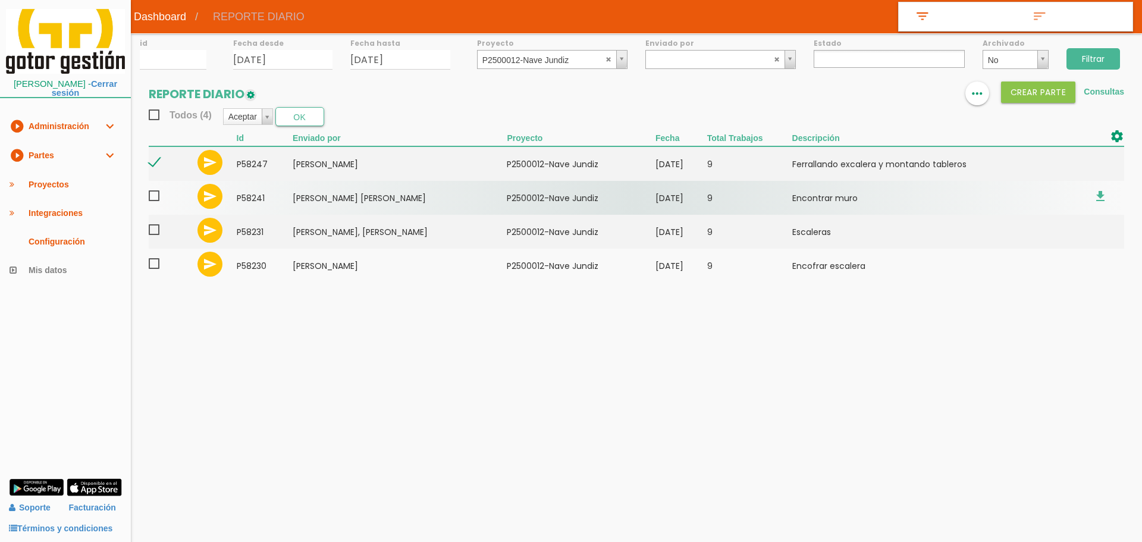
click at [152, 212] on td at bounding box center [169, 198] width 40 height 34
click at [153, 194] on span at bounding box center [159, 196] width 21 height 15
click at [0, 0] on input "checkbox" at bounding box center [0, 0] width 0 height 0
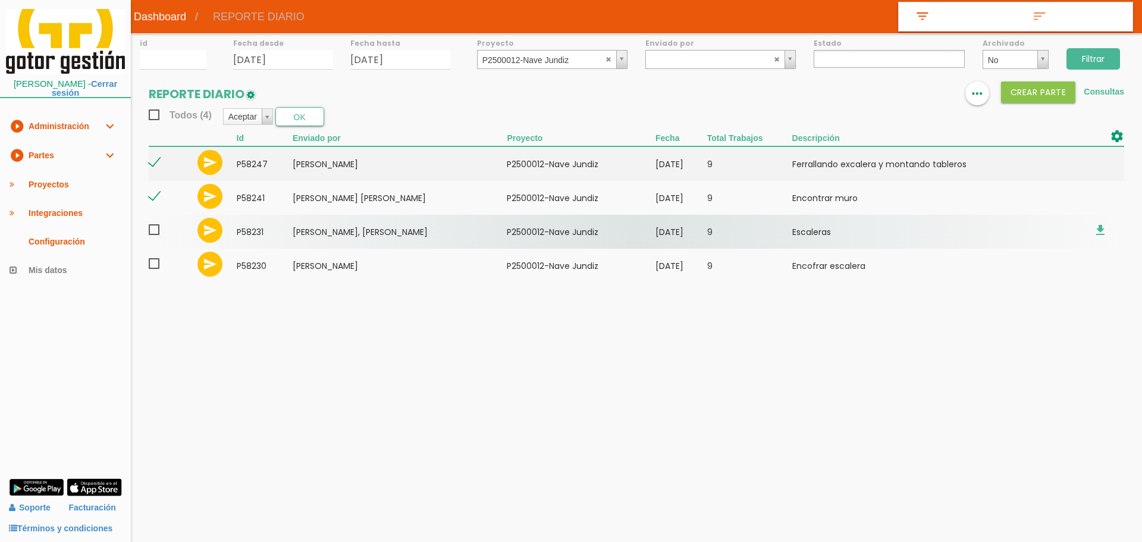
click at [158, 224] on span at bounding box center [159, 229] width 21 height 15
click at [0, 0] on input "checkbox" at bounding box center [0, 0] width 0 height 0
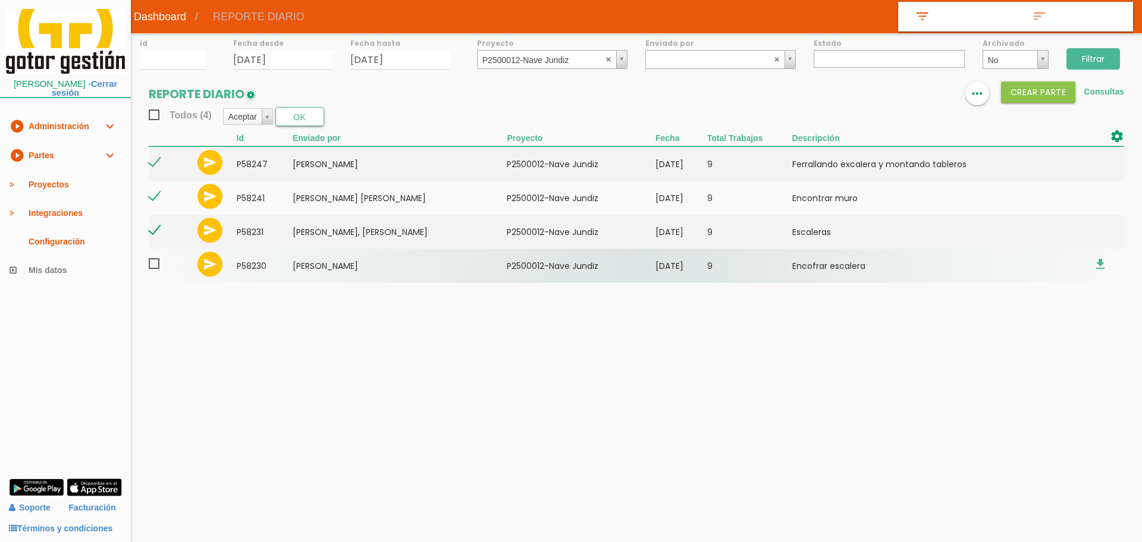
click at [156, 266] on span at bounding box center [159, 263] width 21 height 15
click at [0, 0] on input "checkbox" at bounding box center [0, 0] width 0 height 0
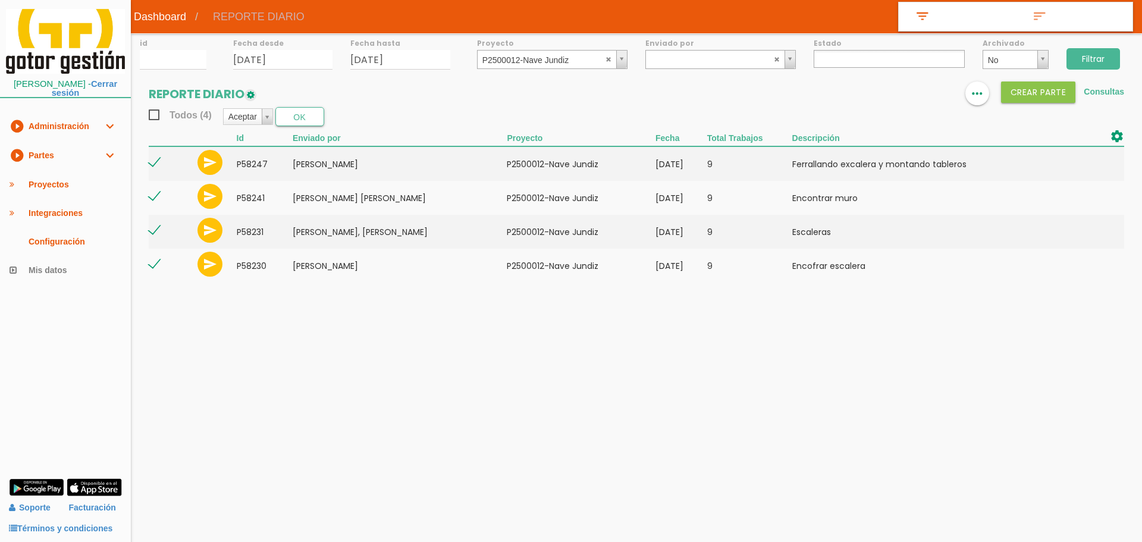
click at [316, 105] on section "REPORTE DIARIO format_list_bulleted view_column more_horiz Crear PARTE Consulta…" at bounding box center [636, 187] width 1011 height 213
click at [319, 114] on button "OK" at bounding box center [299, 116] width 49 height 19
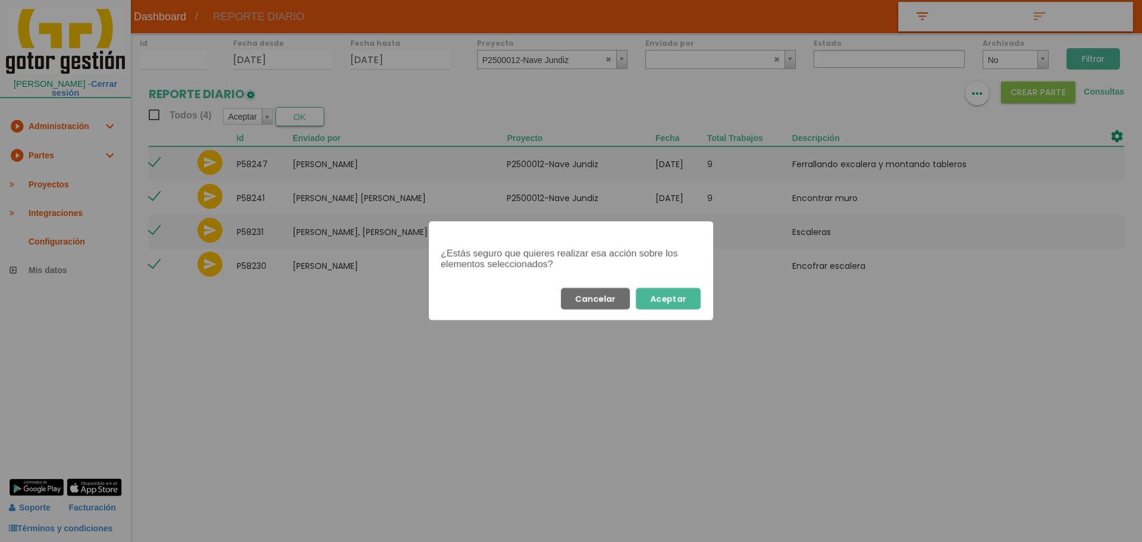
click at [654, 300] on button "Aceptar" at bounding box center [668, 298] width 65 height 21
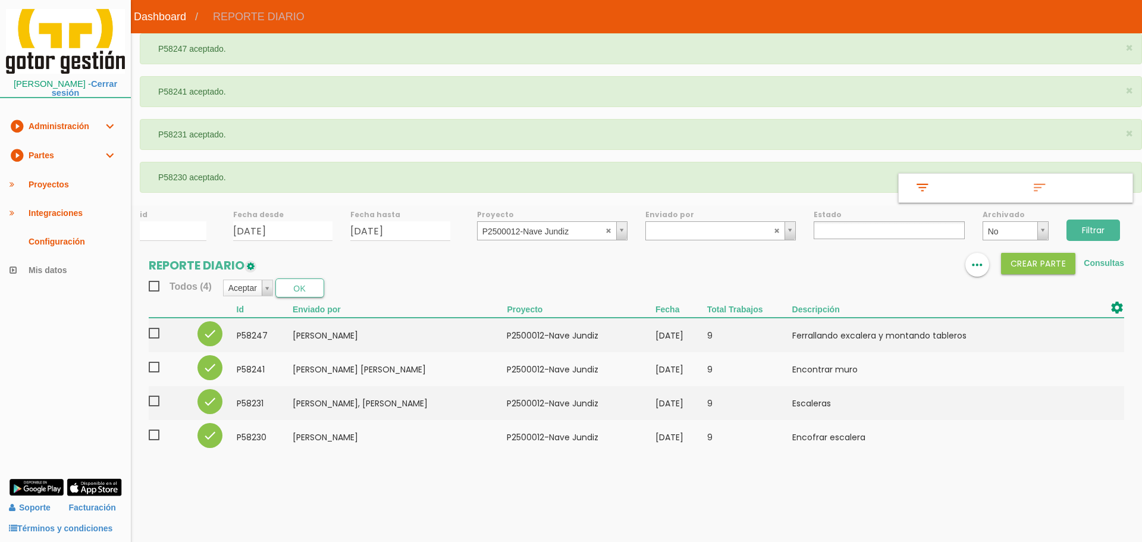
select select
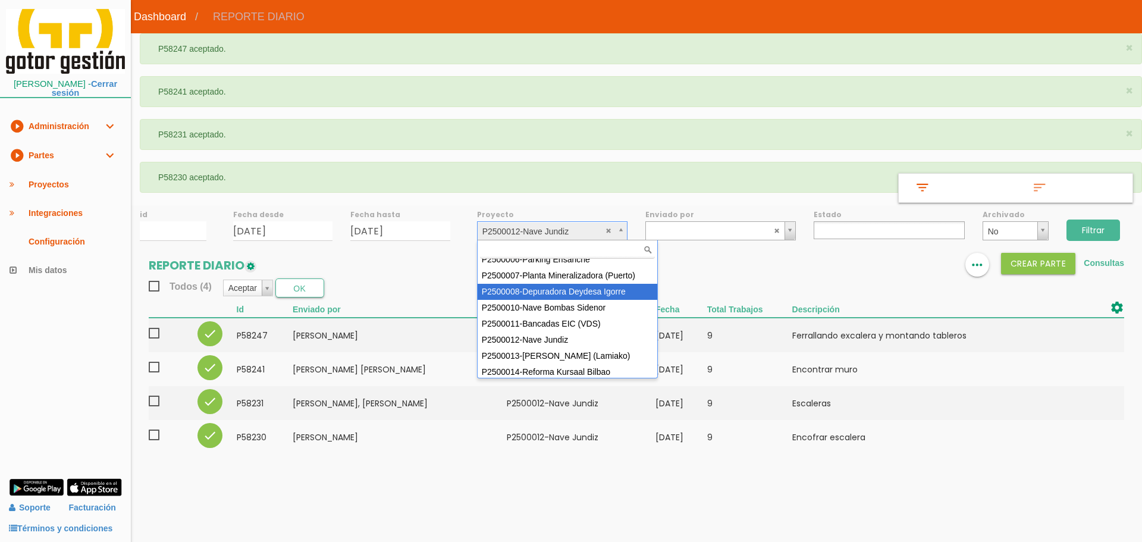
scroll to position [106, 0]
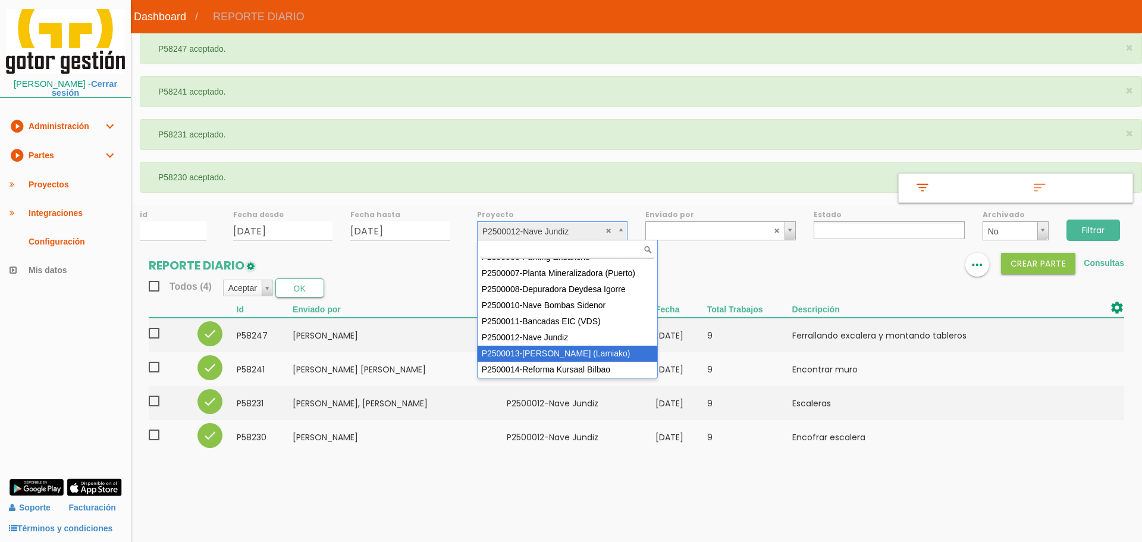
select select "96"
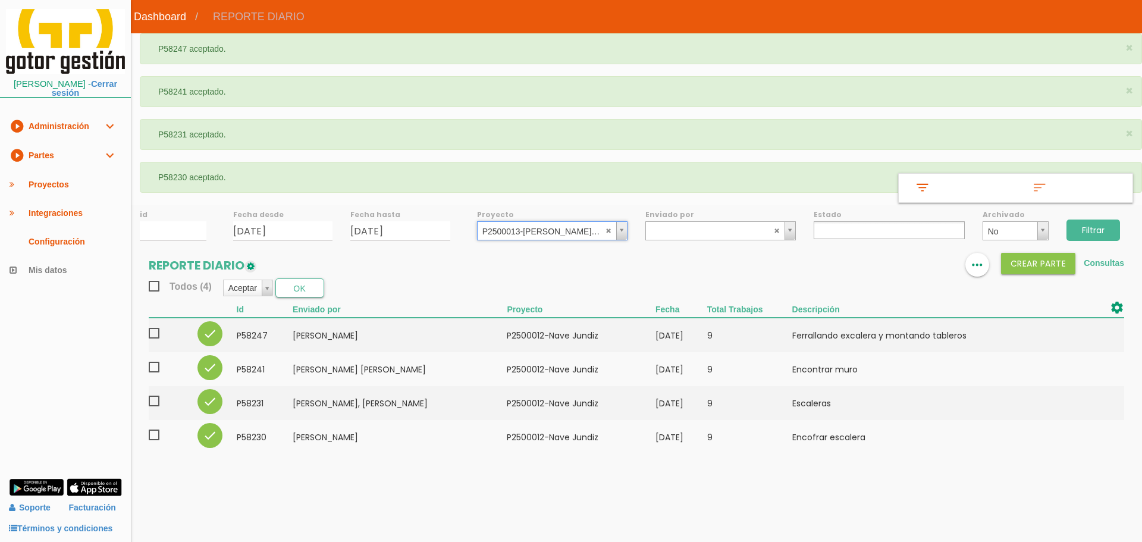
click at [1081, 222] on input "Filtrar" at bounding box center [1093, 229] width 54 height 21
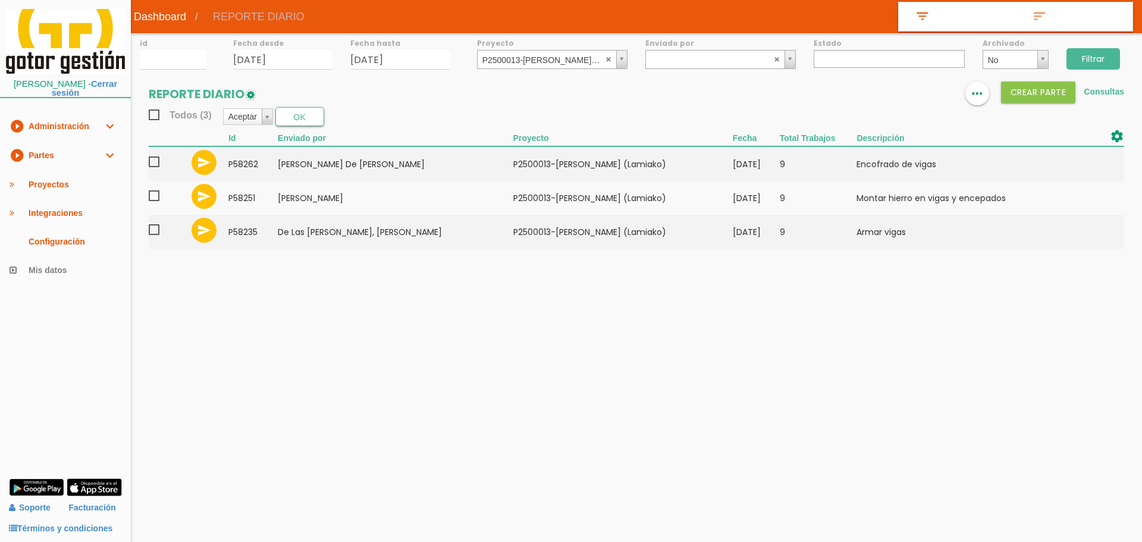
select select
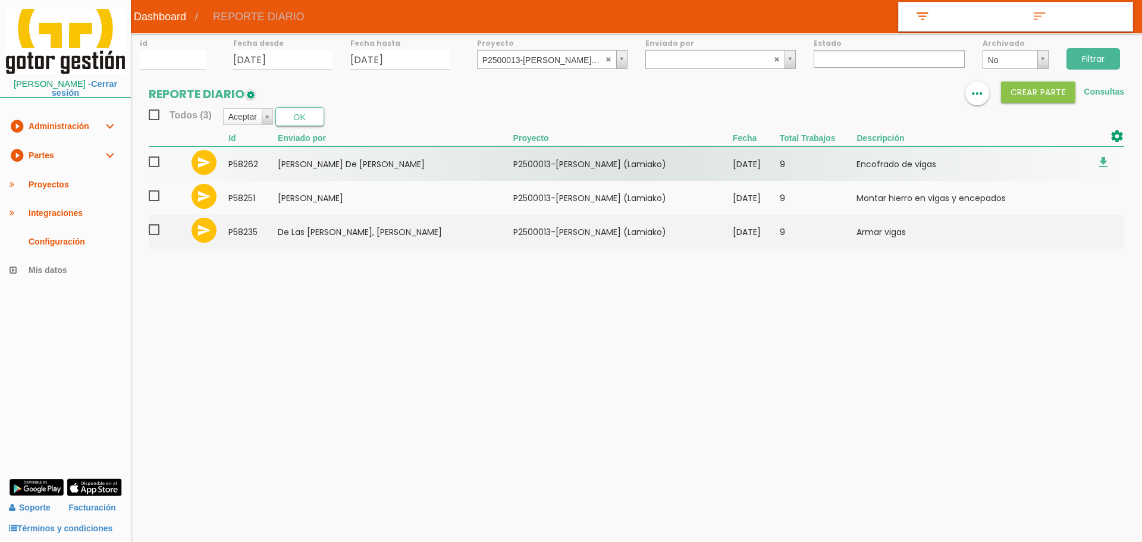
click at [150, 165] on span at bounding box center [159, 162] width 21 height 15
click at [0, 0] on input "checkbox" at bounding box center [0, 0] width 0 height 0
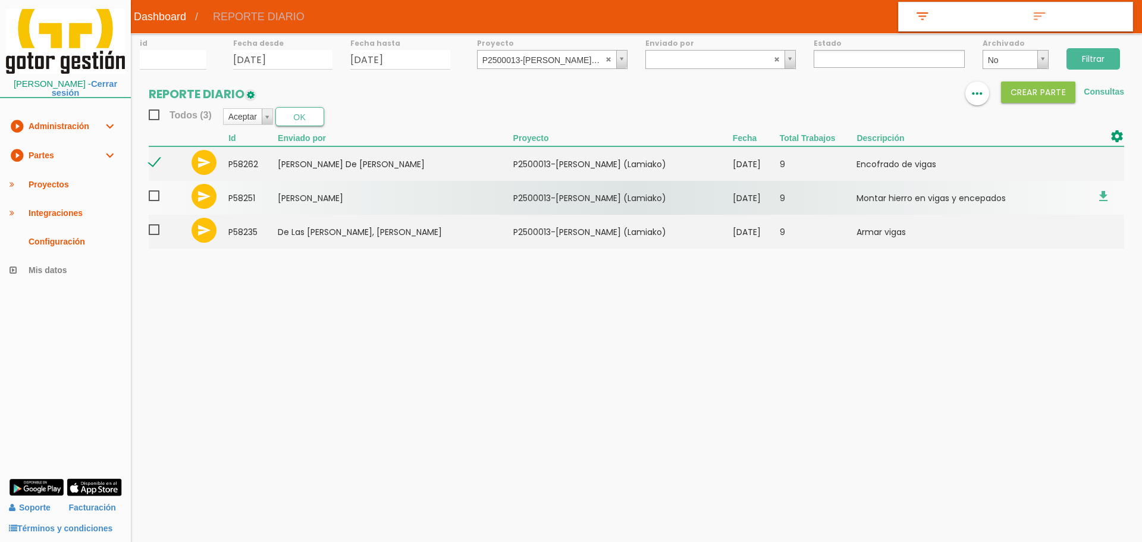
click at [155, 187] on td at bounding box center [167, 198] width 37 height 34
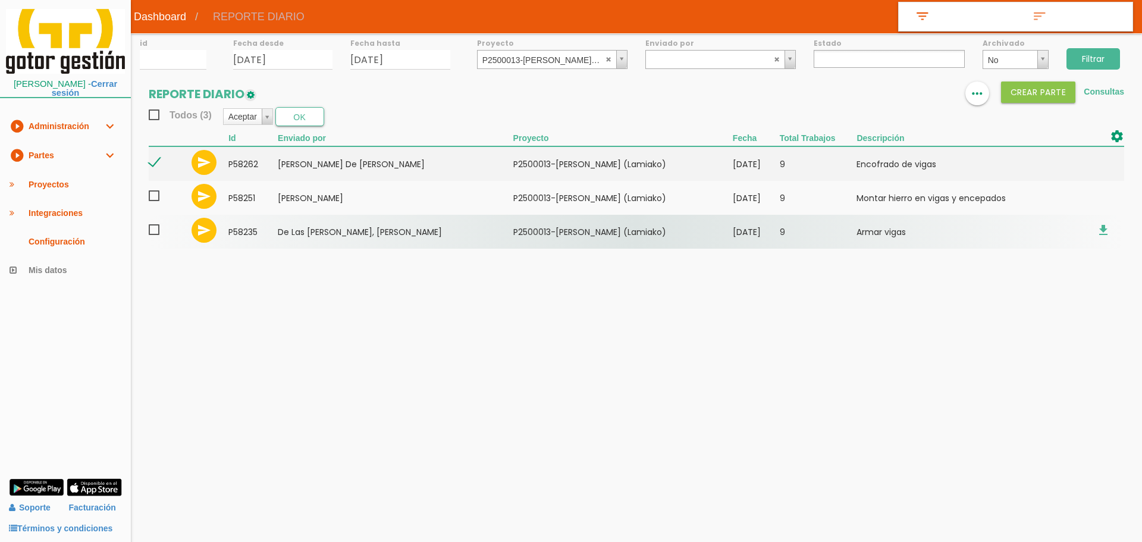
click at [158, 229] on span at bounding box center [159, 229] width 21 height 15
click at [0, 0] on input "checkbox" at bounding box center [0, 0] width 0 height 0
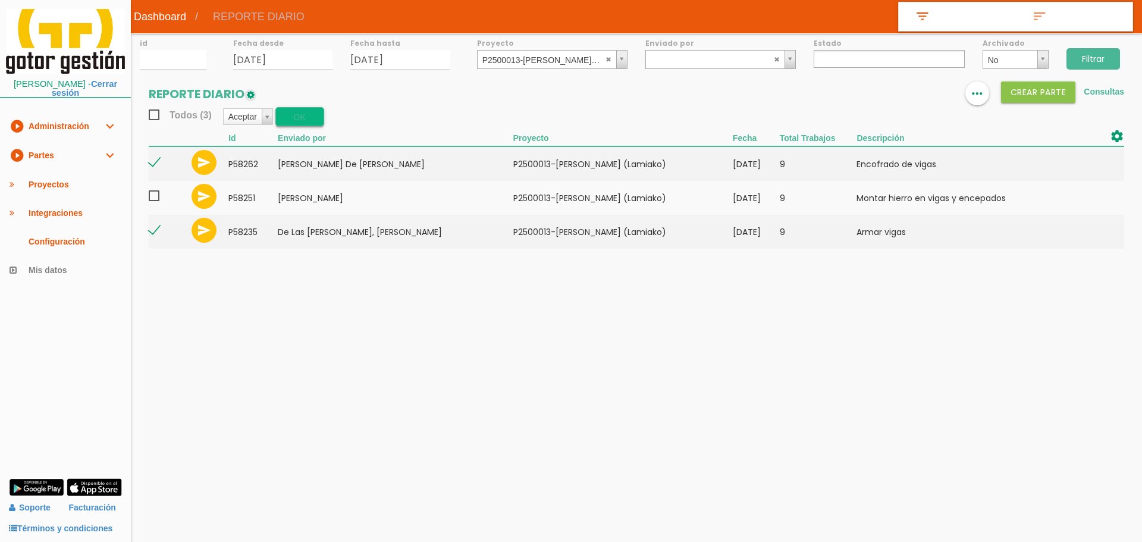
click at [288, 122] on button "OK" at bounding box center [299, 116] width 49 height 19
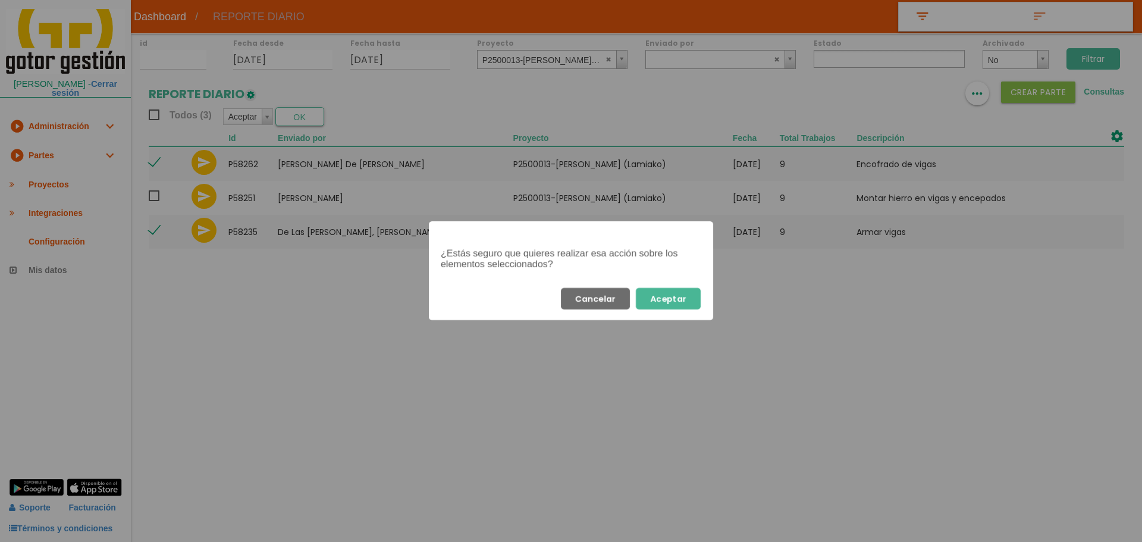
click at [686, 293] on button "Aceptar" at bounding box center [668, 298] width 65 height 21
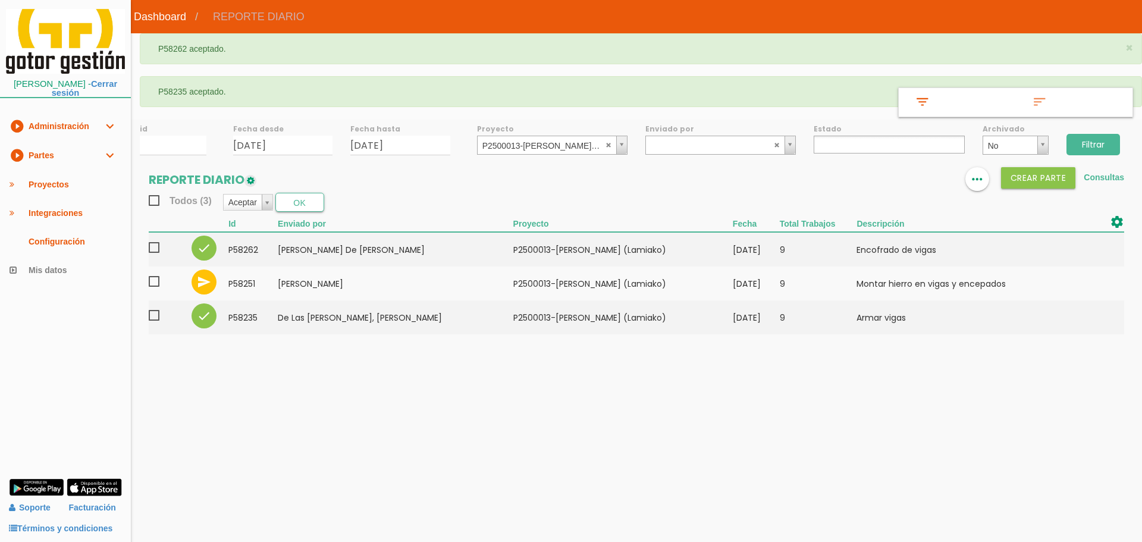
select select
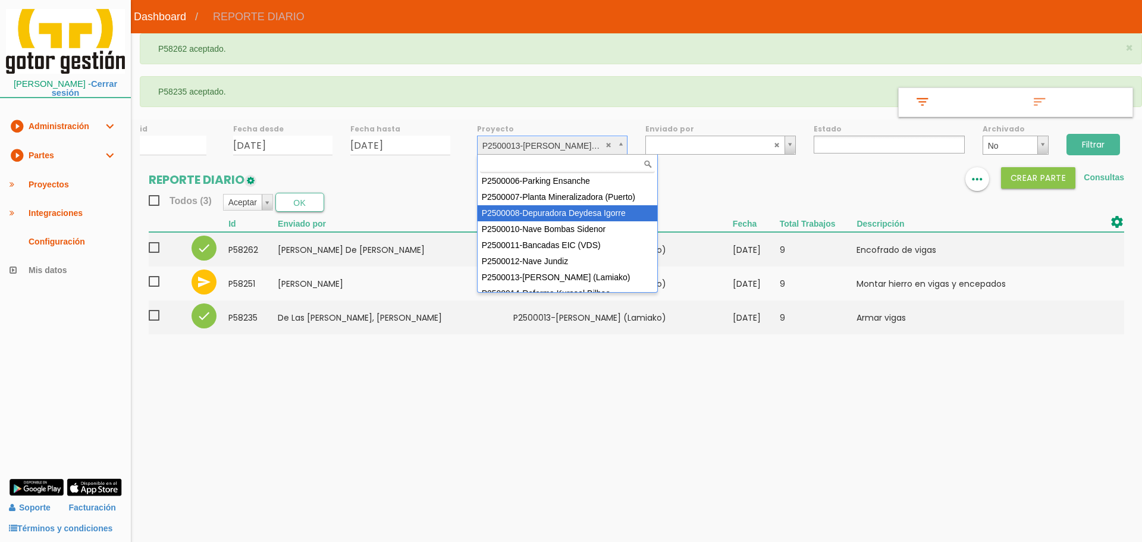
scroll to position [106, 0]
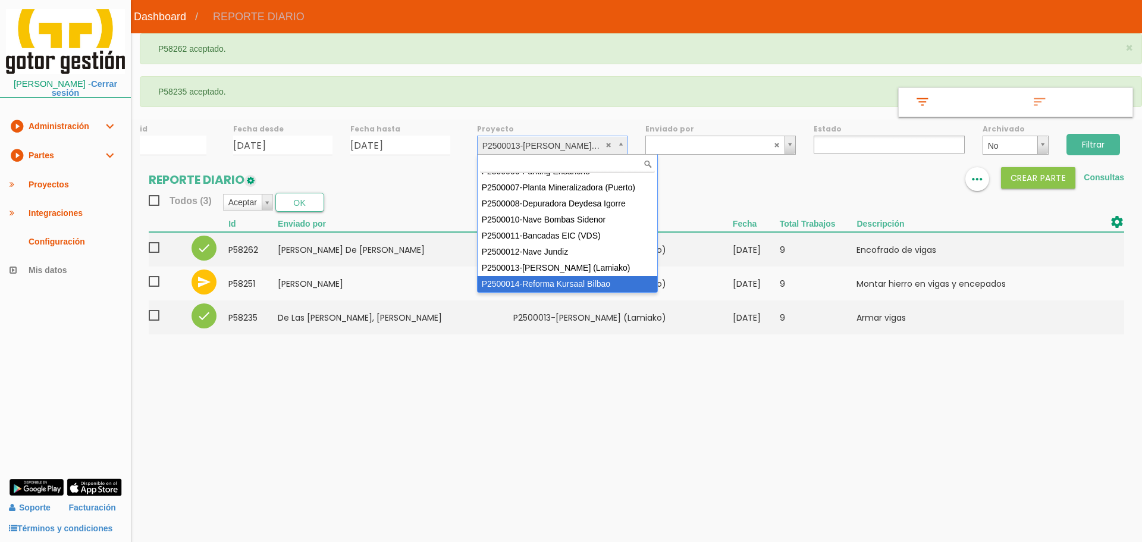
select select "97"
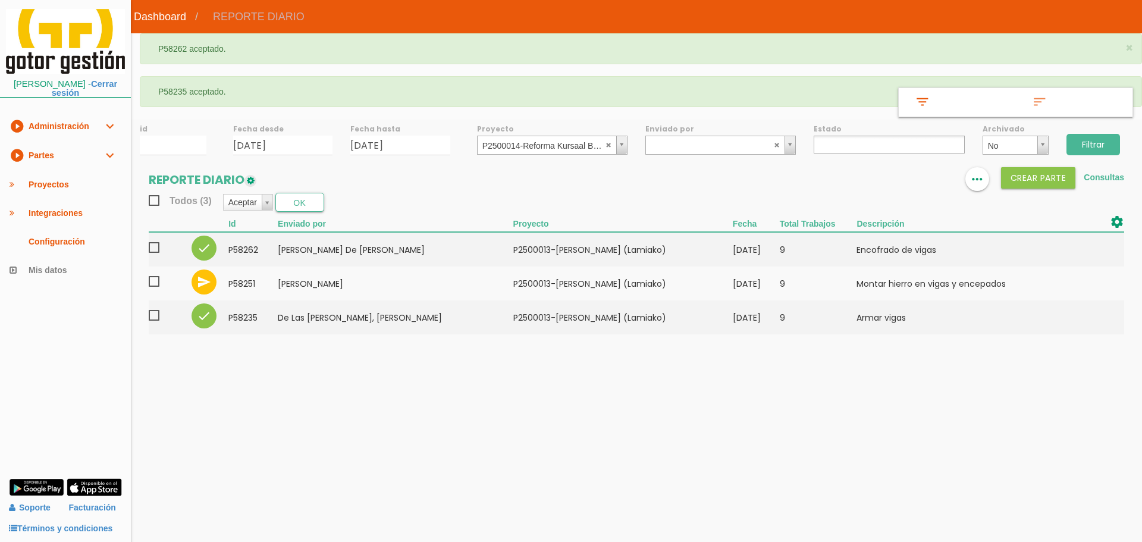
click at [1087, 134] on input "Filtrar" at bounding box center [1093, 144] width 54 height 21
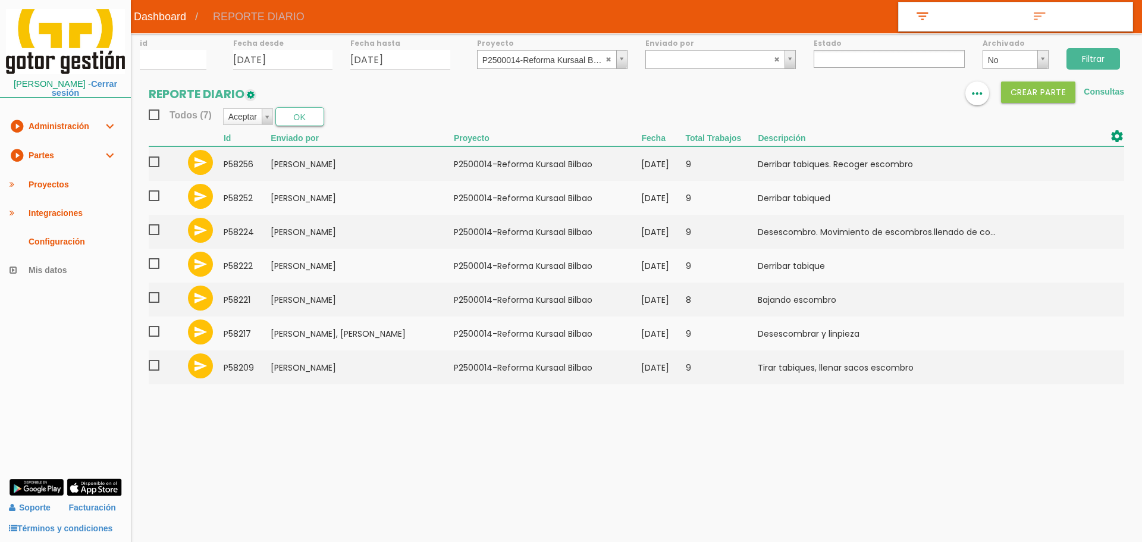
select select
click at [147, 161] on section "REPORTE DIARIO format_list_bulleted view_column more_horiz Crear PARTE Consulta…" at bounding box center [636, 238] width 1011 height 315
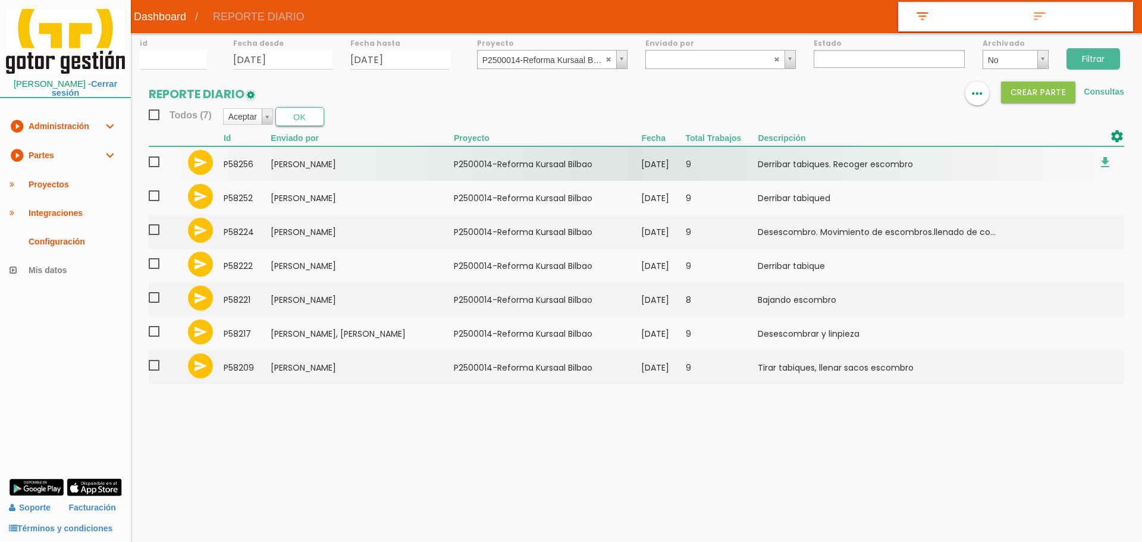
click at [154, 153] on td at bounding box center [166, 163] width 34 height 34
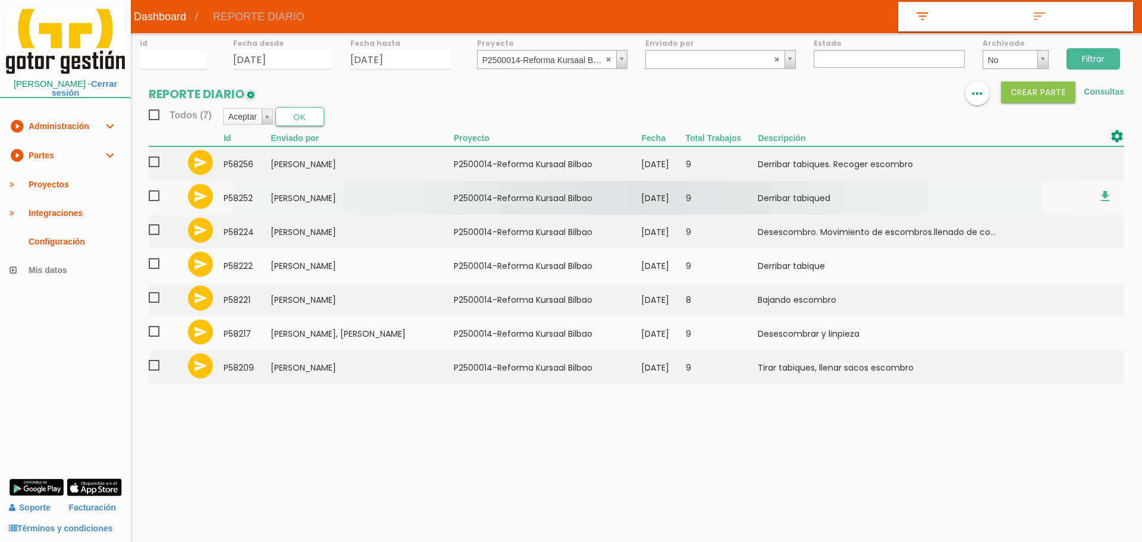
click at [155, 205] on label at bounding box center [159, 198] width 21 height 18
click at [0, 0] on input "checkbox" at bounding box center [0, 0] width 0 height 0
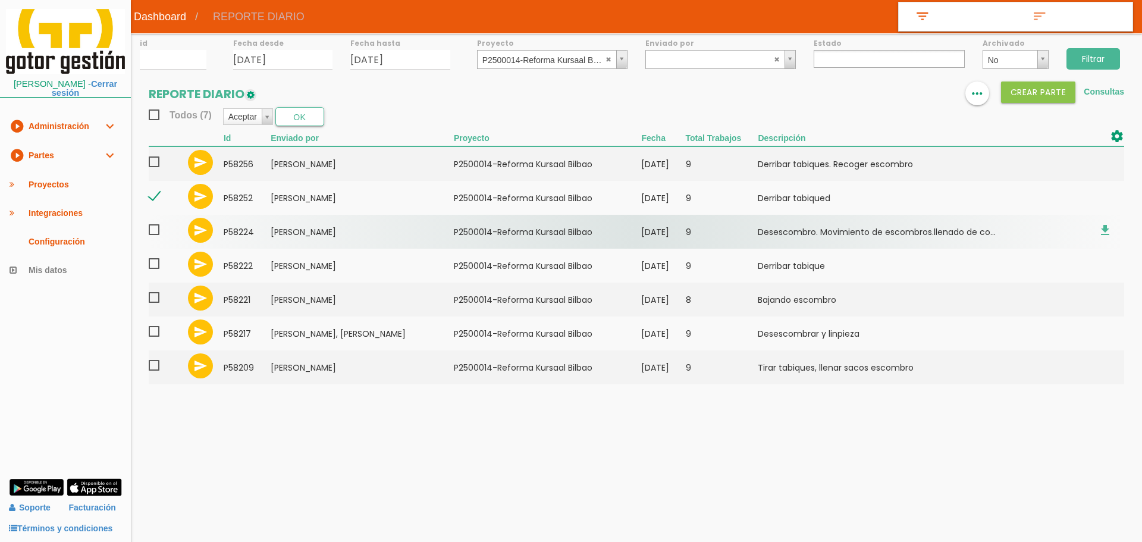
click at [154, 231] on span at bounding box center [159, 229] width 21 height 15
click at [0, 0] on input "checkbox" at bounding box center [0, 0] width 0 height 0
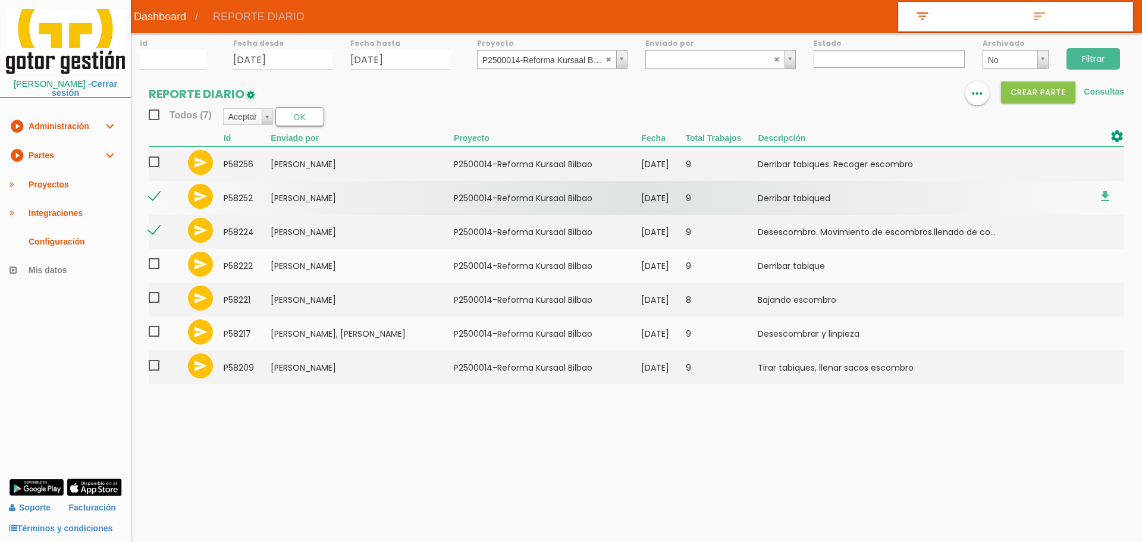
drag, startPoint x: 160, startPoint y: 160, endPoint x: 157, endPoint y: 202, distance: 42.3
click at [158, 164] on span at bounding box center [159, 162] width 21 height 15
click at [0, 0] on input "checkbox" at bounding box center [0, 0] width 0 height 0
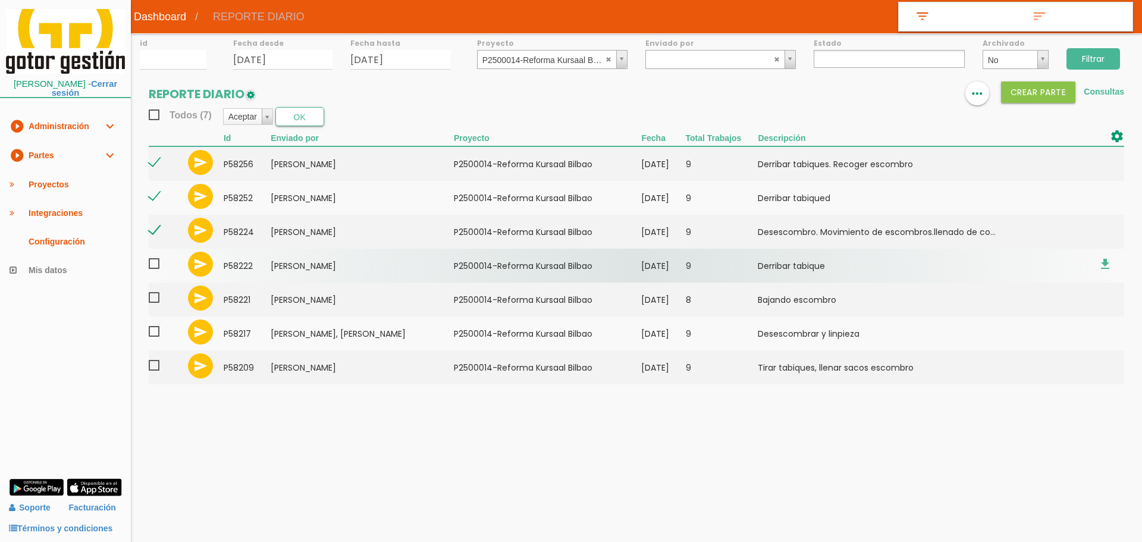
click at [152, 266] on span at bounding box center [159, 263] width 21 height 15
click at [0, 0] on input "checkbox" at bounding box center [0, 0] width 0 height 0
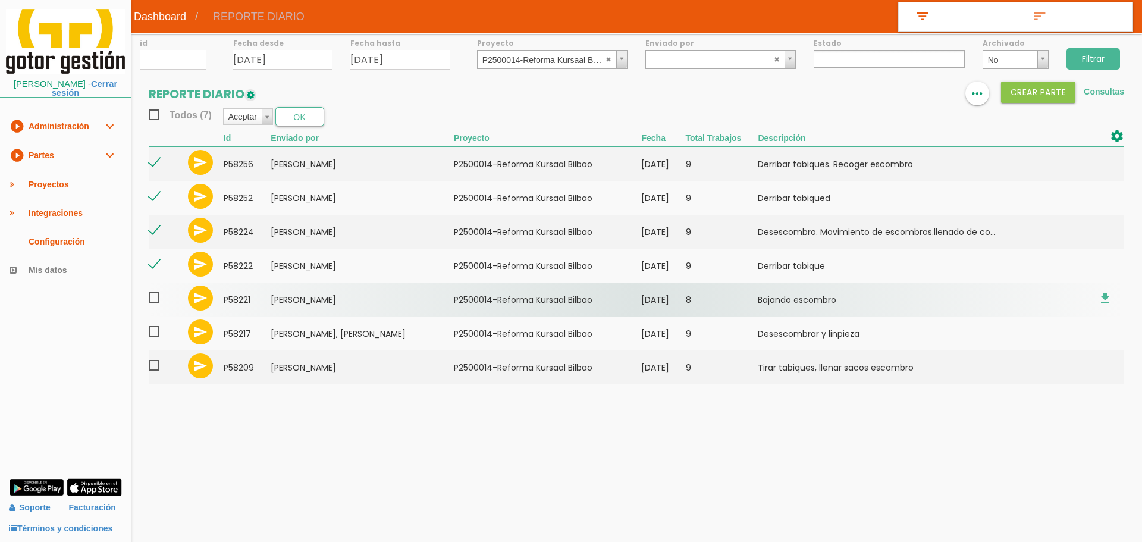
click at [156, 299] on span at bounding box center [159, 297] width 21 height 15
click at [0, 0] on input "checkbox" at bounding box center [0, 0] width 0 height 0
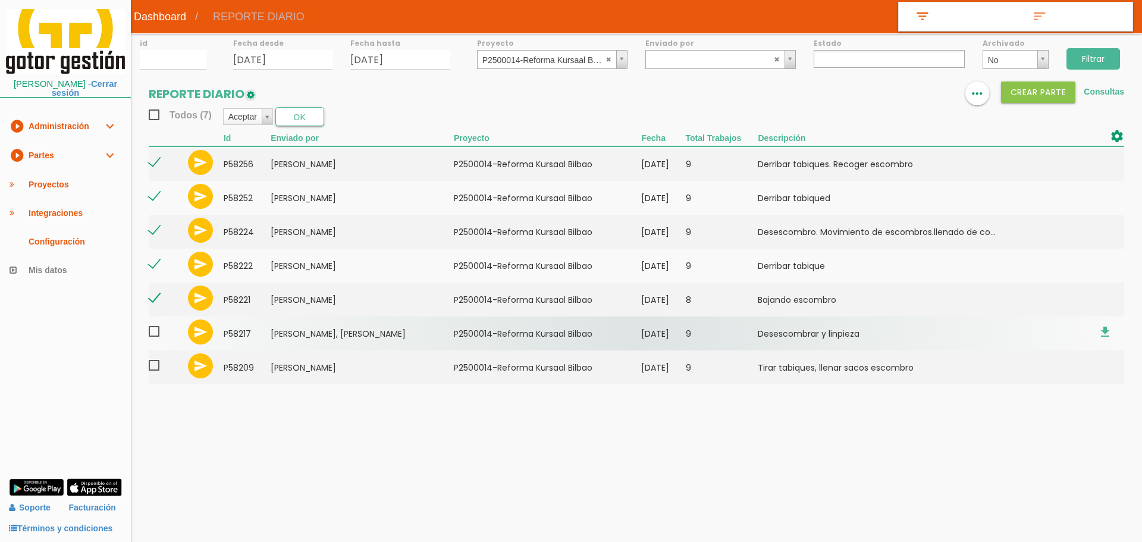
click at [156, 331] on span at bounding box center [159, 331] width 21 height 15
click at [0, 0] on input "checkbox" at bounding box center [0, 0] width 0 height 0
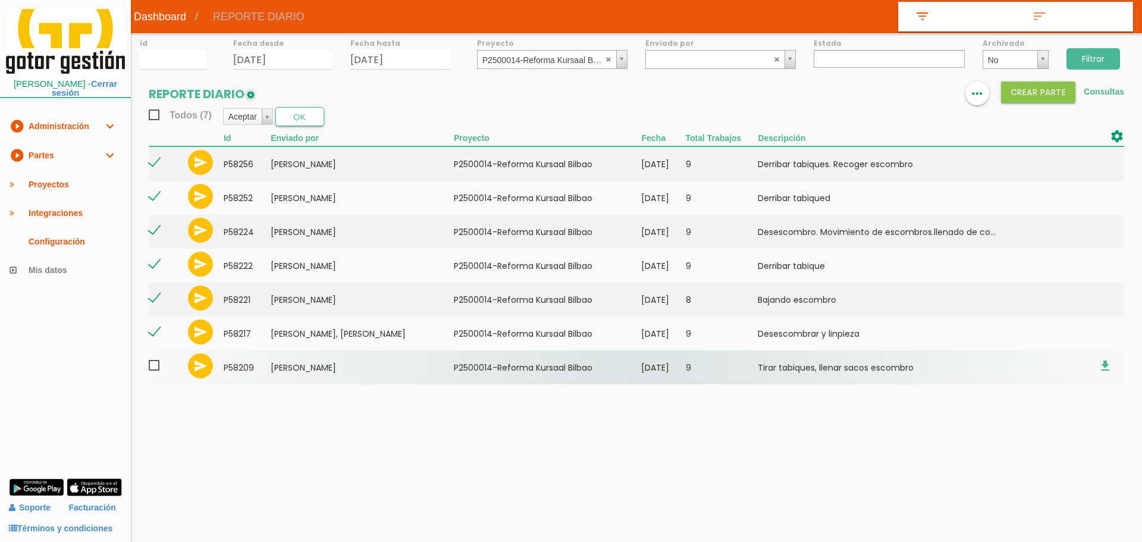
click at [152, 360] on span at bounding box center [159, 365] width 21 height 15
click at [0, 0] on input "checkbox" at bounding box center [0, 0] width 0 height 0
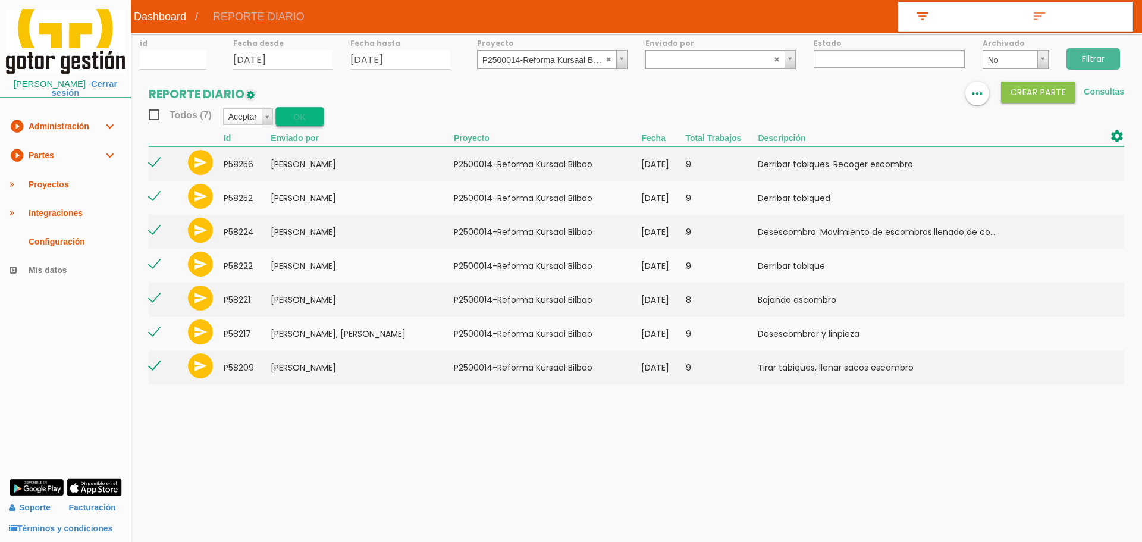
click at [296, 108] on button "OK" at bounding box center [299, 116] width 49 height 19
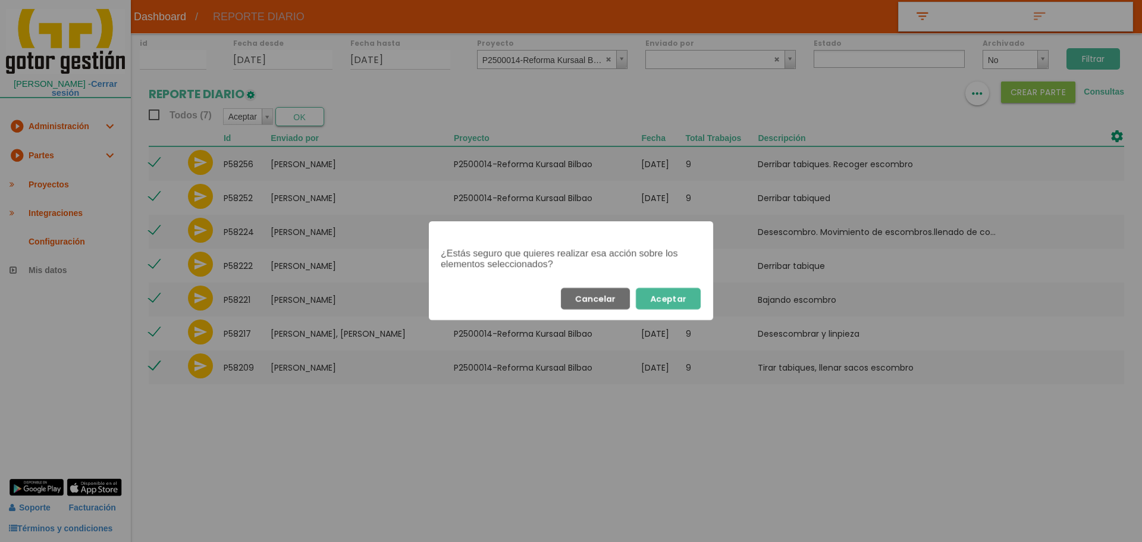
click at [655, 288] on button "Aceptar" at bounding box center [668, 298] width 65 height 21
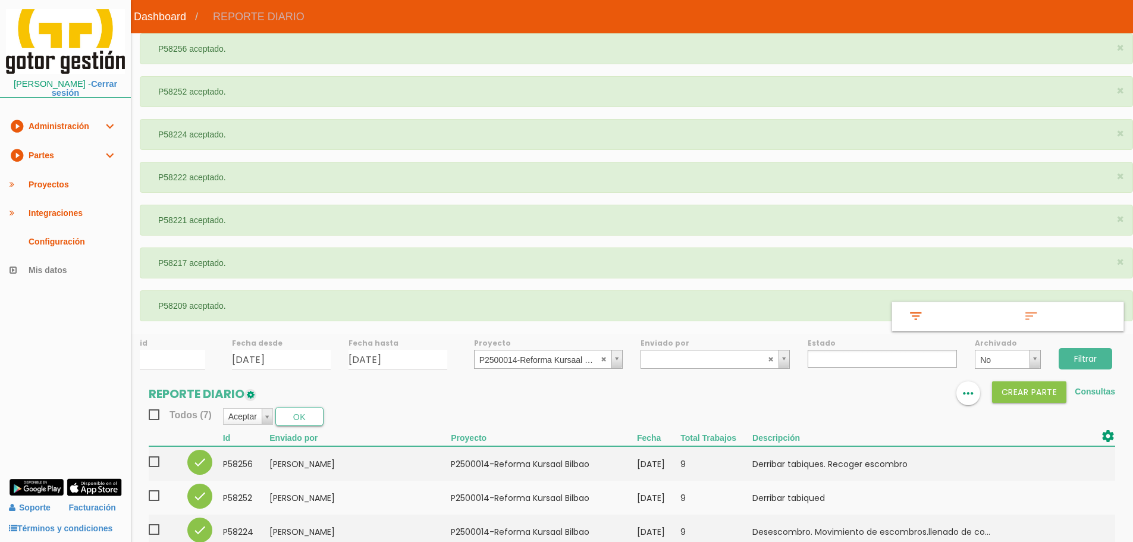
select select
click at [51, 155] on link "play_circle_filled Partes expand_more" at bounding box center [65, 155] width 131 height 29
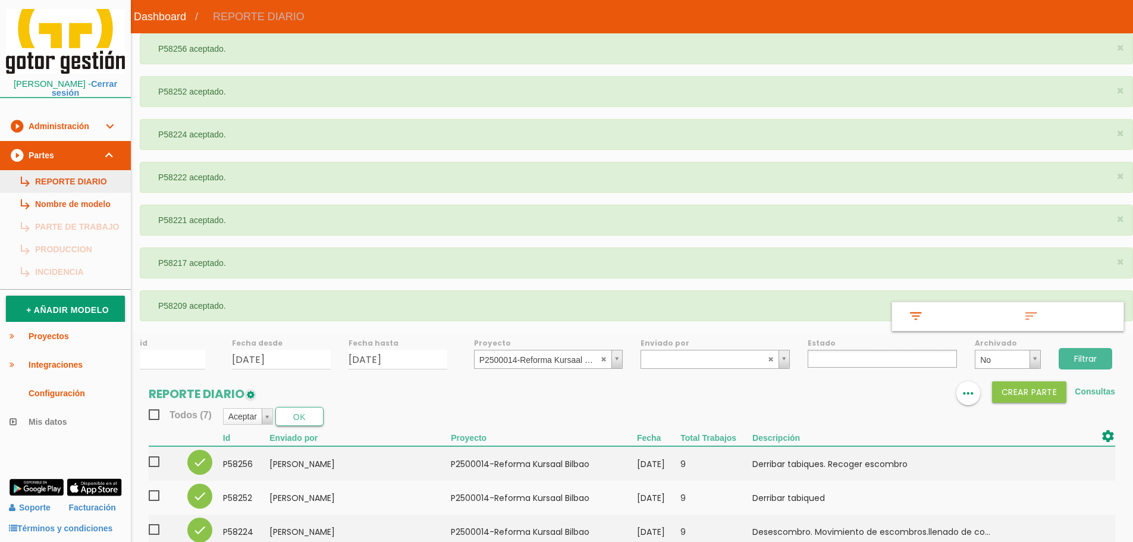
click at [74, 185] on link "subdirectory_arrow_right REPORTE DIARIO" at bounding box center [65, 181] width 131 height 23
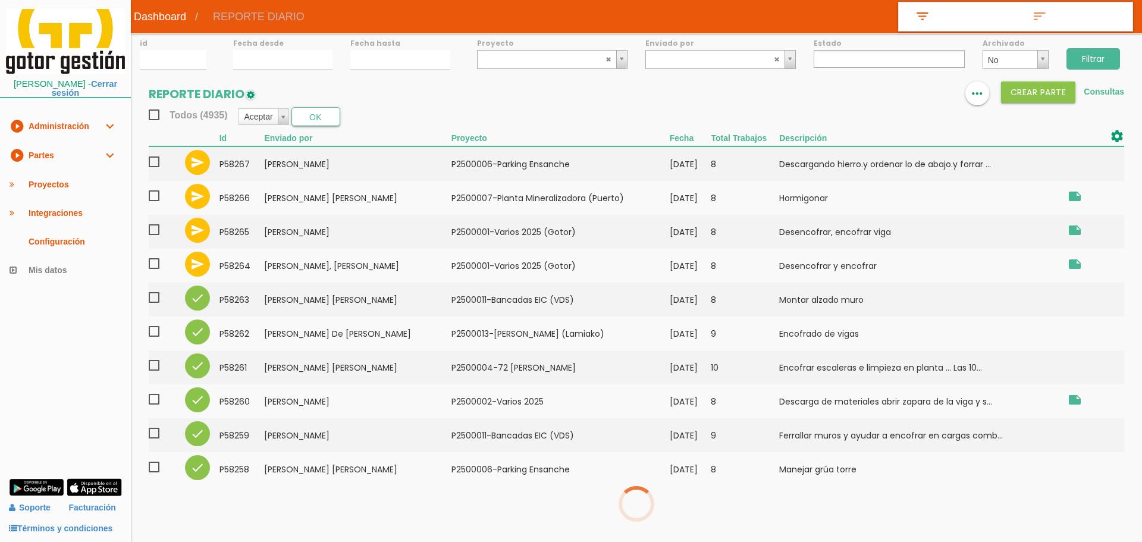
select select
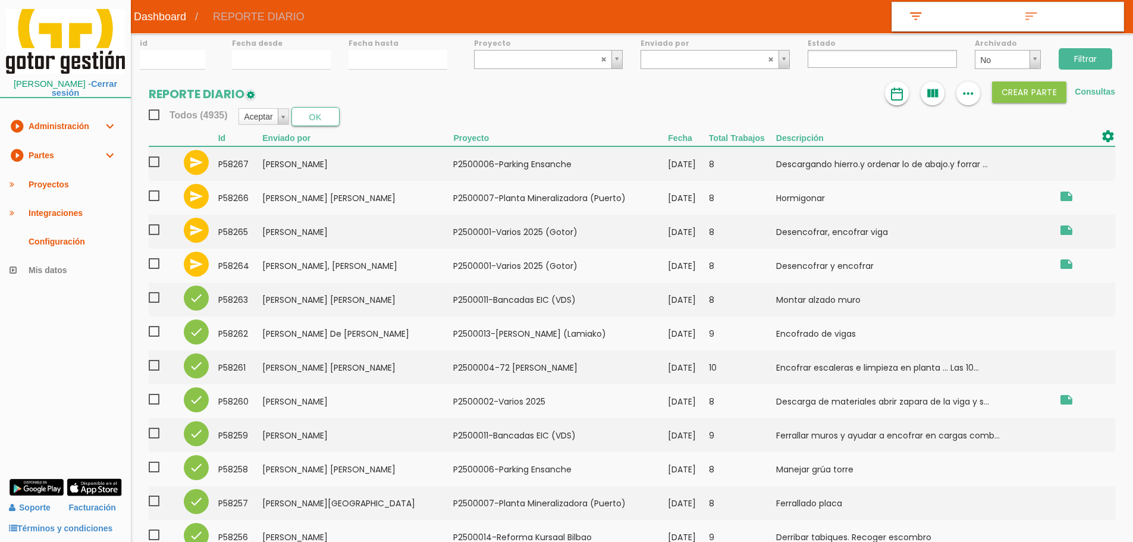
click at [896, 91] on img at bounding box center [897, 94] width 14 height 14
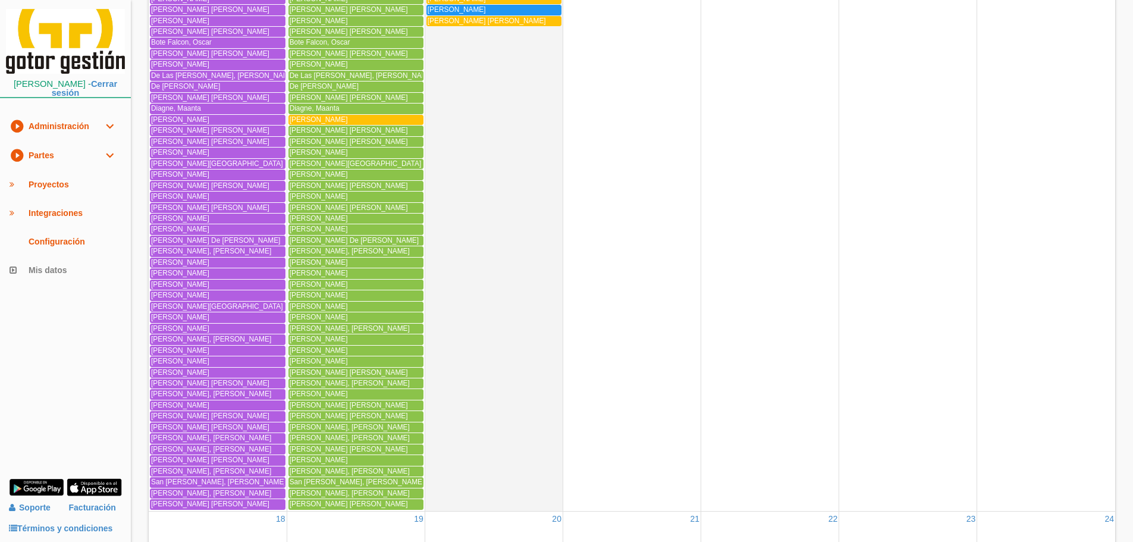
scroll to position [1351, 0]
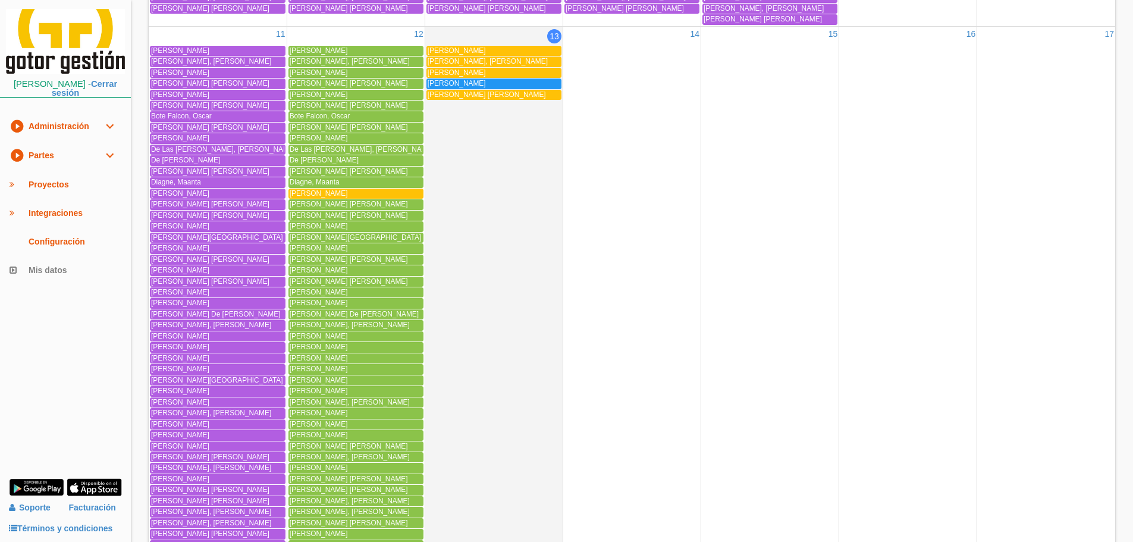
click at [337, 193] on span "[PERSON_NAME]" at bounding box center [319, 193] width 58 height 8
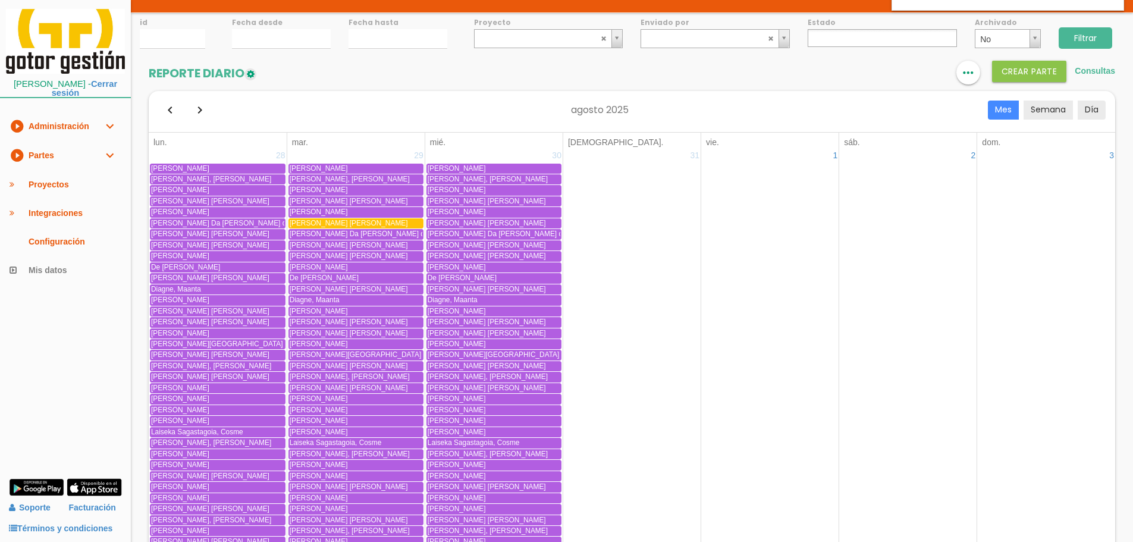
scroll to position [0, 0]
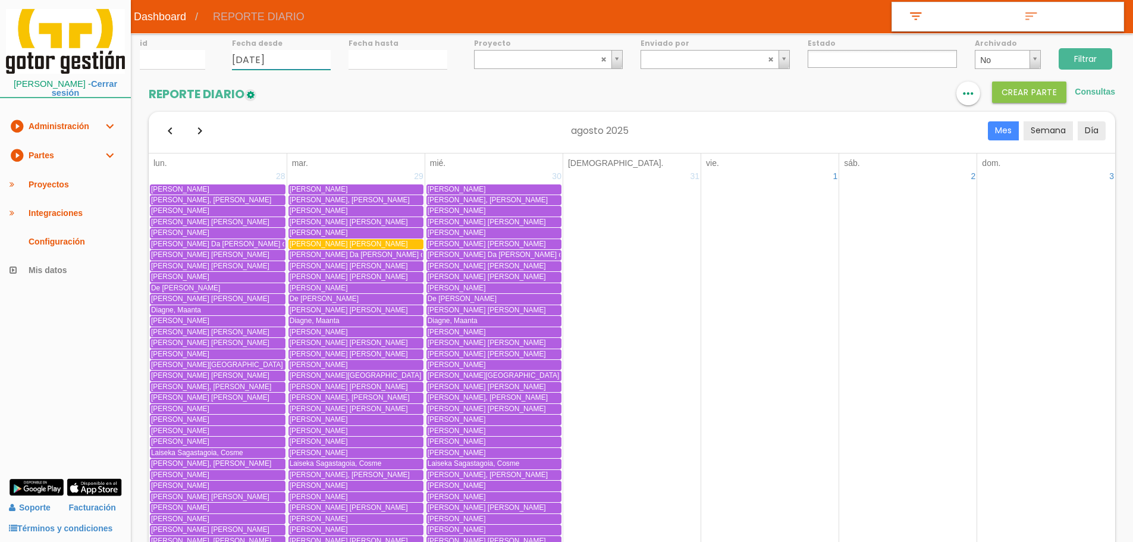
click at [250, 61] on input "[DATE]" at bounding box center [281, 60] width 99 height 20
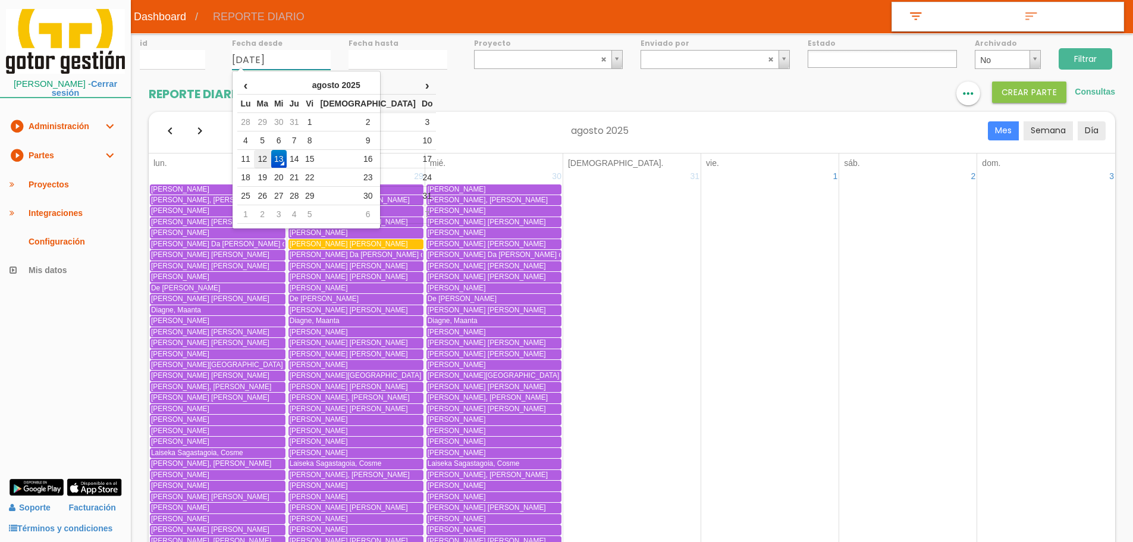
click at [260, 164] on td "12" at bounding box center [262, 159] width 17 height 18
type input "[DATE]"
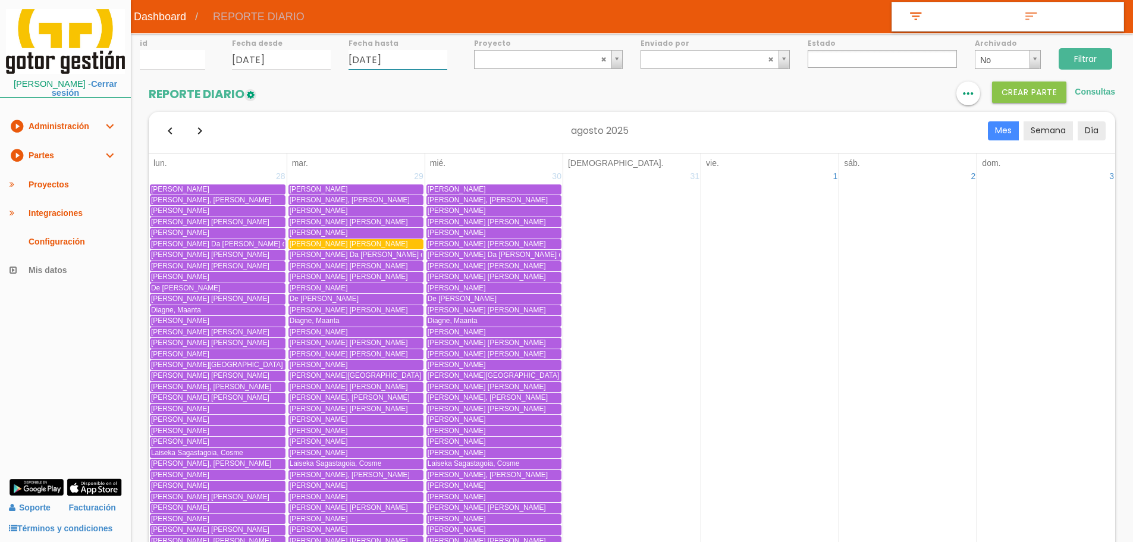
click at [390, 50] on input "13/08/2025" at bounding box center [397, 60] width 99 height 20
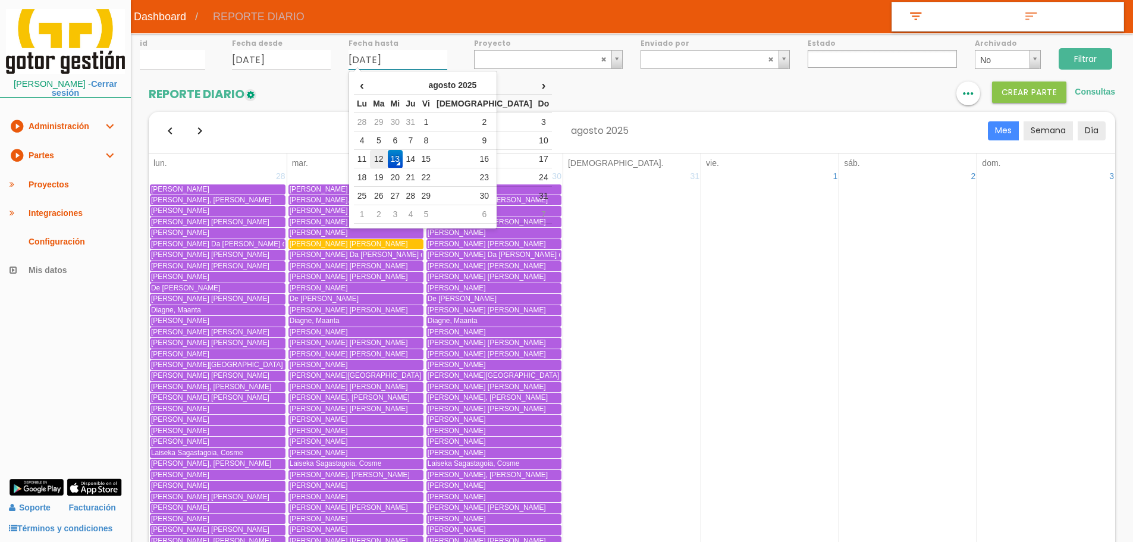
click at [385, 155] on td "12" at bounding box center [378, 159] width 17 height 18
type input "[DATE]"
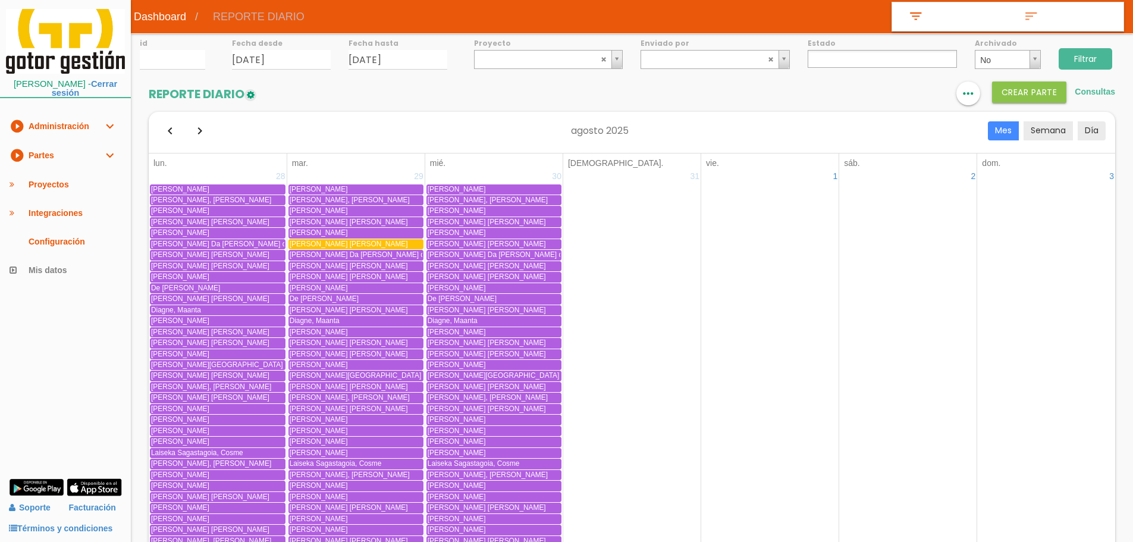
click at [1094, 57] on input "Filtrar" at bounding box center [1086, 58] width 54 height 21
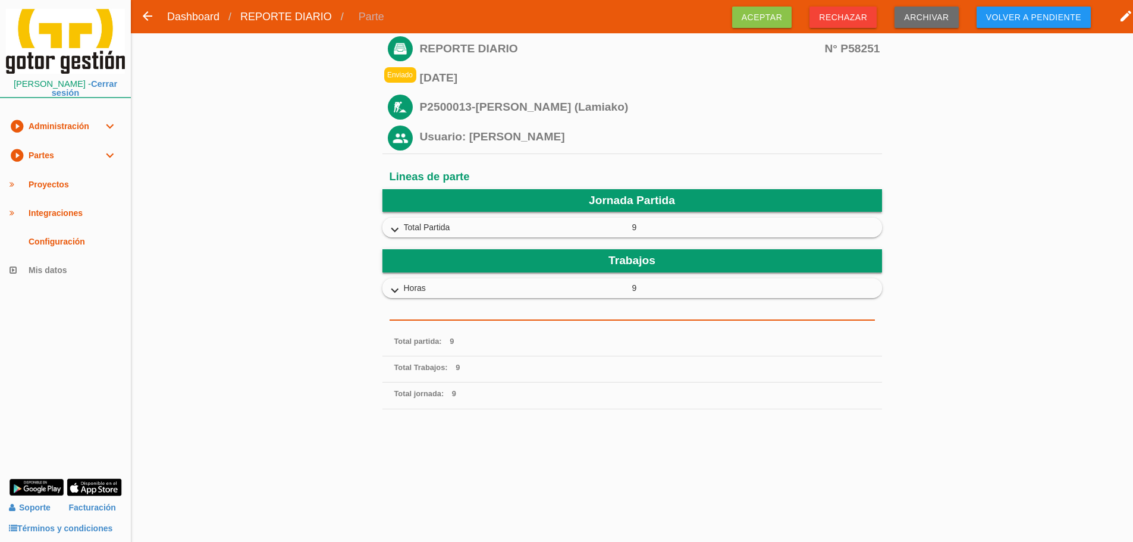
click at [780, 15] on span "Aceptar" at bounding box center [762, 17] width 60 height 21
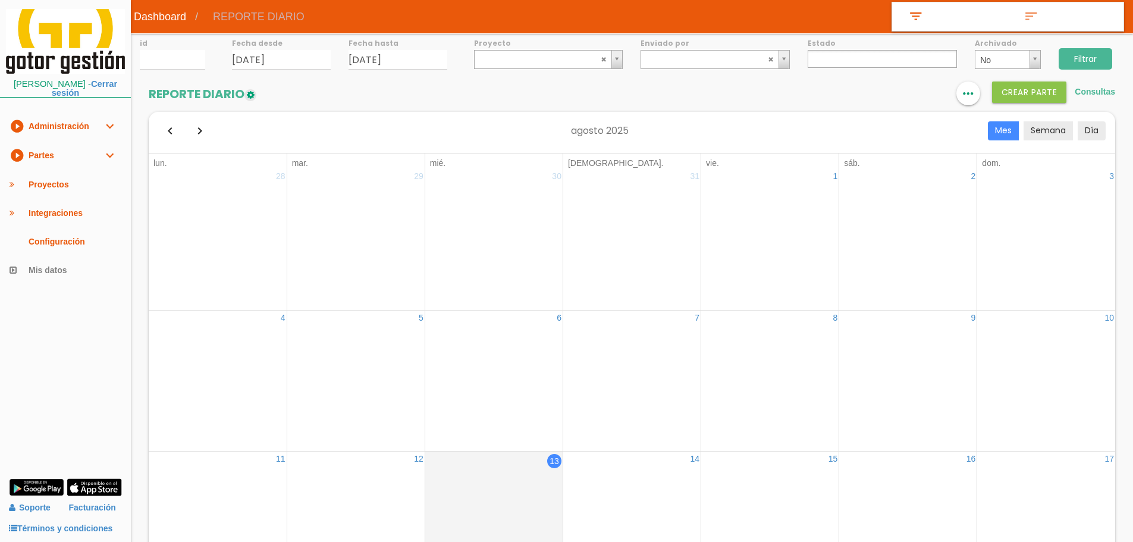
select select
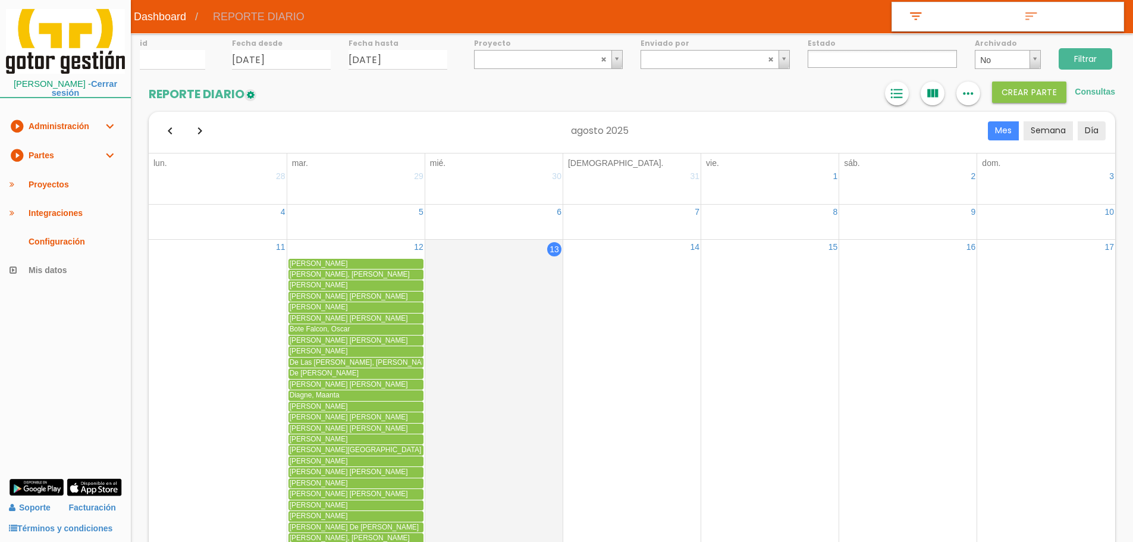
click at [897, 98] on icon "format_list_bulleted" at bounding box center [896, 93] width 15 height 24
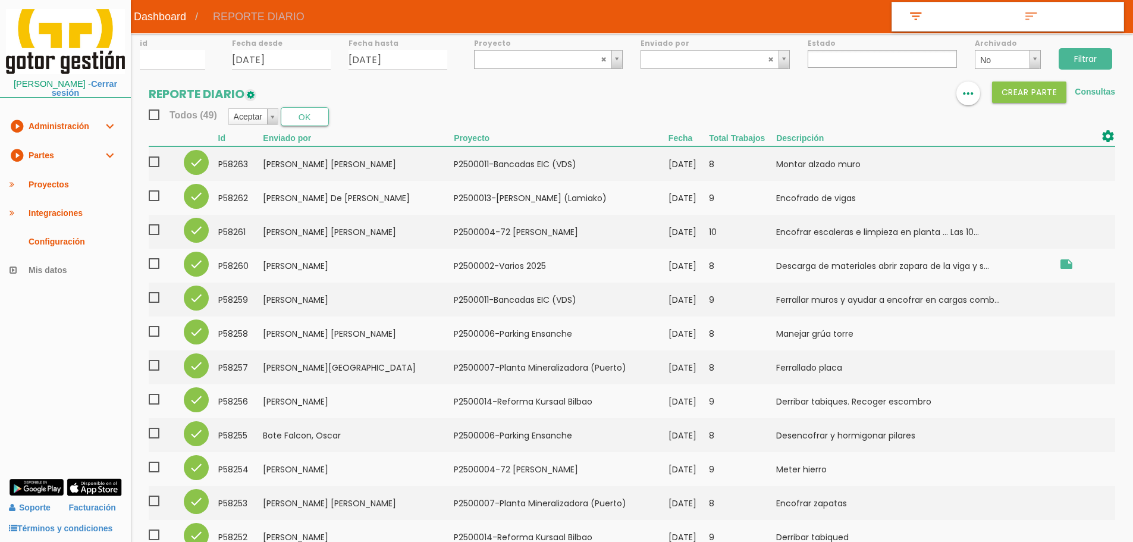
drag, startPoint x: 158, startPoint y: 120, endPoint x: 215, endPoint y: 108, distance: 58.2
click at [158, 118] on span "Todos (49)" at bounding box center [183, 115] width 68 height 15
click at [0, 0] on input "Todos (49)" at bounding box center [0, 0] width 0 height 0
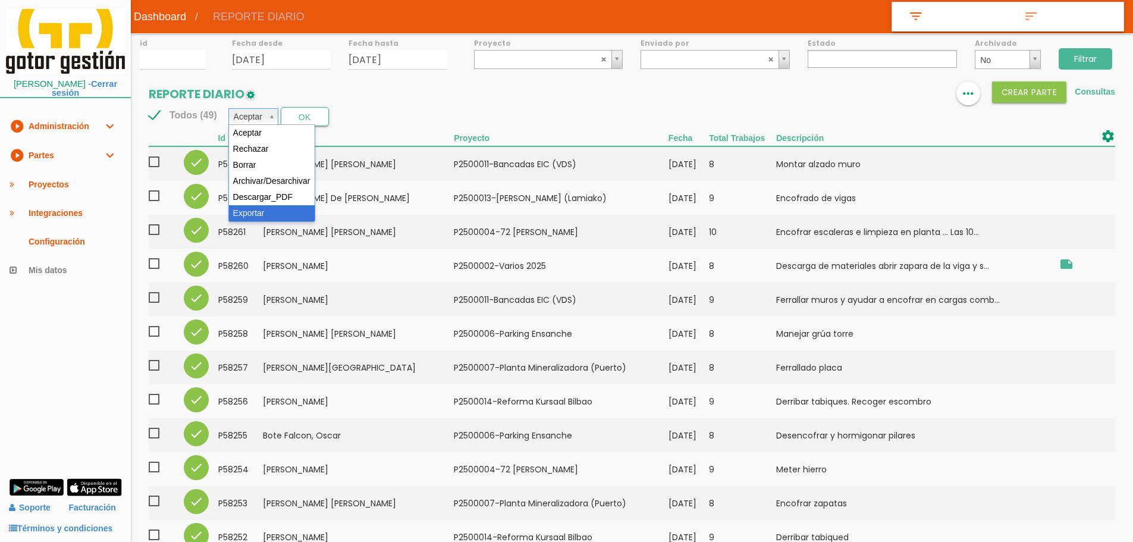
select select "6"
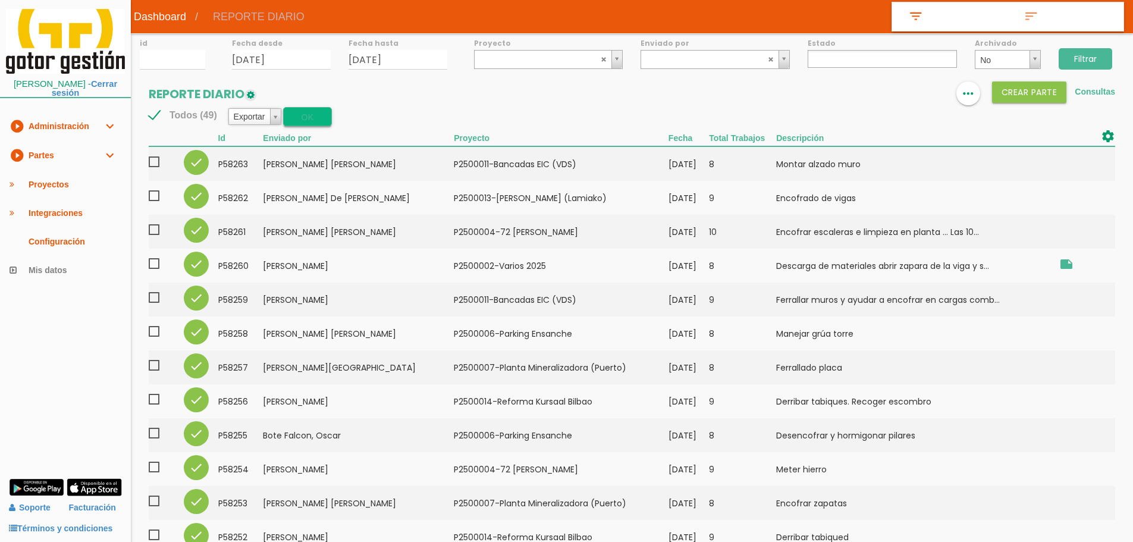
click at [299, 120] on button "OK" at bounding box center [307, 116] width 48 height 19
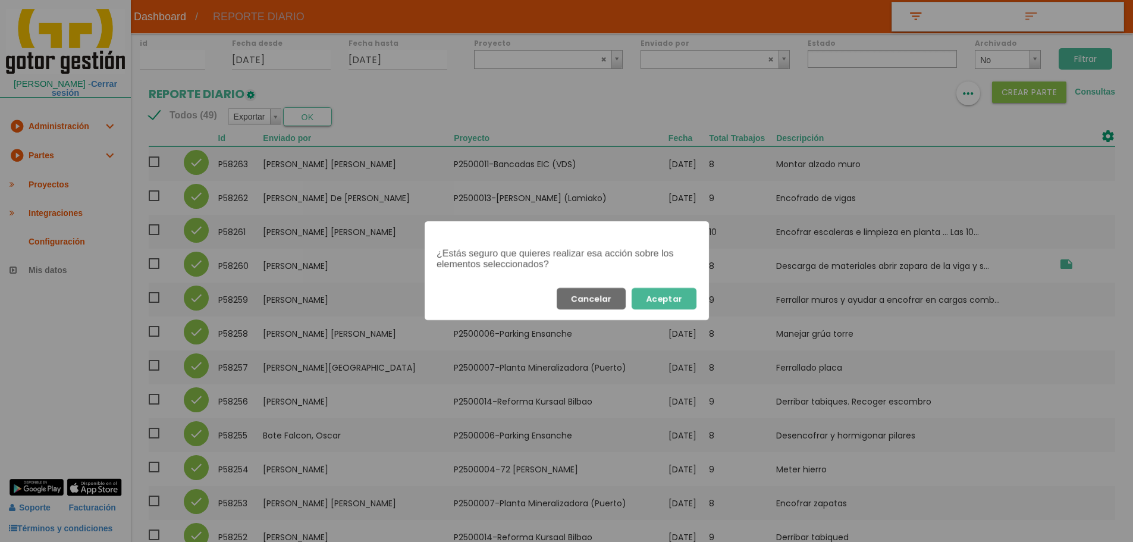
click at [667, 304] on button "Aceptar" at bounding box center [664, 298] width 65 height 21
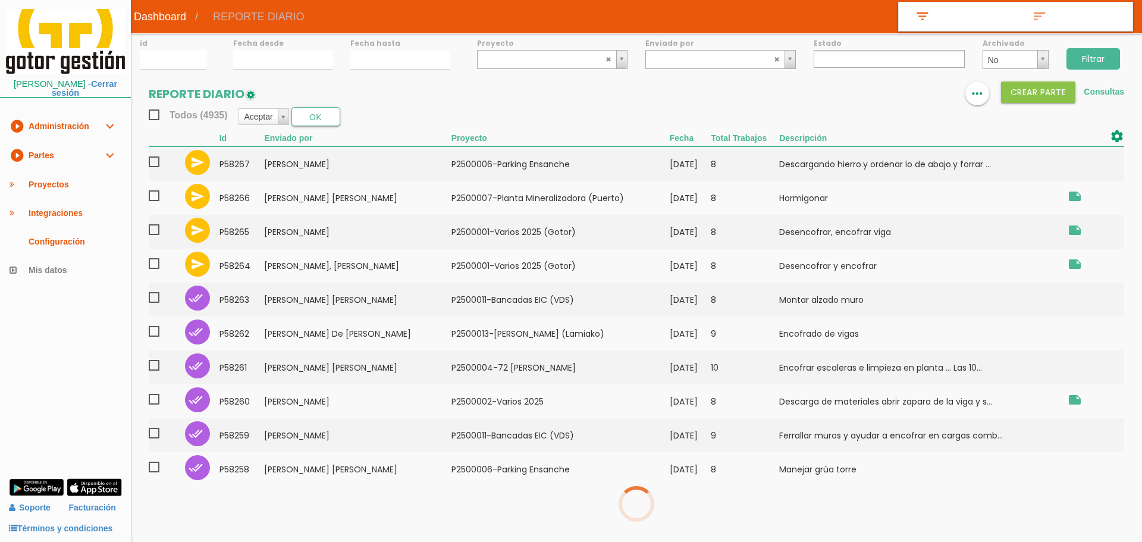
select select
